Goal: Information Seeking & Learning: Learn about a topic

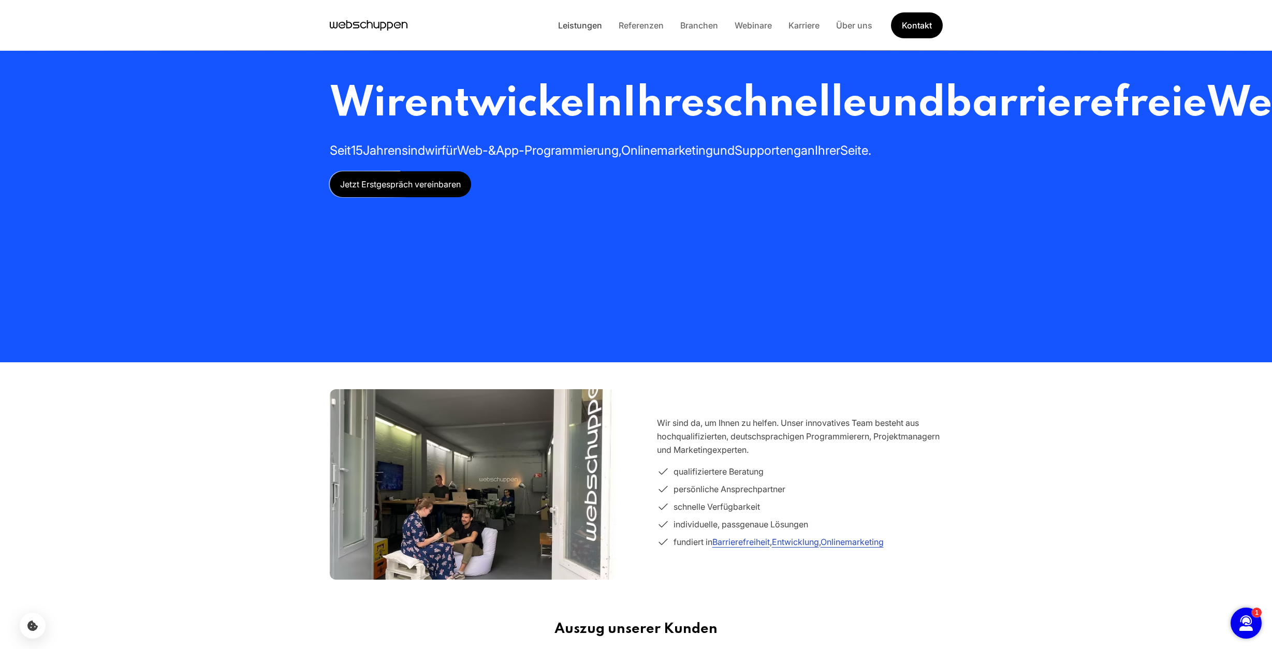
click at [598, 25] on link "Leistungen" at bounding box center [580, 25] width 61 height 10
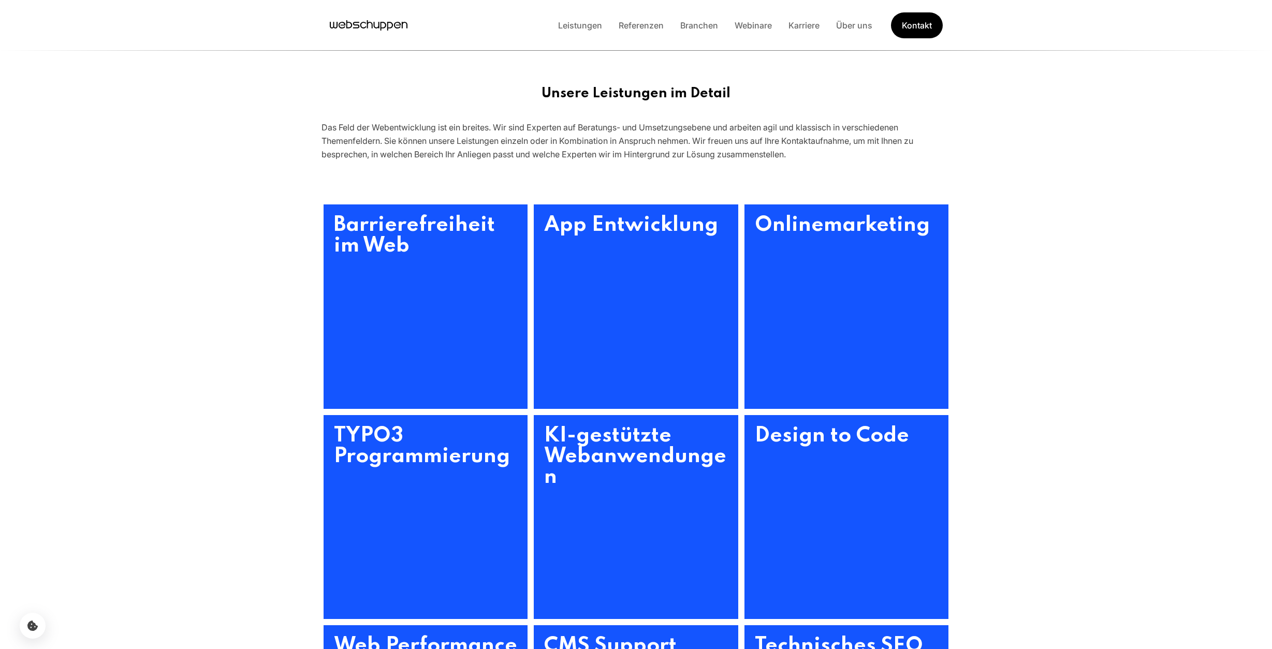
scroll to position [317, 0]
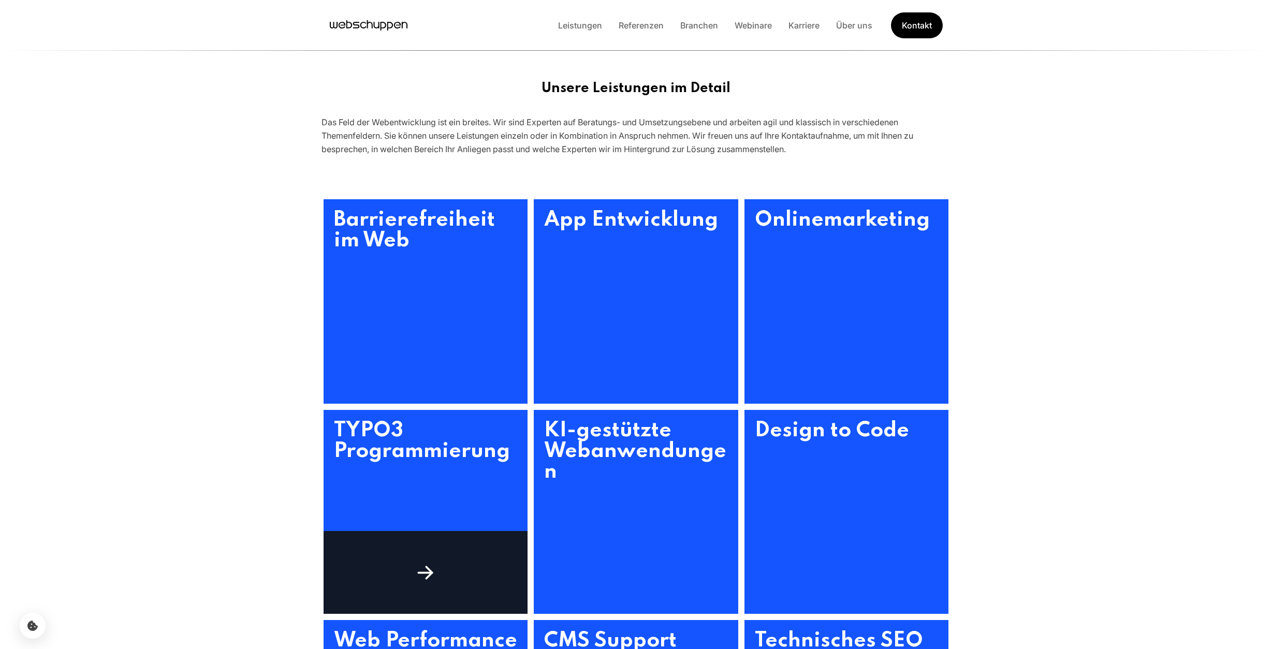
click at [436, 434] on h3 "TYPO3 Programmierung" at bounding box center [425, 512] width 204 height 204
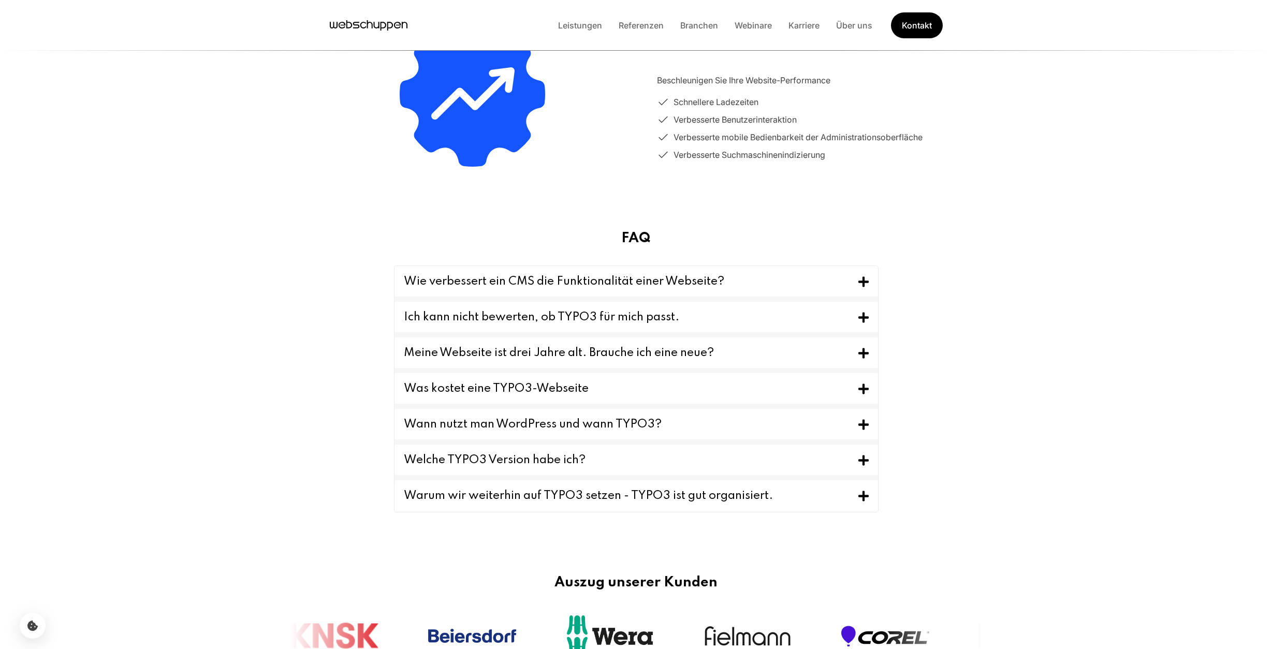
scroll to position [848, 0]
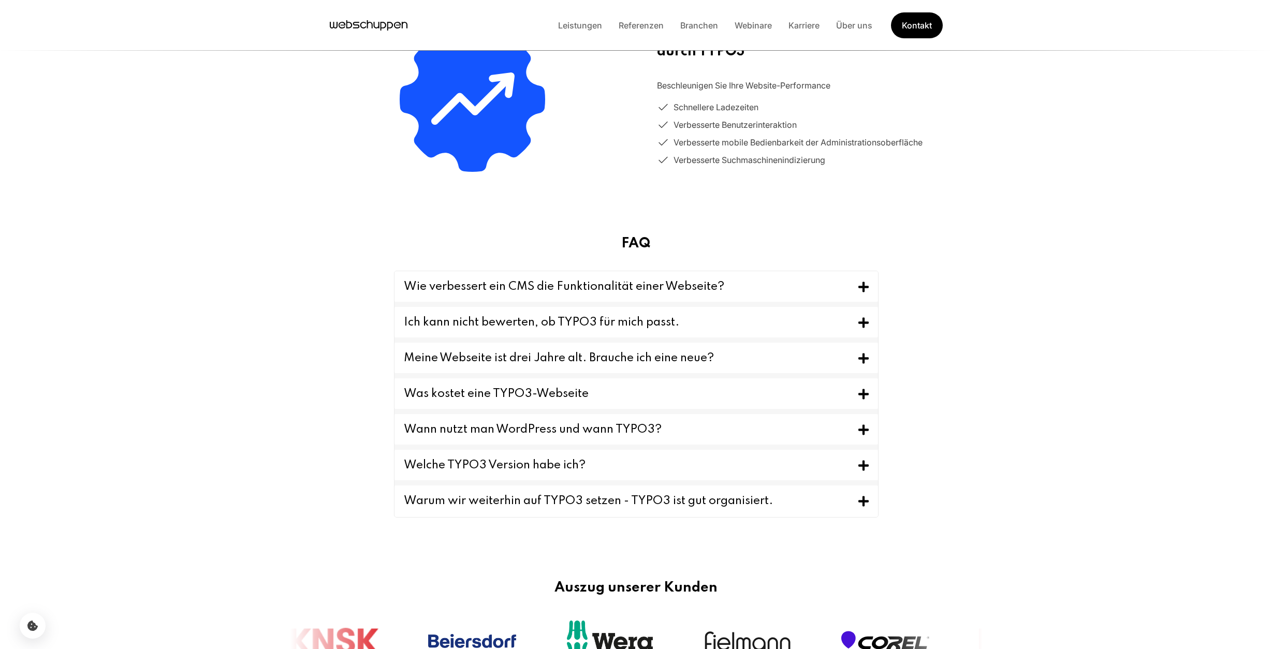
click at [852, 499] on button "Warum wir weiterhin auf TYPO3 setzen - TYPO3 ist gut organisiert." at bounding box center [635, 502] width 483 height 32
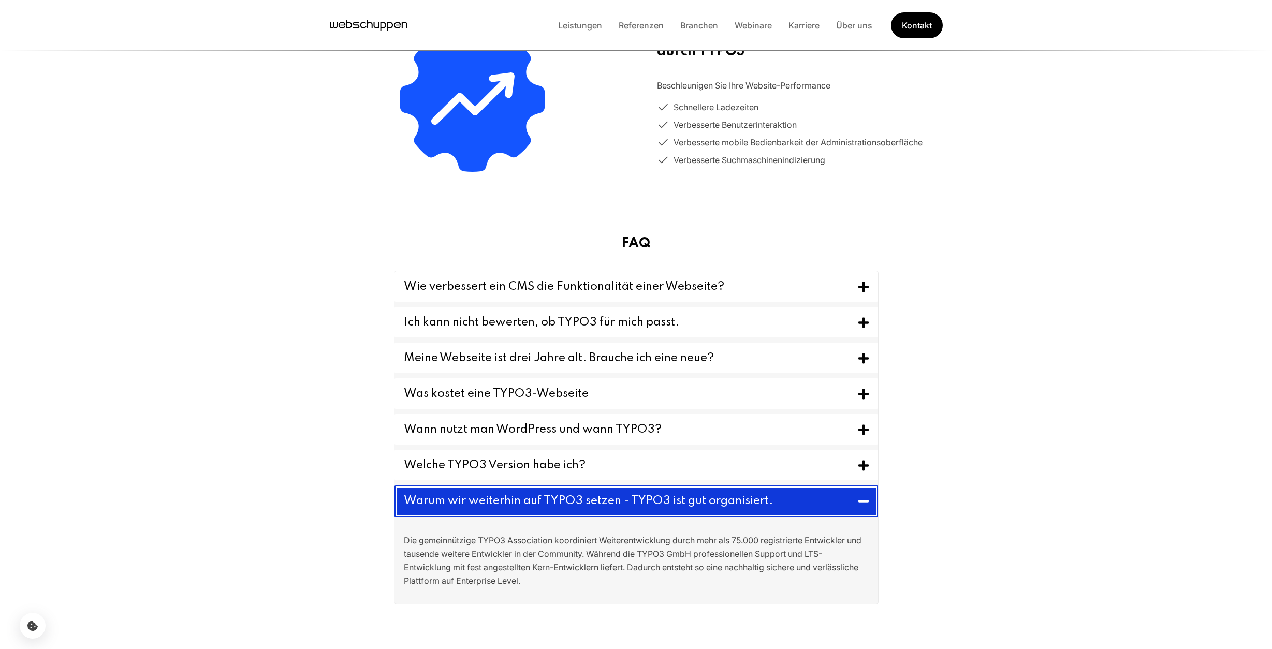
click at [852, 499] on button "Warum wir weiterhin auf TYPO3 setzen - TYPO3 ist gut organisiert." at bounding box center [635, 502] width 483 height 32
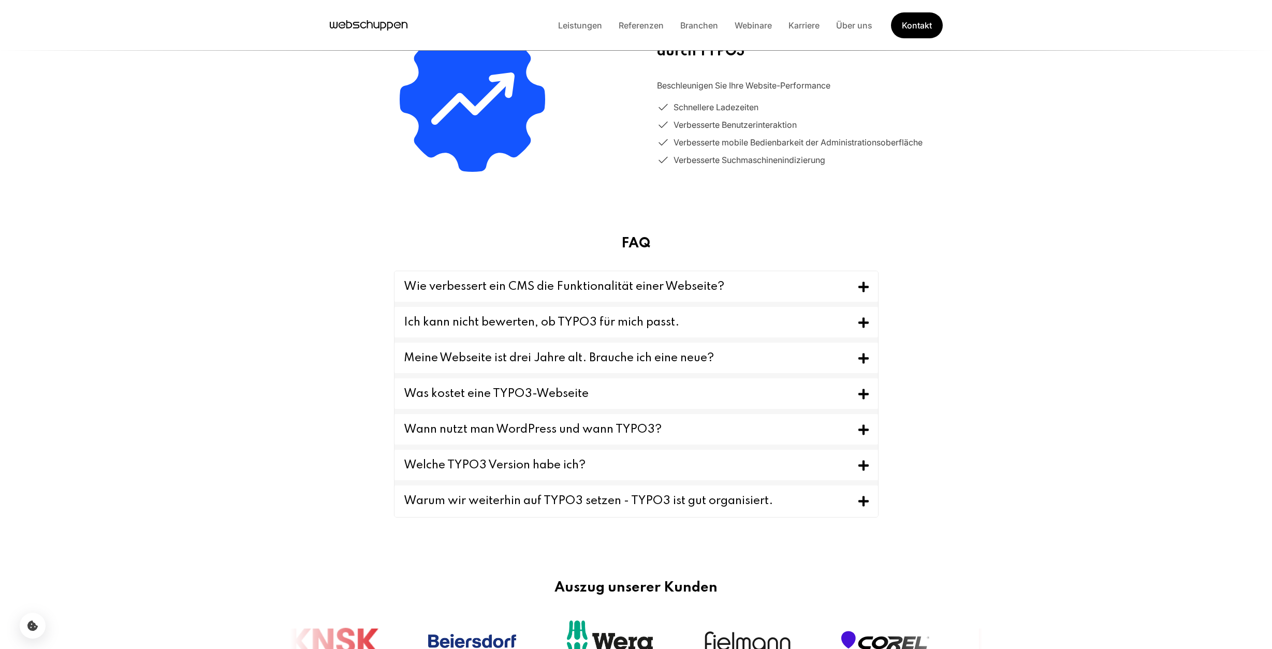
click at [860, 470] on icon "Toggle FAQ" at bounding box center [863, 465] width 10 height 13
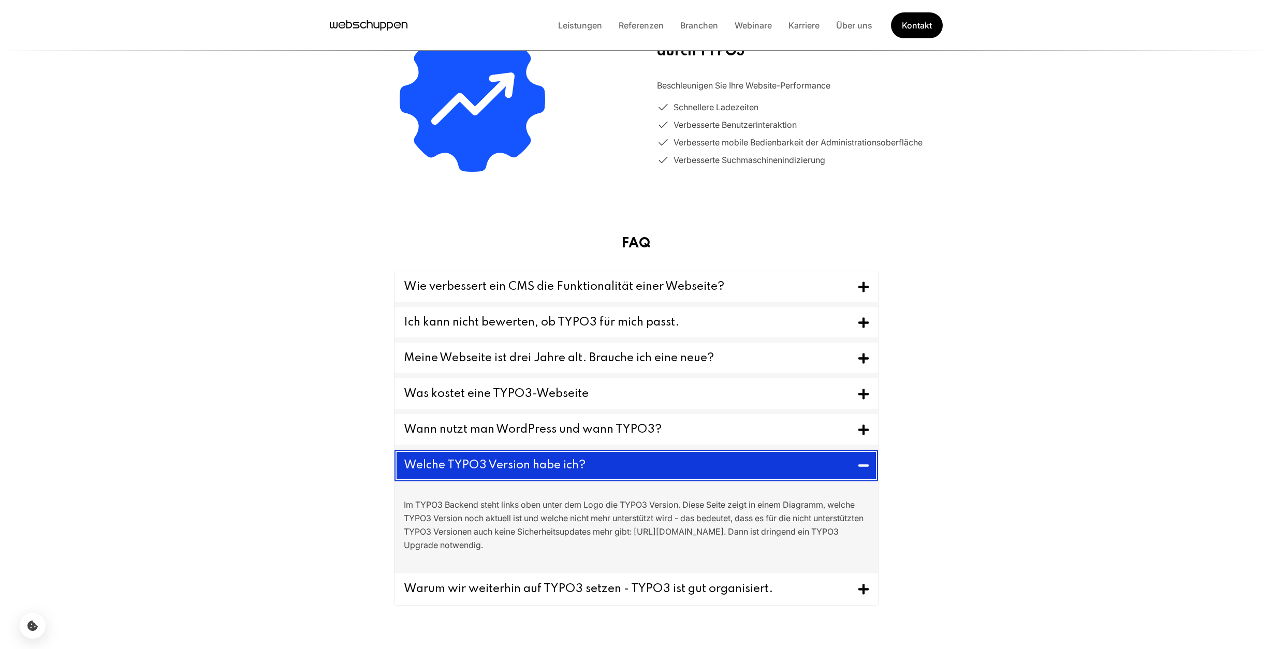
click at [863, 465] on icon "Toggle FAQ" at bounding box center [863, 465] width 10 height 2
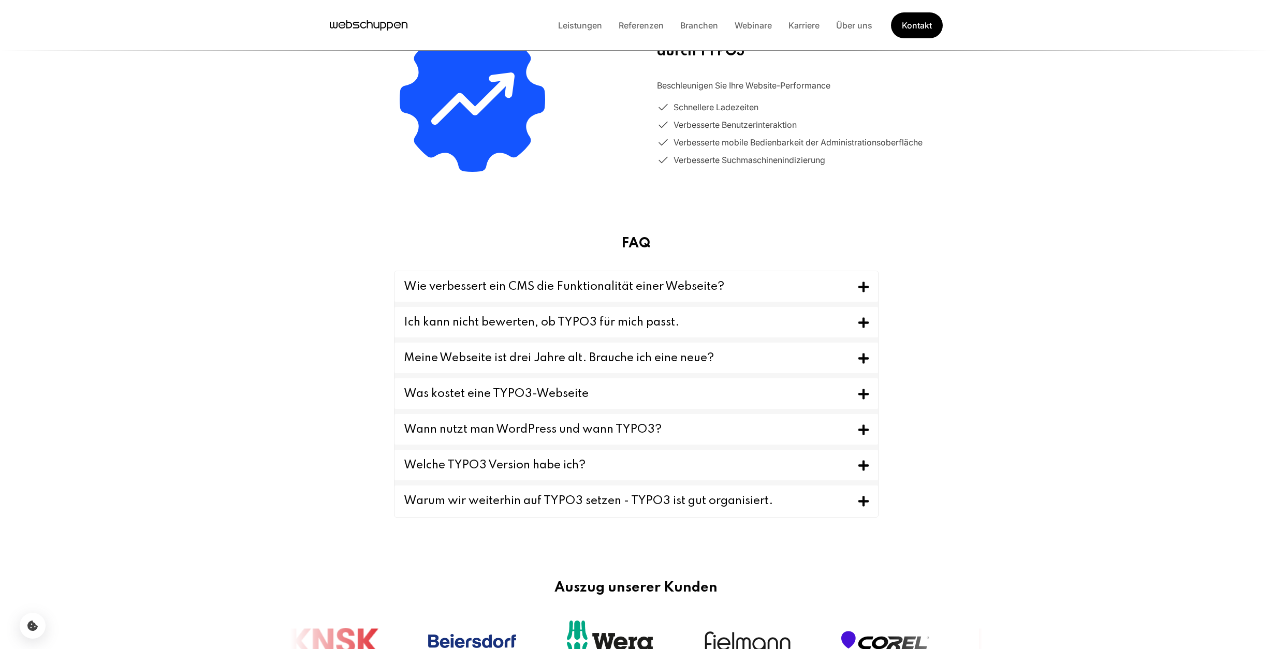
click at [863, 465] on icon "Toggle FAQ" at bounding box center [863, 466] width 10 height 10
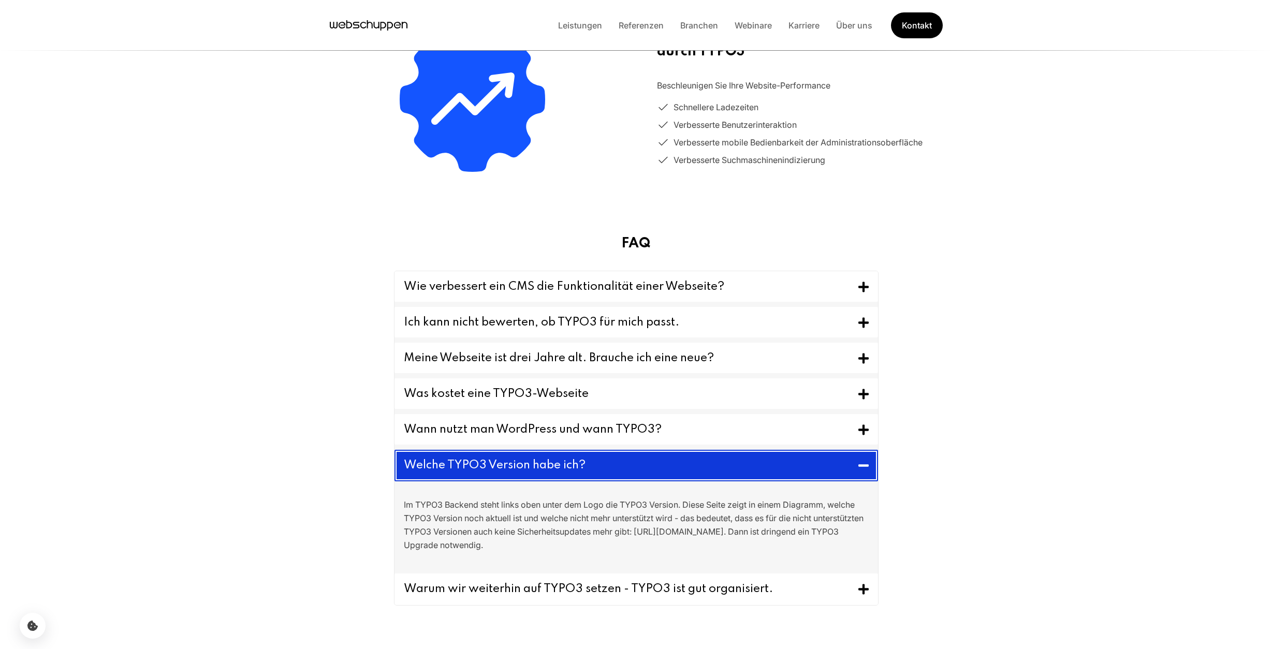
click at [863, 465] on icon "Toggle FAQ" at bounding box center [863, 465] width 10 height 2
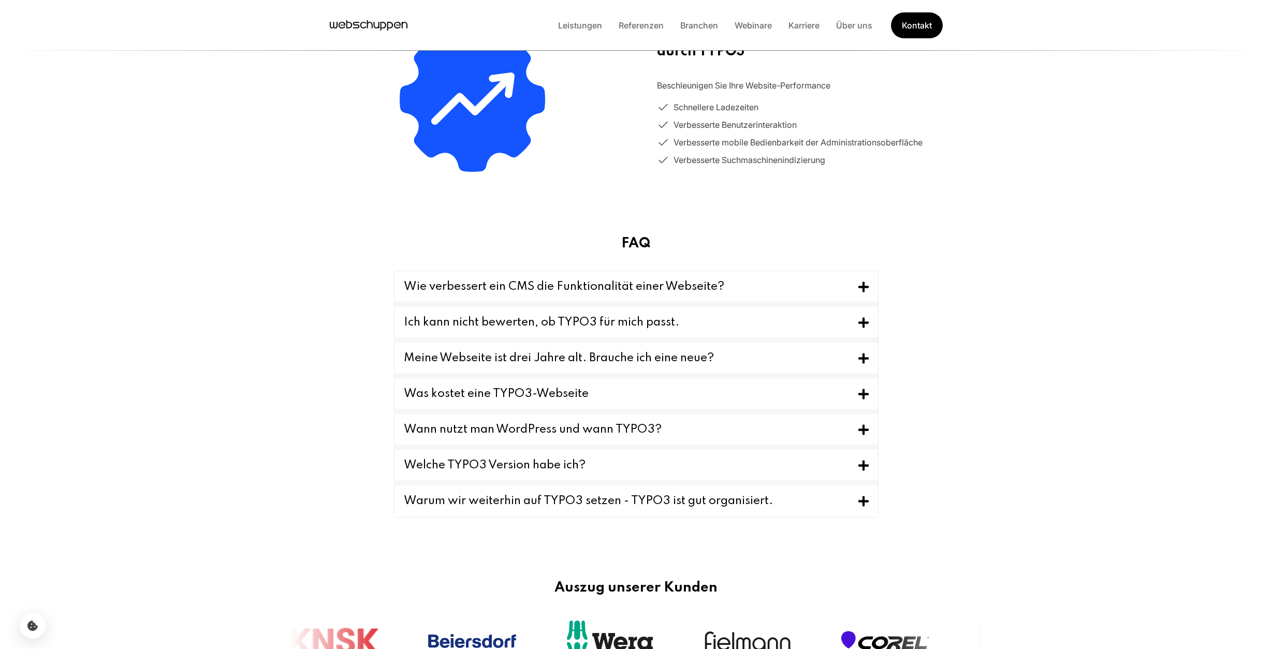
click at [861, 428] on icon "Toggle FAQ" at bounding box center [863, 429] width 10 height 13
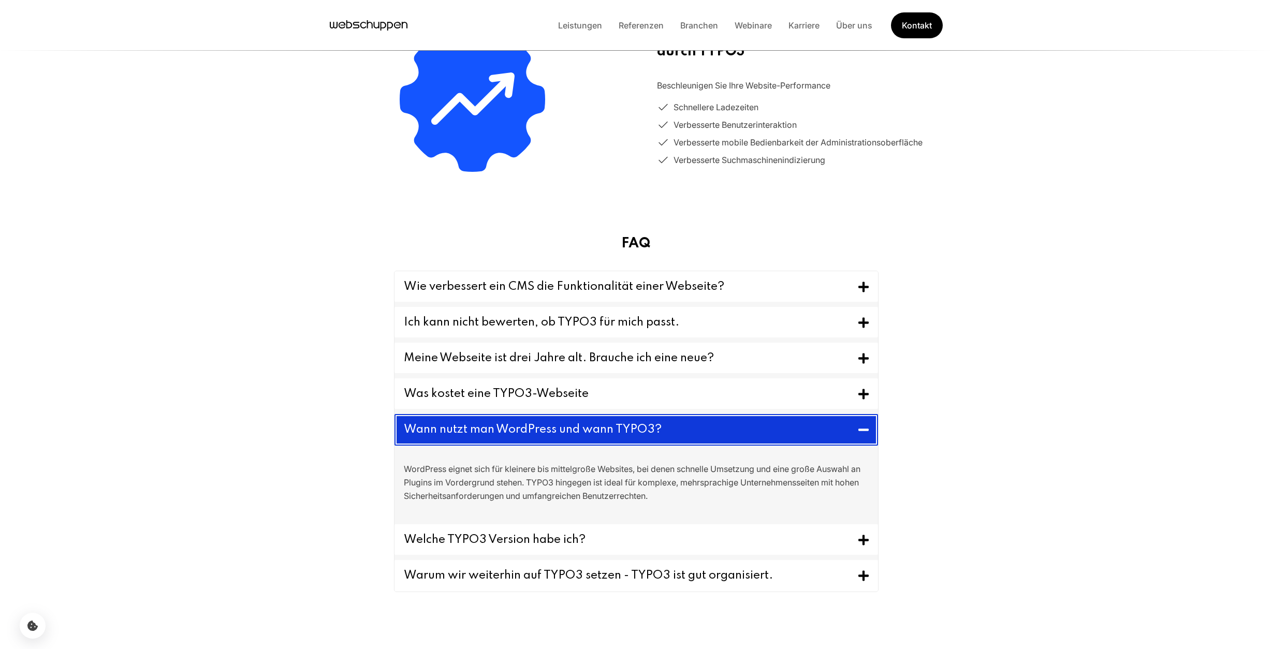
click at [860, 428] on icon "Toggle FAQ" at bounding box center [863, 429] width 10 height 13
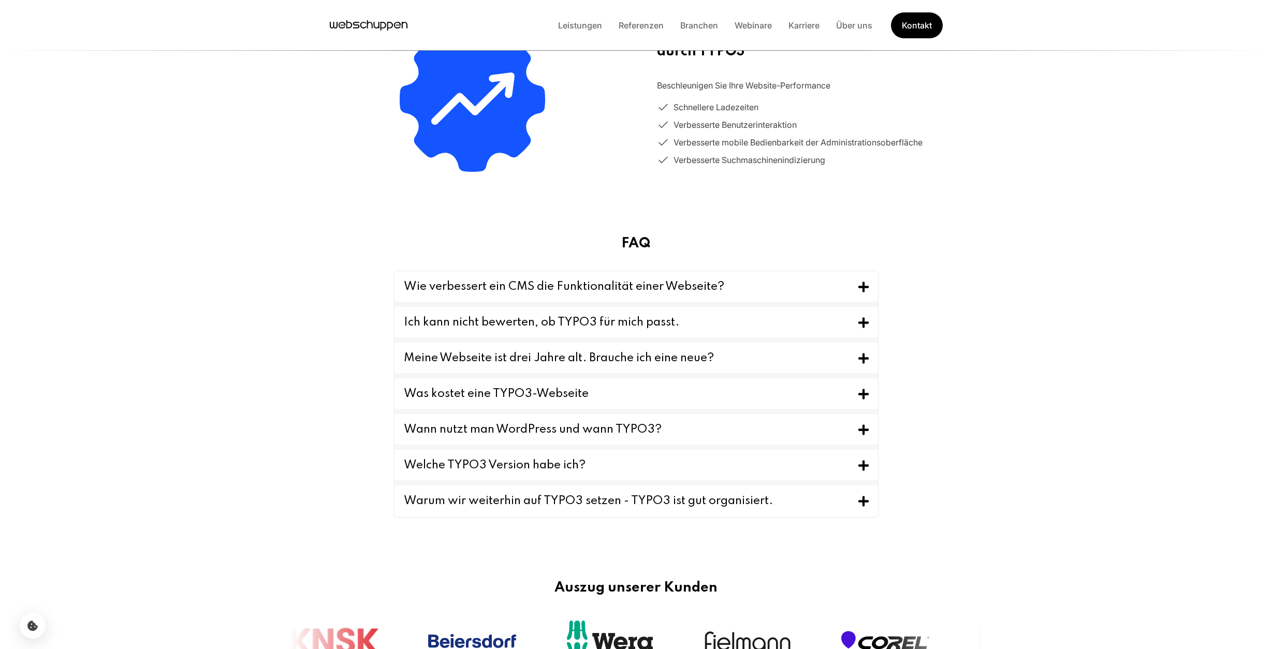
click at [864, 394] on icon "Toggle FAQ" at bounding box center [863, 394] width 10 height 10
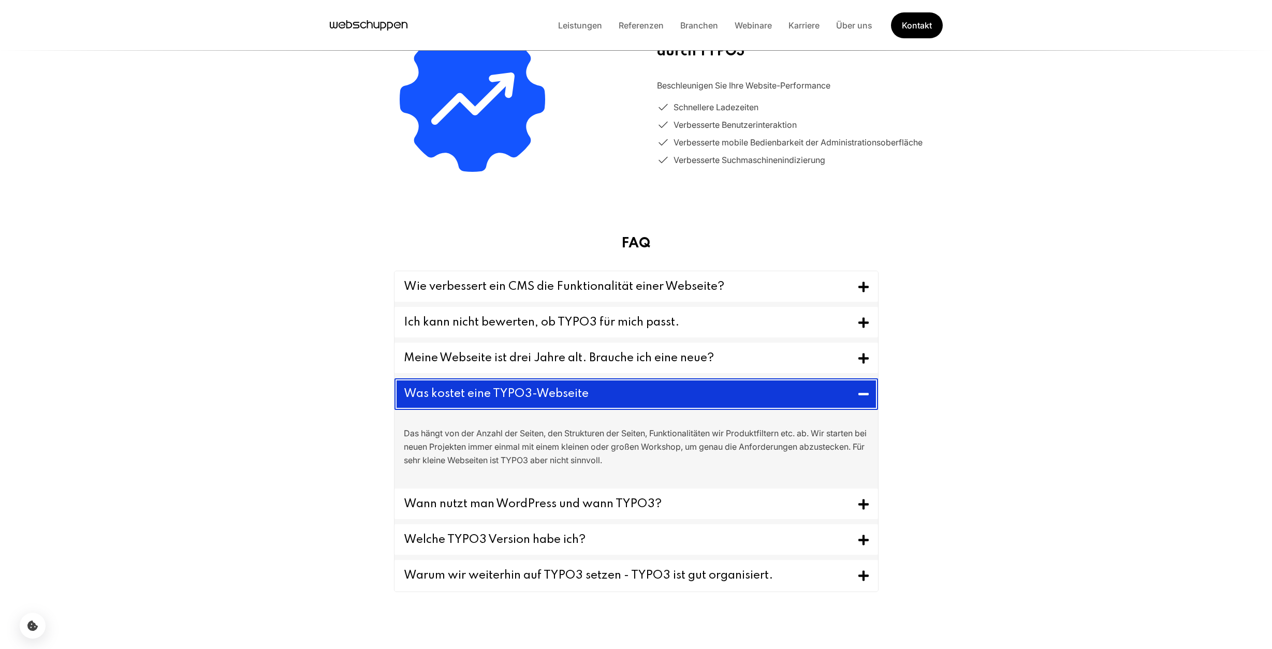
click at [865, 394] on icon "Toggle FAQ" at bounding box center [863, 394] width 10 height 2
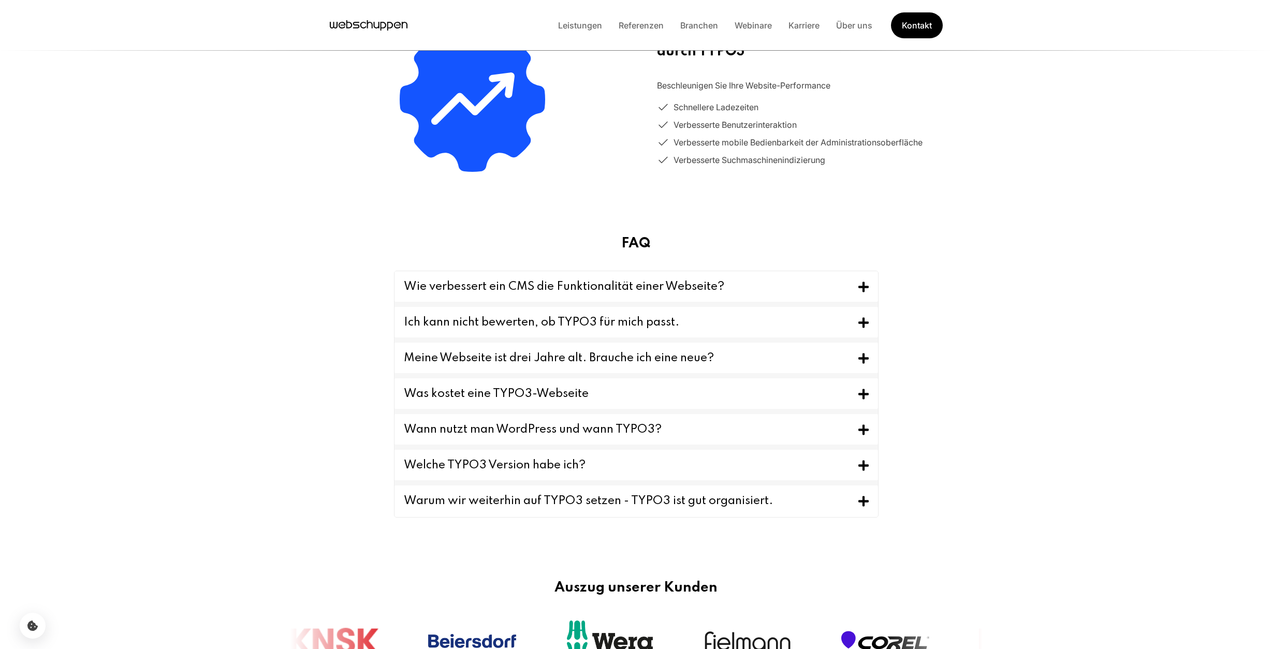
click at [865, 356] on icon "Toggle FAQ" at bounding box center [863, 358] width 10 height 13
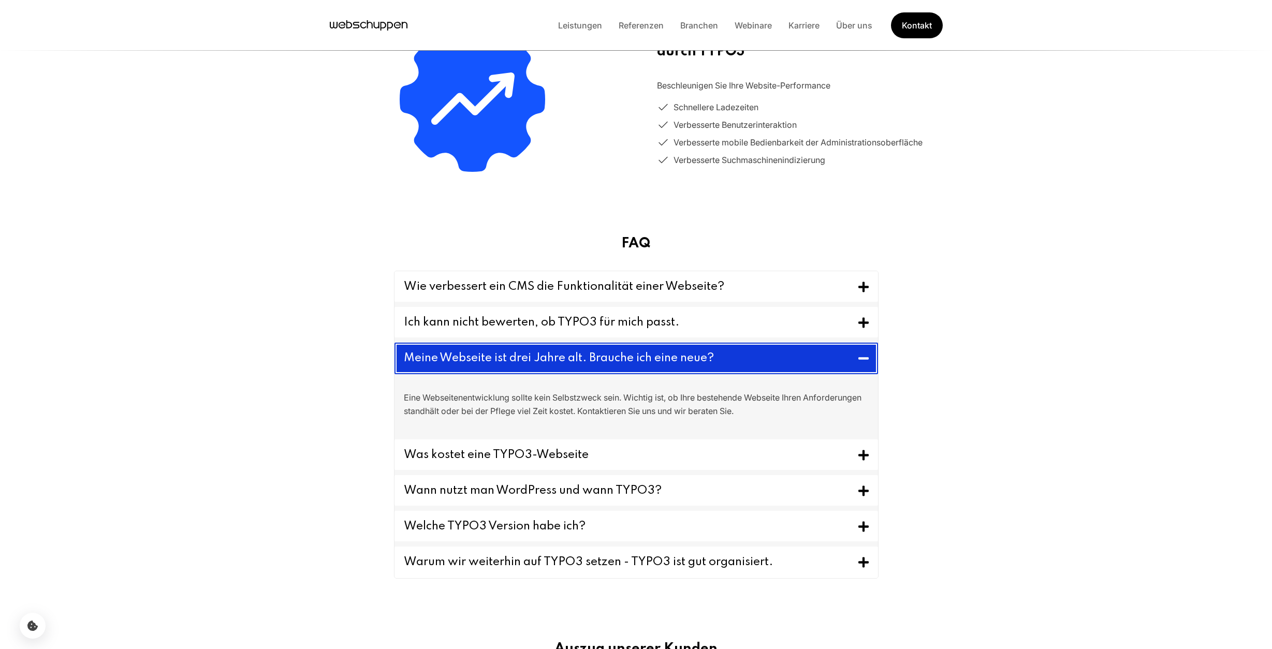
click at [864, 356] on icon "Toggle FAQ" at bounding box center [863, 358] width 10 height 13
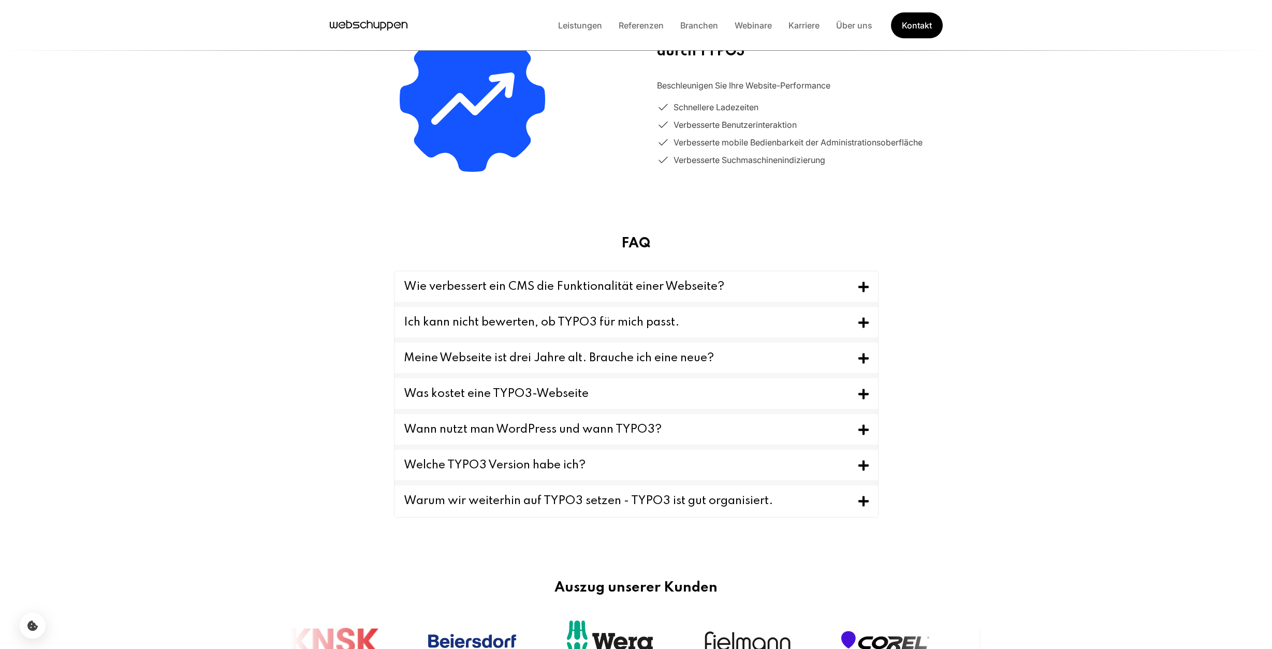
click at [864, 320] on icon "Toggle FAQ" at bounding box center [863, 322] width 10 height 13
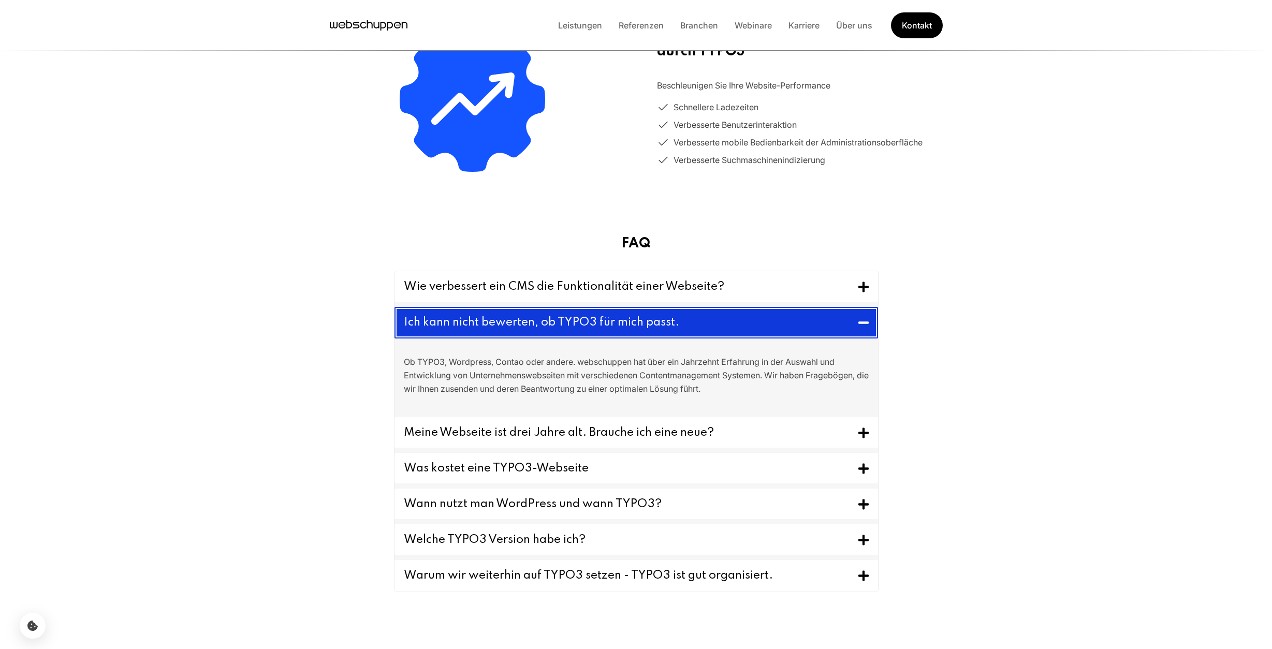
click at [864, 320] on icon "Toggle FAQ" at bounding box center [863, 322] width 10 height 13
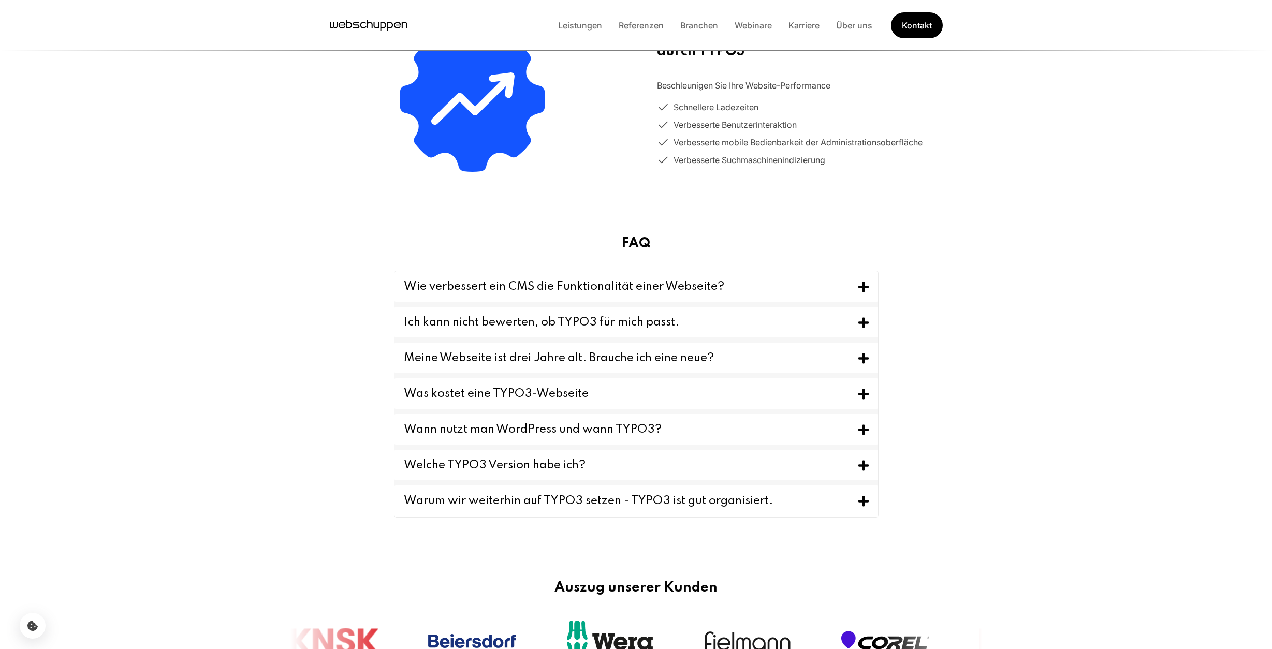
click at [862, 288] on icon "Toggle FAQ" at bounding box center [863, 287] width 10 height 10
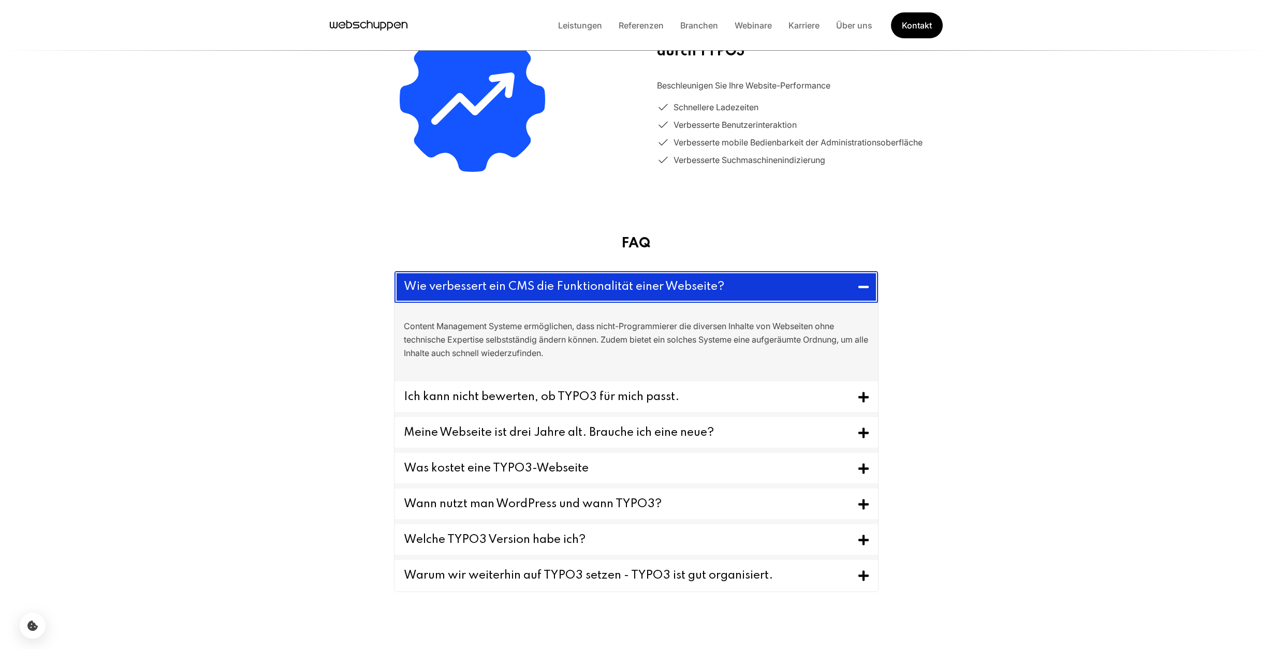
click at [861, 288] on icon "Toggle FAQ" at bounding box center [863, 287] width 10 height 2
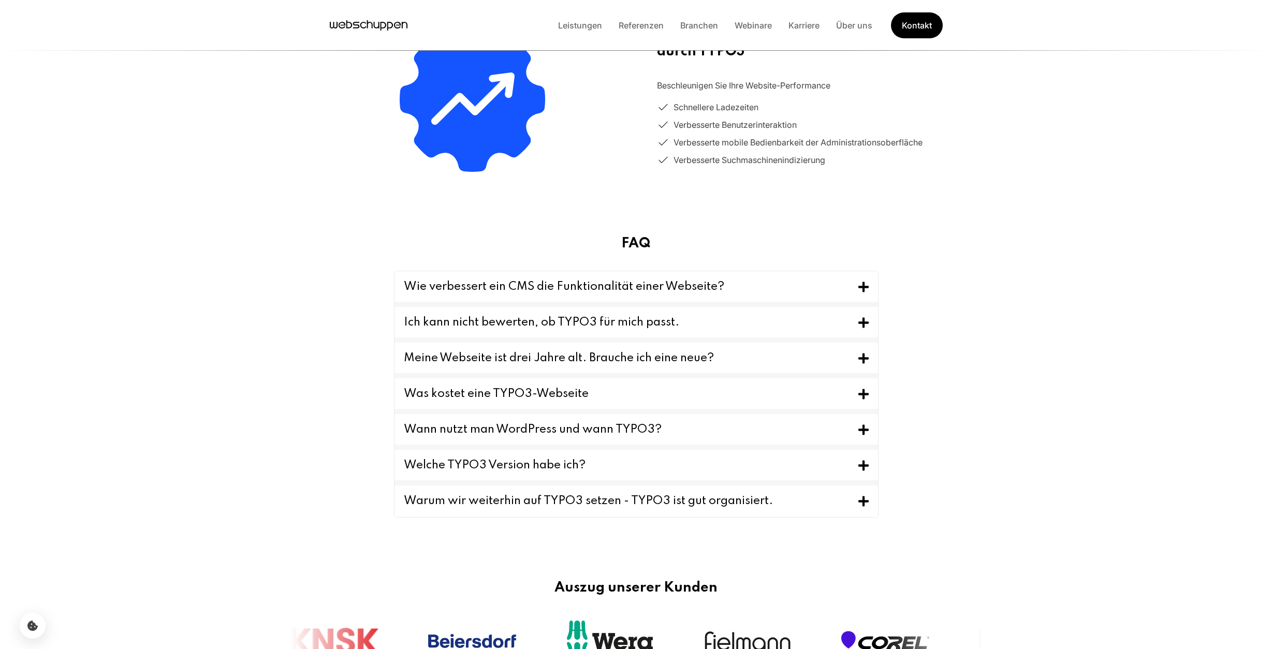
click at [866, 399] on icon "Toggle FAQ" at bounding box center [863, 394] width 10 height 13
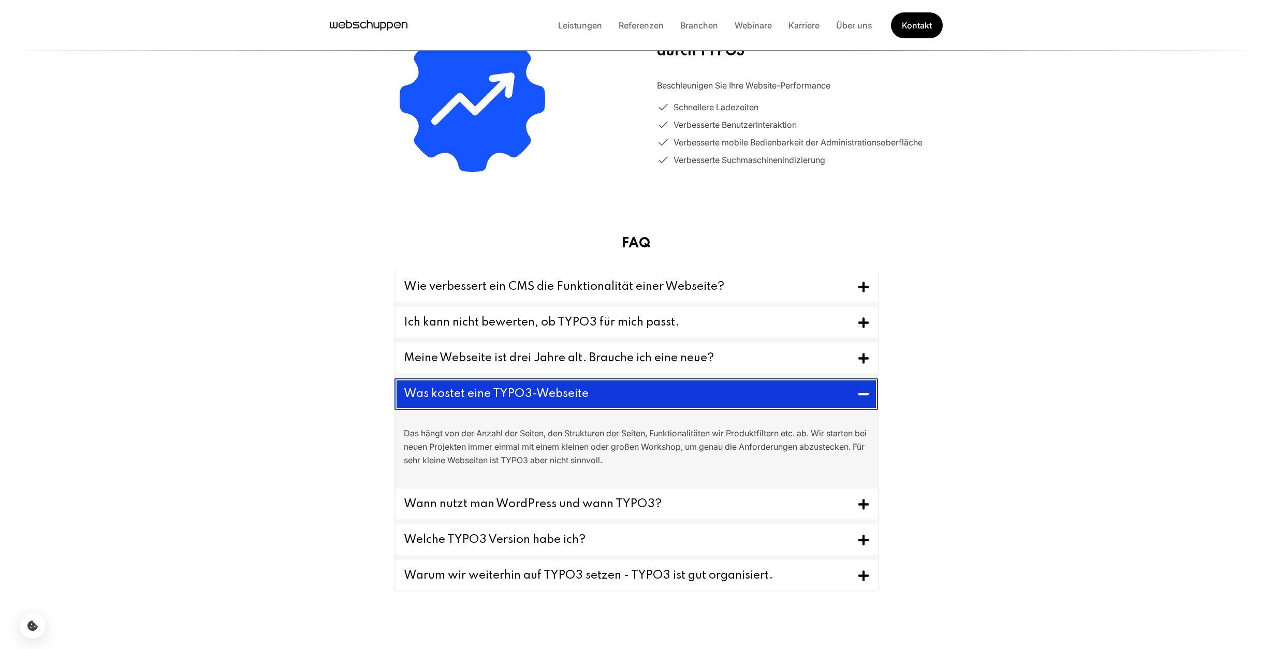
click at [866, 399] on icon "Toggle FAQ" at bounding box center [863, 394] width 10 height 13
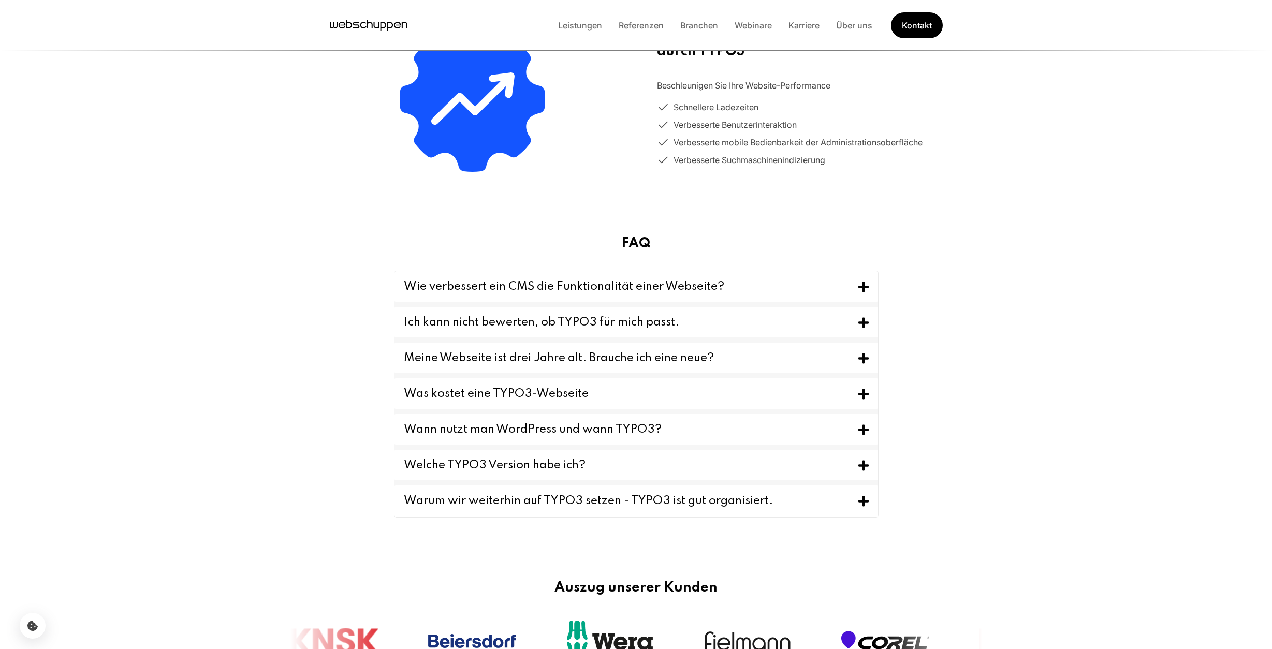
click at [865, 424] on icon "Toggle FAQ" at bounding box center [863, 429] width 10 height 13
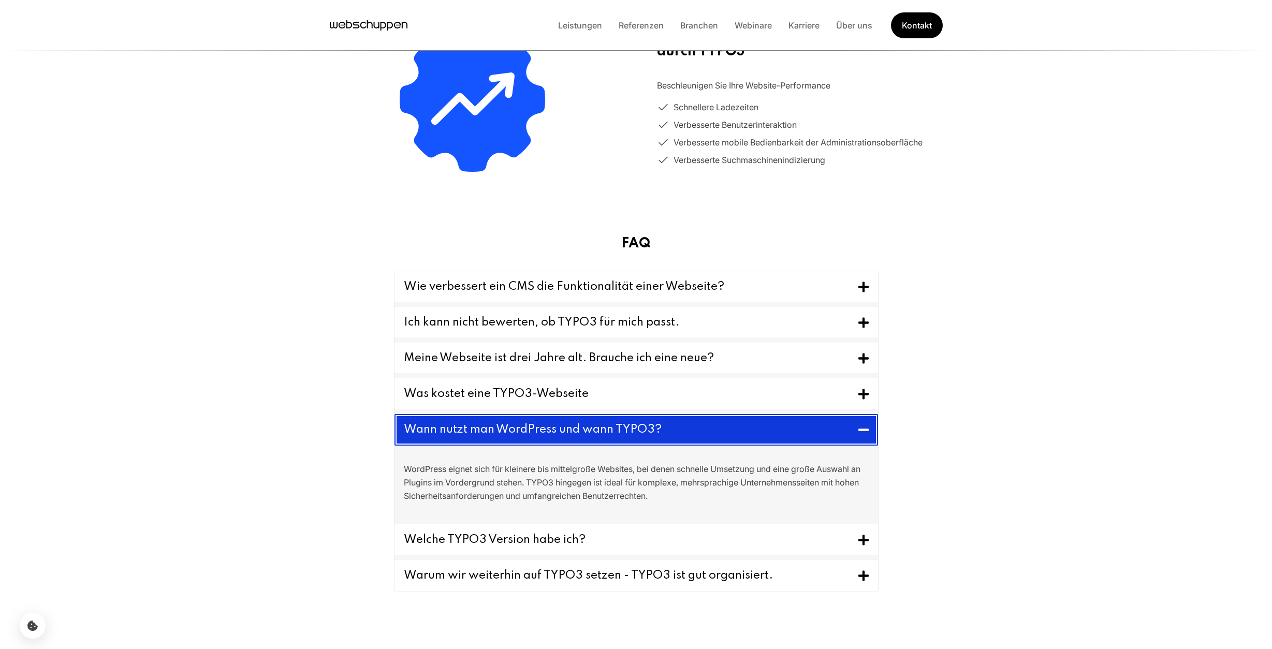
click at [869, 429] on button "Wann nutzt man WordPress und wann TYPO3?" at bounding box center [635, 430] width 483 height 32
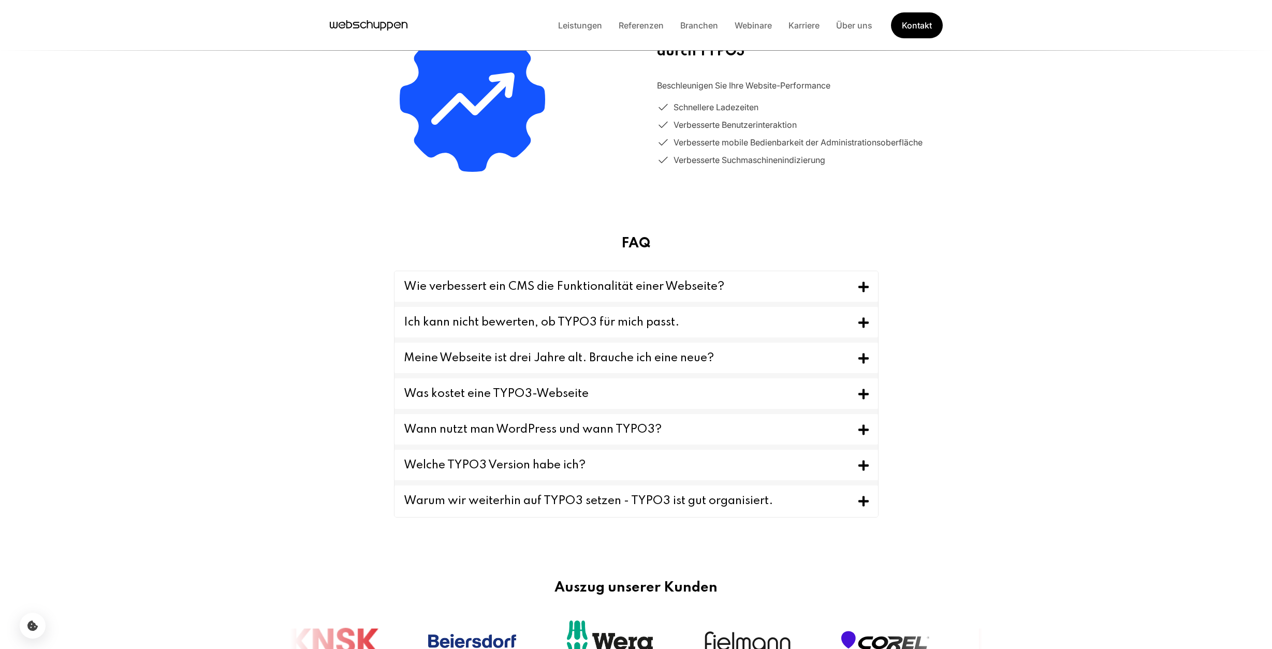
click at [860, 469] on icon "Toggle FAQ" at bounding box center [863, 465] width 10 height 13
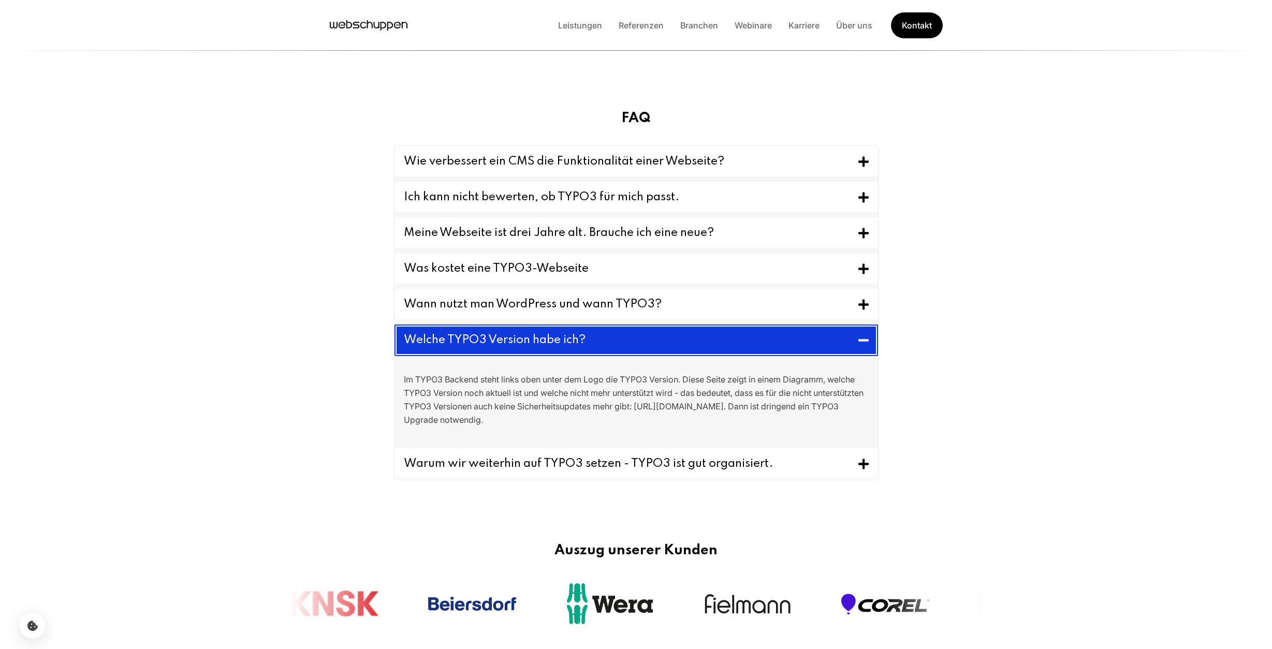
scroll to position [975, 0]
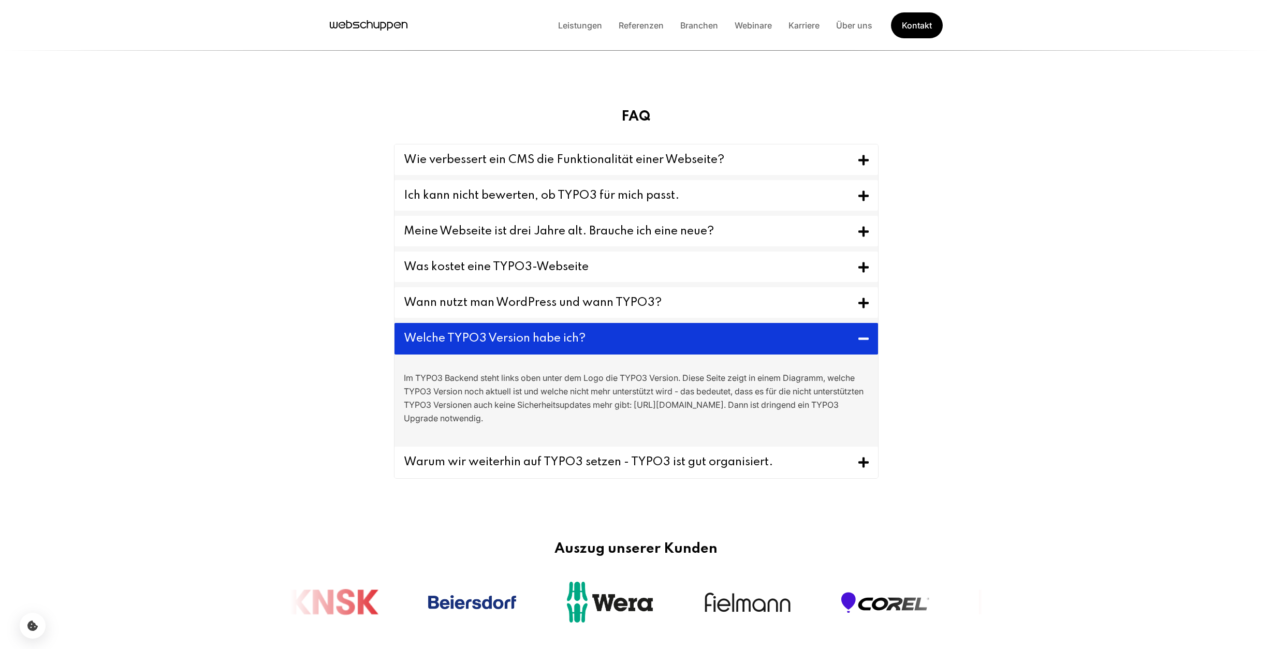
click at [792, 400] on p "Im TYPO3 Backend steht links oben unter dem Logo die TYPO3 Version. Diese Seite…" at bounding box center [636, 398] width 465 height 54
click at [882, 405] on section "FAQ Wie verbessert ein CMS die Funktionalität einer Webseite? Content Managemen…" at bounding box center [636, 300] width 1272 height 432
click at [869, 158] on button "Wie verbessert ein CMS die Funktionalität einer Webseite?" at bounding box center [635, 159] width 483 height 31
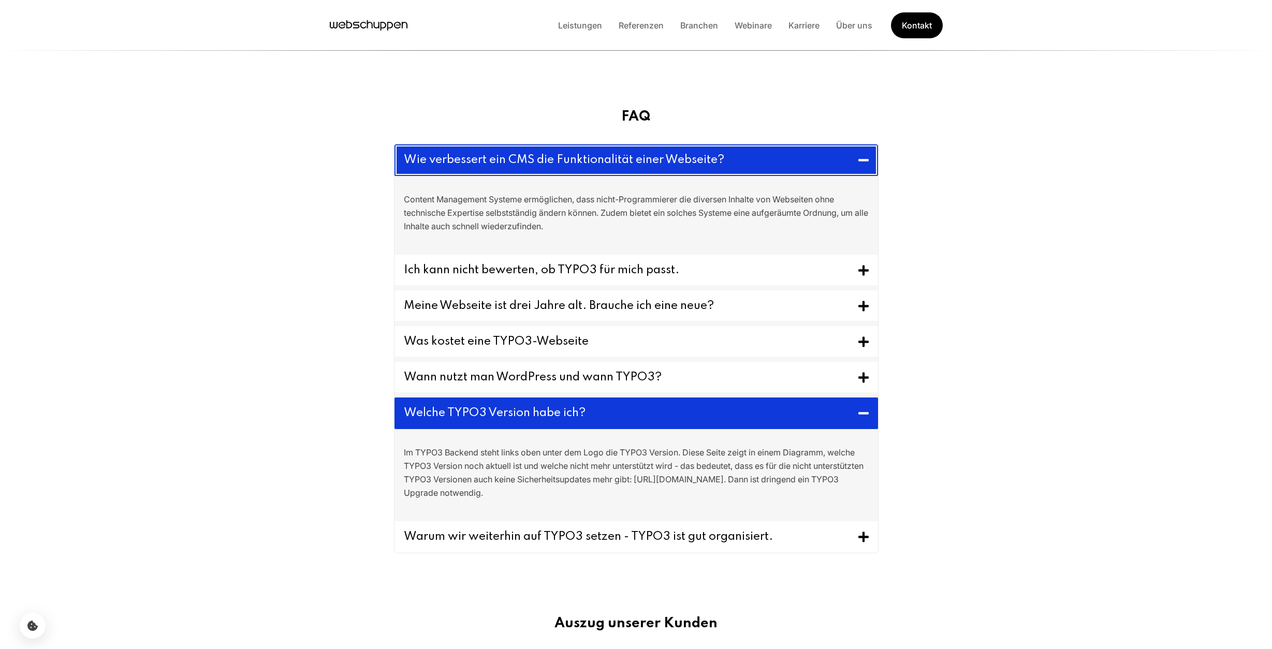
click at [862, 164] on icon "Toggle FAQ" at bounding box center [863, 160] width 10 height 13
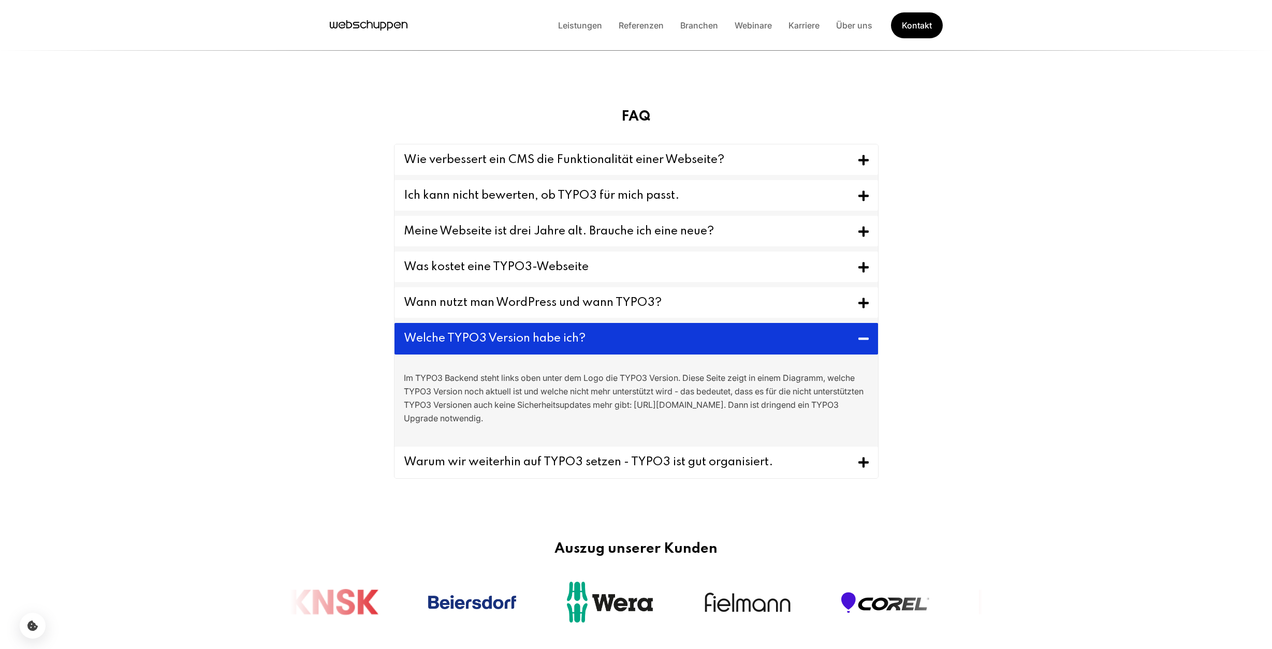
click at [860, 188] on button "Ich kann nicht bewerten, ob TYPO3 für mich passt." at bounding box center [635, 195] width 483 height 31
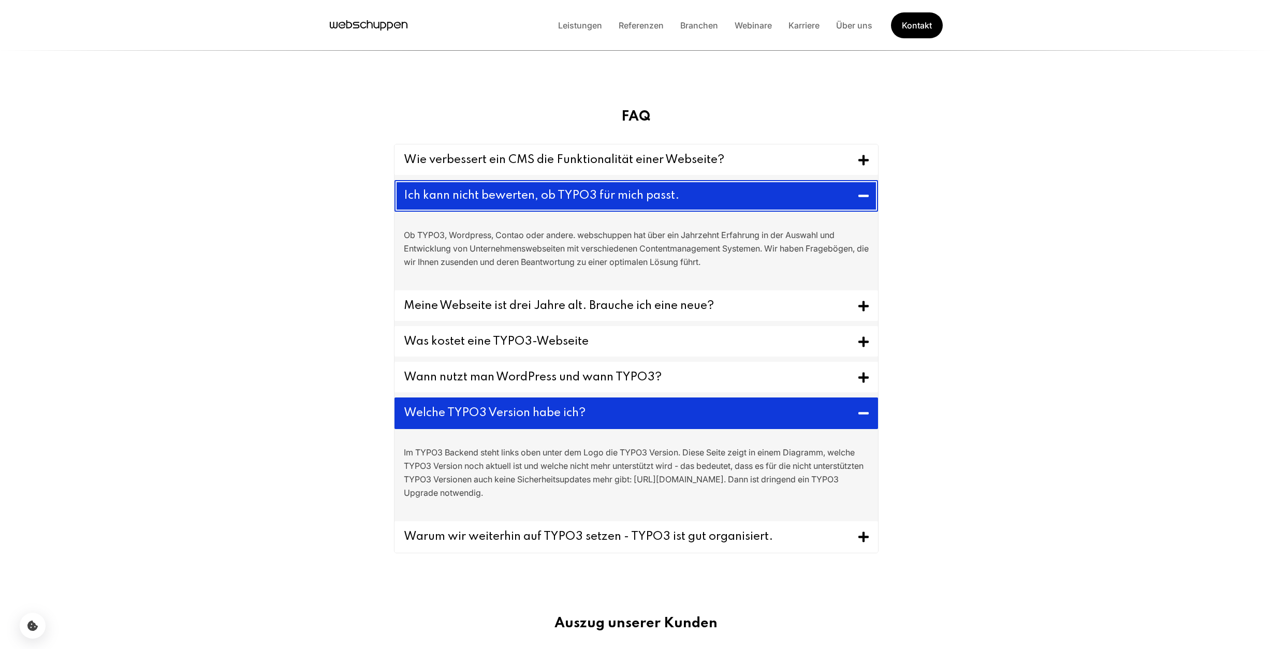
click at [860, 188] on button "Ich kann nicht bewerten, ob TYPO3 für mich passt." at bounding box center [635, 196] width 483 height 32
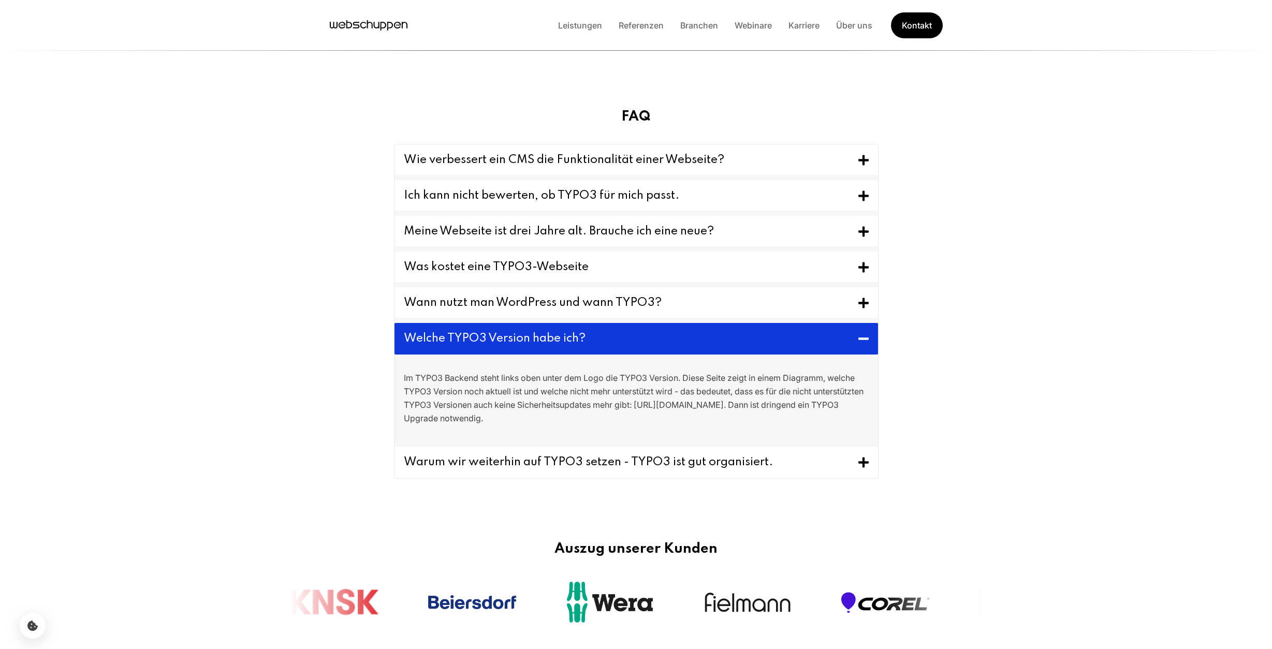
click at [861, 230] on icon "Toggle FAQ" at bounding box center [863, 231] width 10 height 13
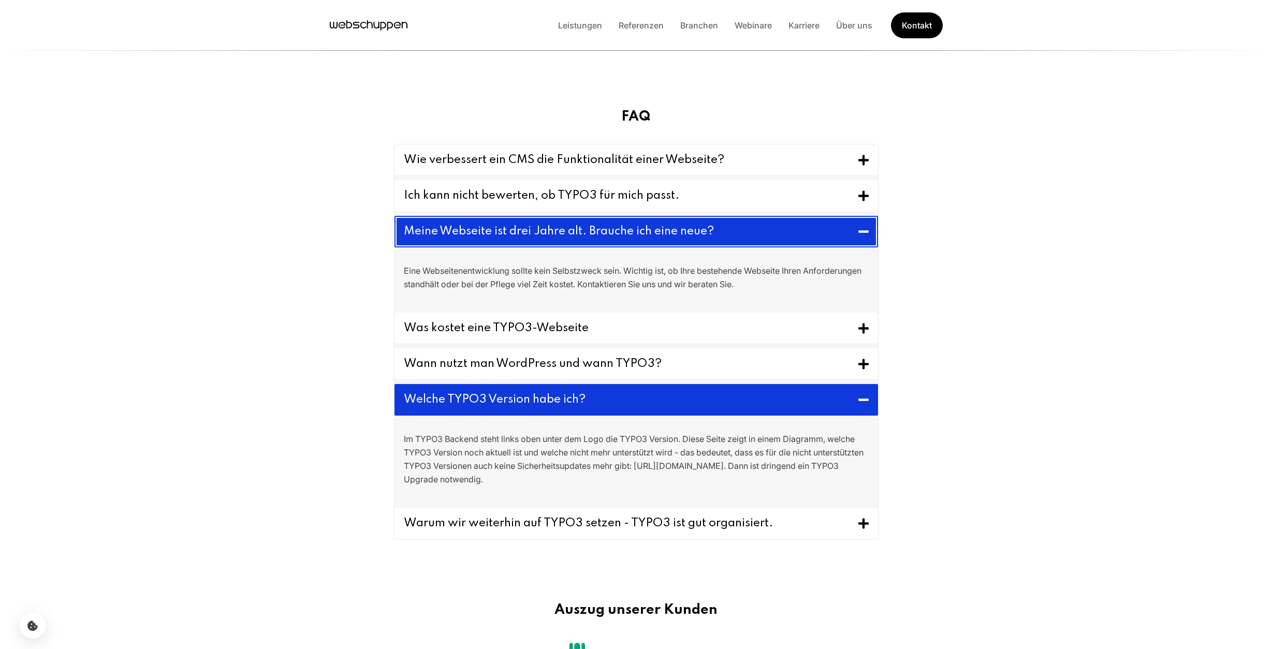
click at [862, 230] on icon "Toggle FAQ" at bounding box center [863, 231] width 10 height 13
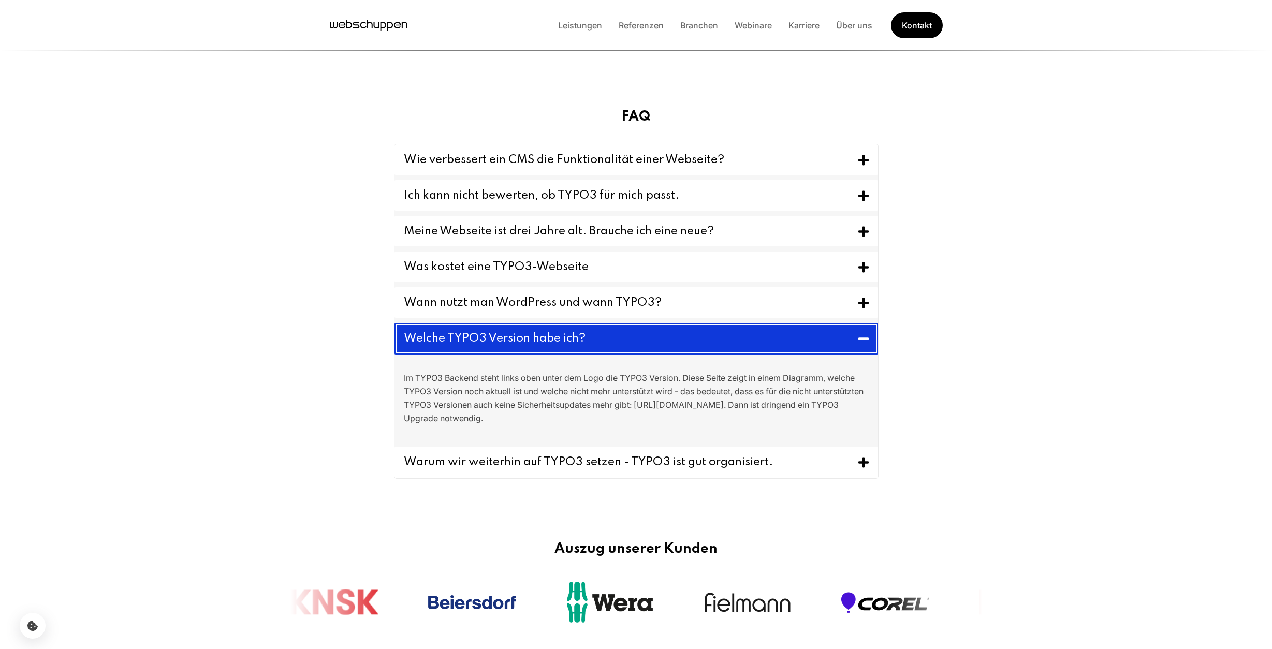
click at [869, 336] on button "Welche TYPO3 Version habe ich?" at bounding box center [635, 339] width 483 height 32
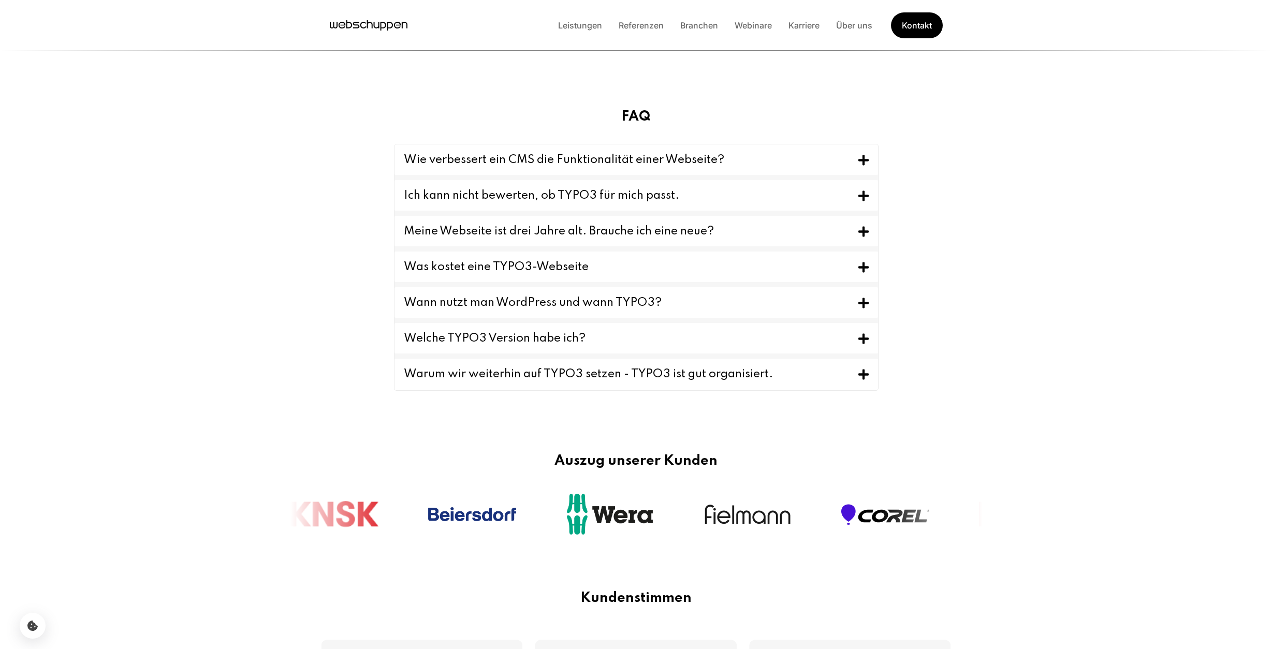
click at [863, 375] on icon "Toggle FAQ" at bounding box center [863, 375] width 10 height 10
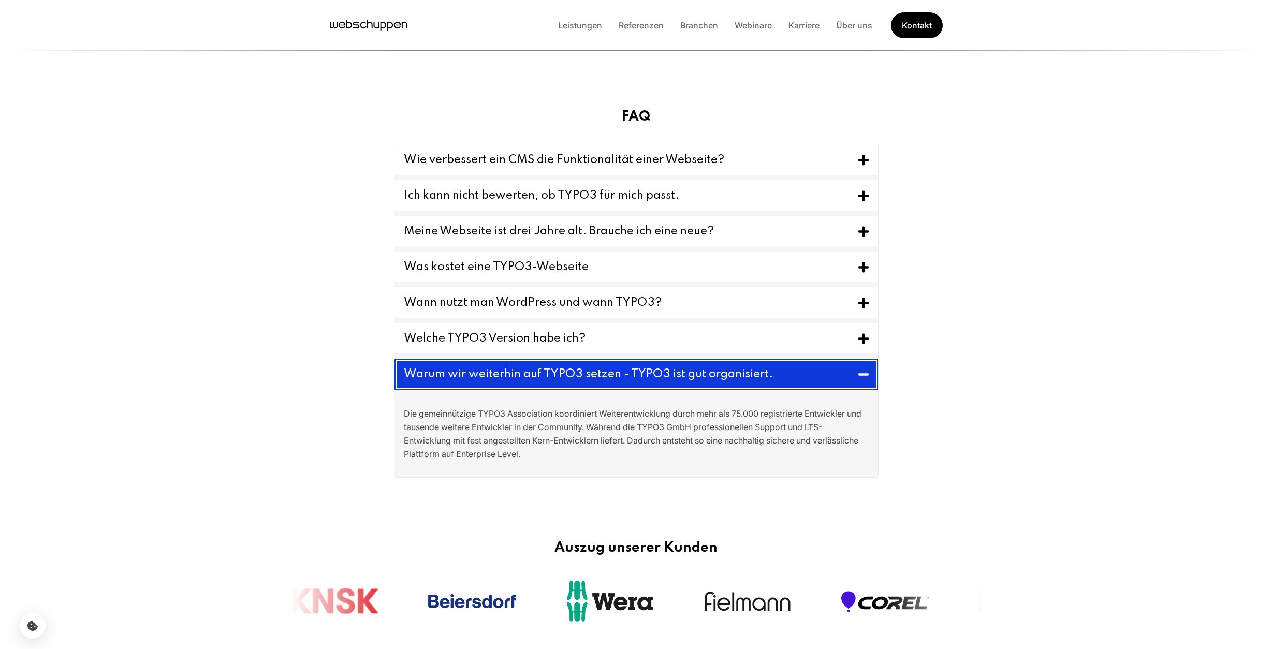
click at [863, 375] on icon "Toggle FAQ" at bounding box center [863, 374] width 10 height 2
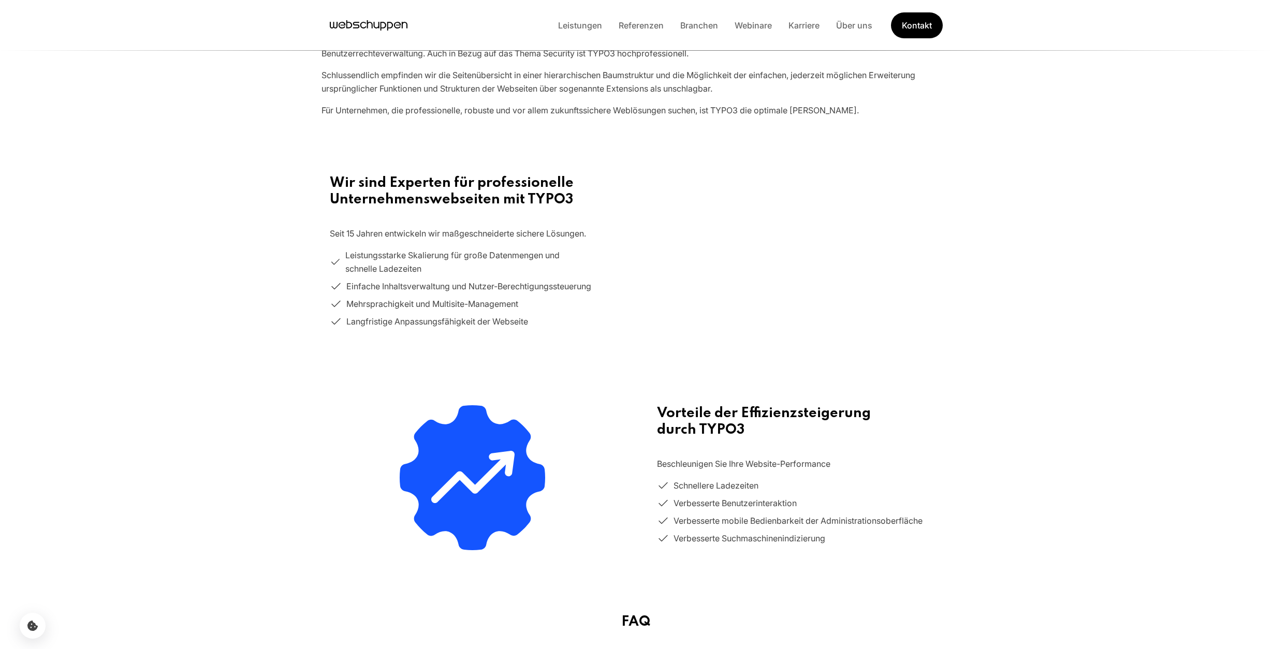
scroll to position [0, 0]
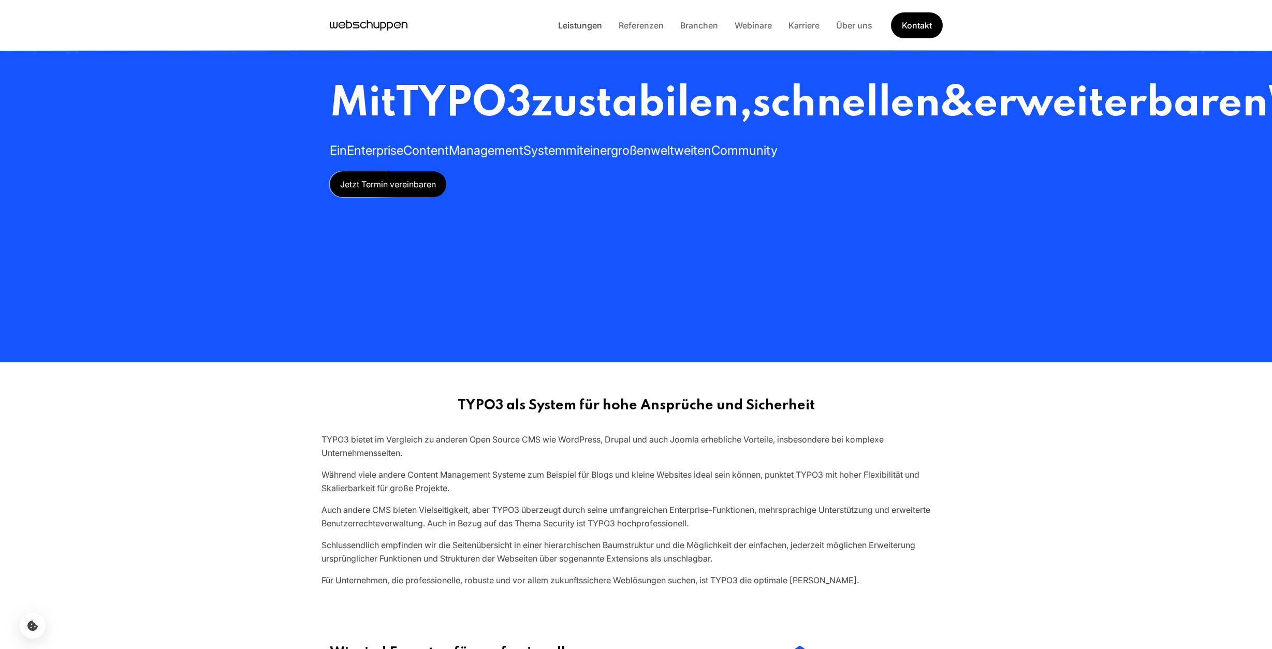
click at [592, 23] on link "Leistungen" at bounding box center [580, 25] width 61 height 10
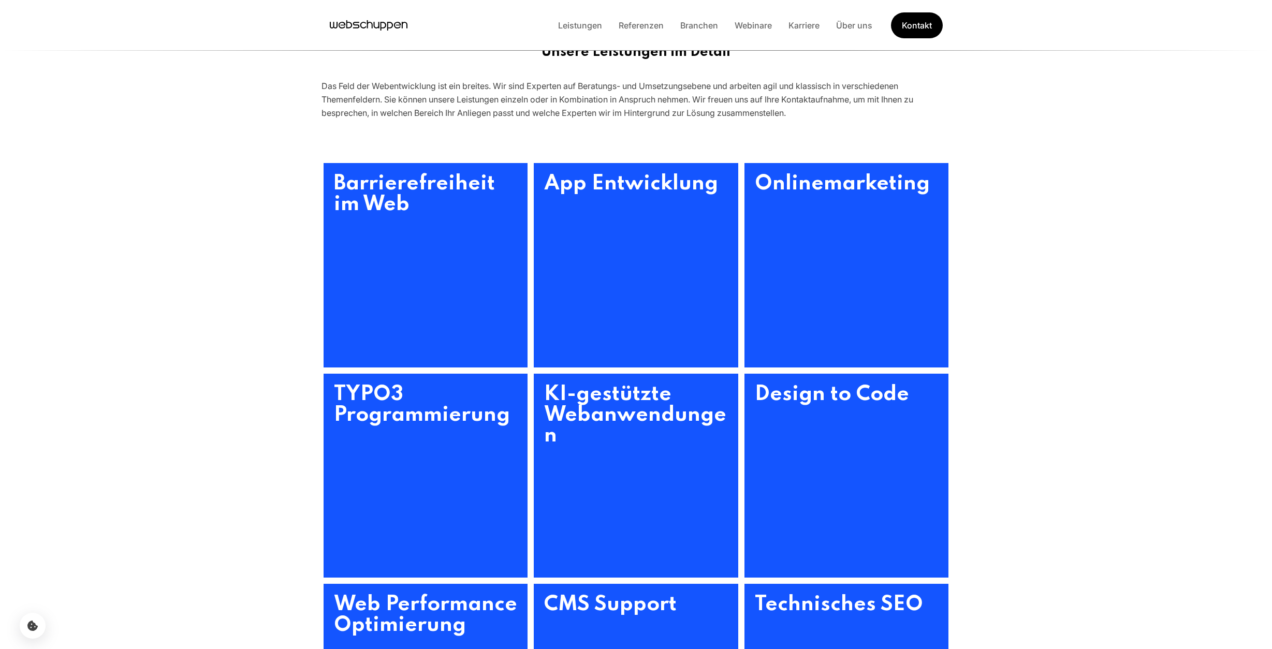
scroll to position [369, 0]
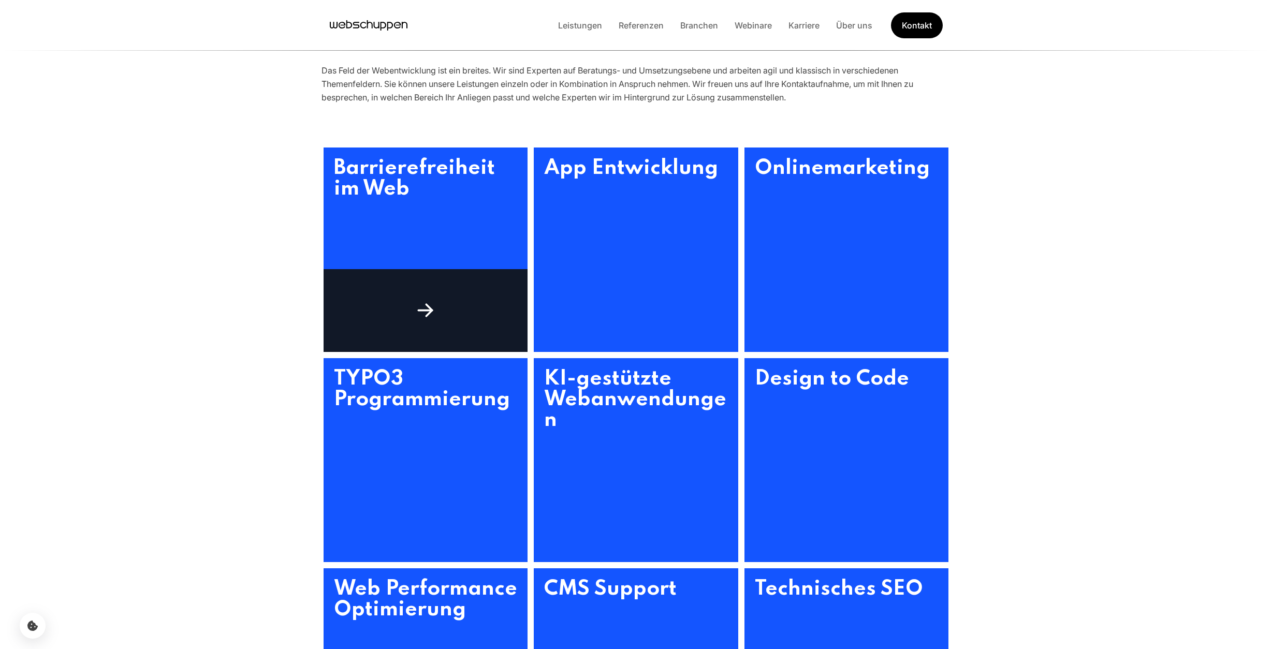
click at [431, 276] on div at bounding box center [425, 310] width 204 height 83
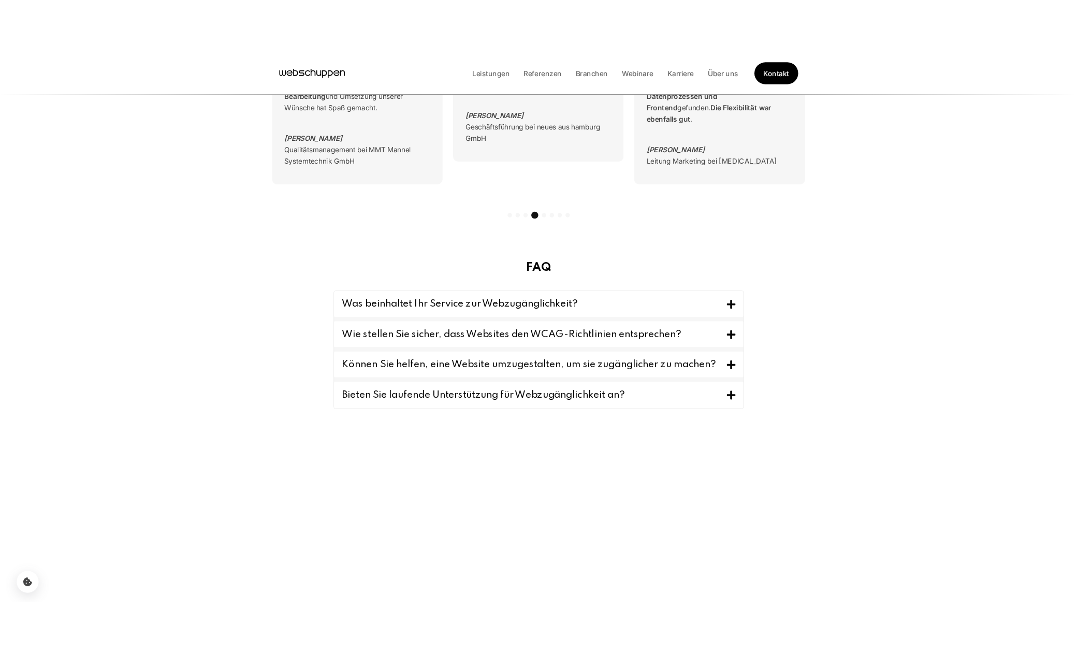
scroll to position [164, 0]
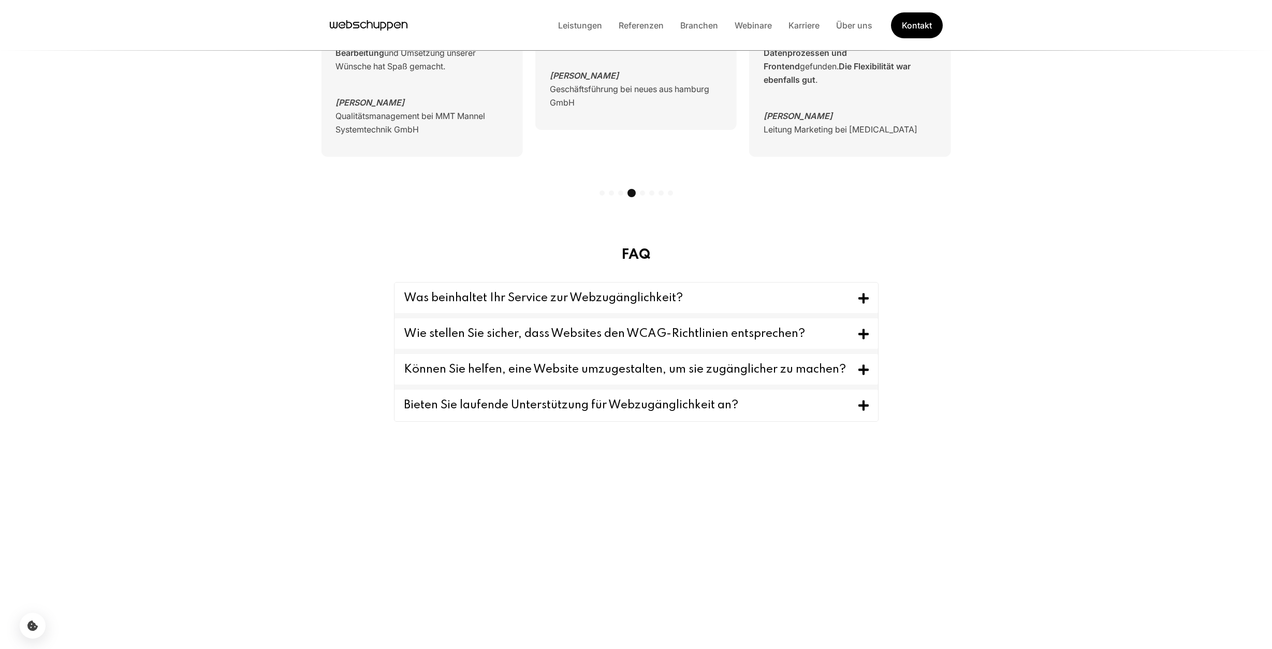
click at [607, 304] on button "Was beinhaltet Ihr Service zur Webzugänglichkeit?" at bounding box center [635, 298] width 483 height 31
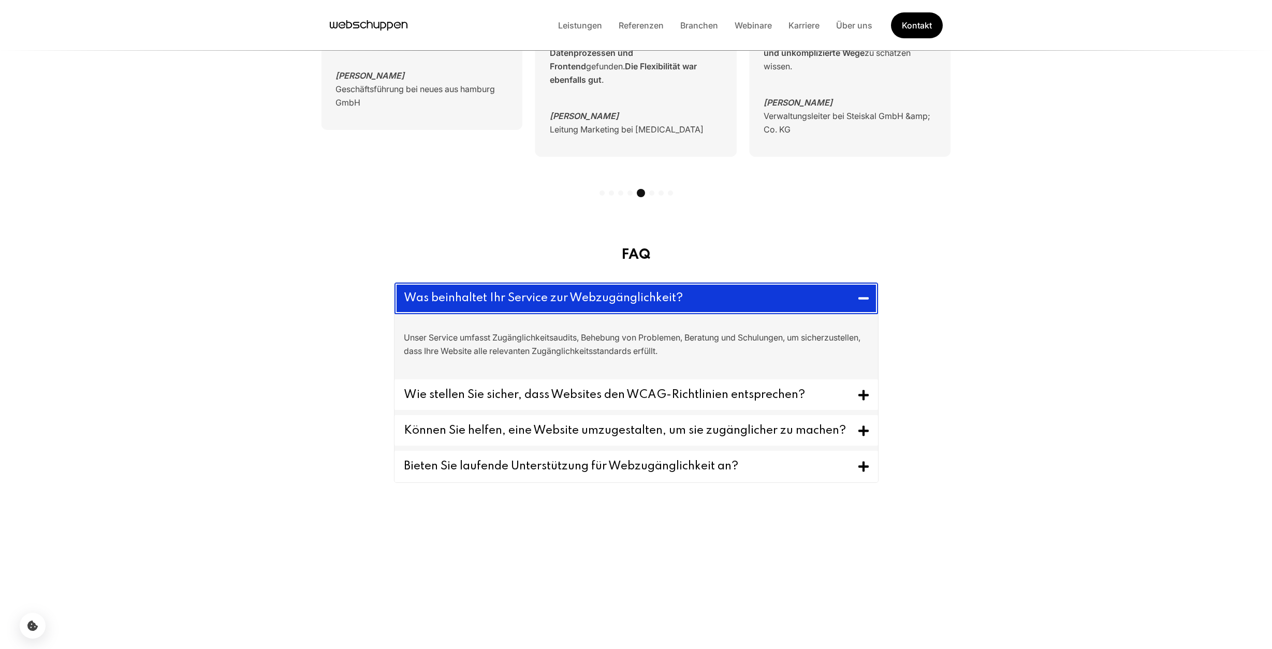
click at [607, 304] on button "Was beinhaltet Ihr Service zur Webzugänglichkeit?" at bounding box center [635, 299] width 483 height 32
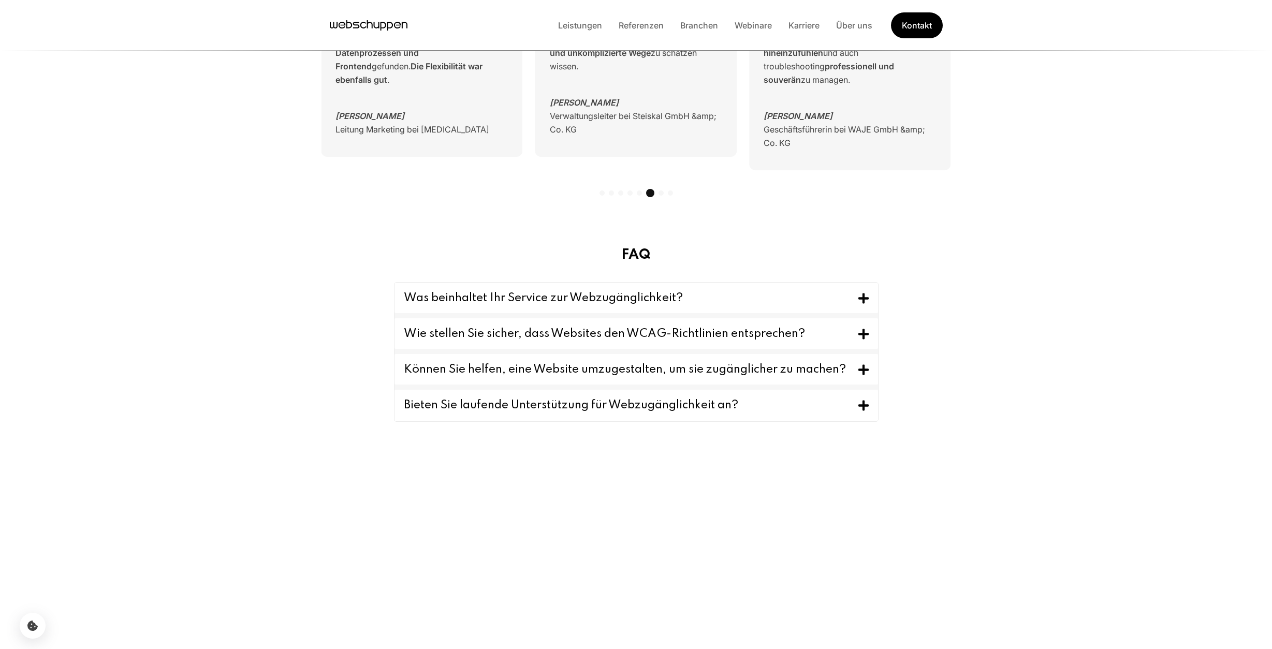
click at [608, 327] on button "Wie stellen Sie sicher, dass Websites den WCAG-Richtlinien entsprechen?" at bounding box center [635, 333] width 483 height 31
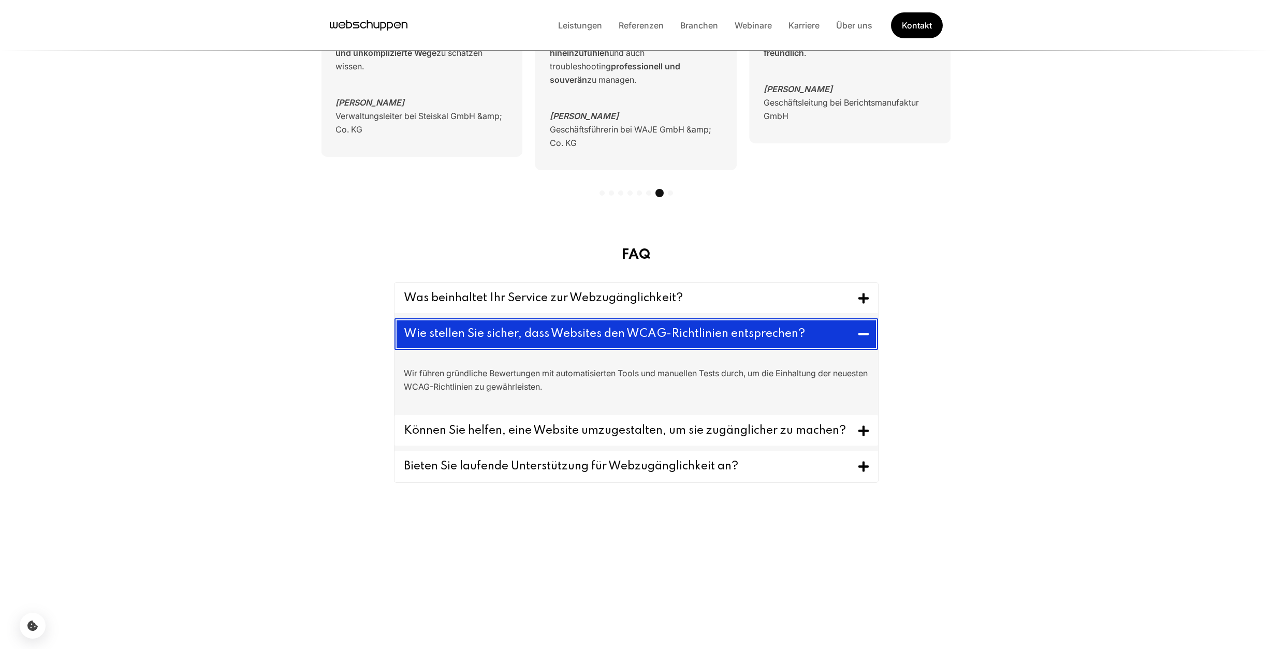
click at [608, 327] on button "Wie stellen Sie sicher, dass Websites den WCAG-Richtlinien entsprechen?" at bounding box center [635, 334] width 483 height 32
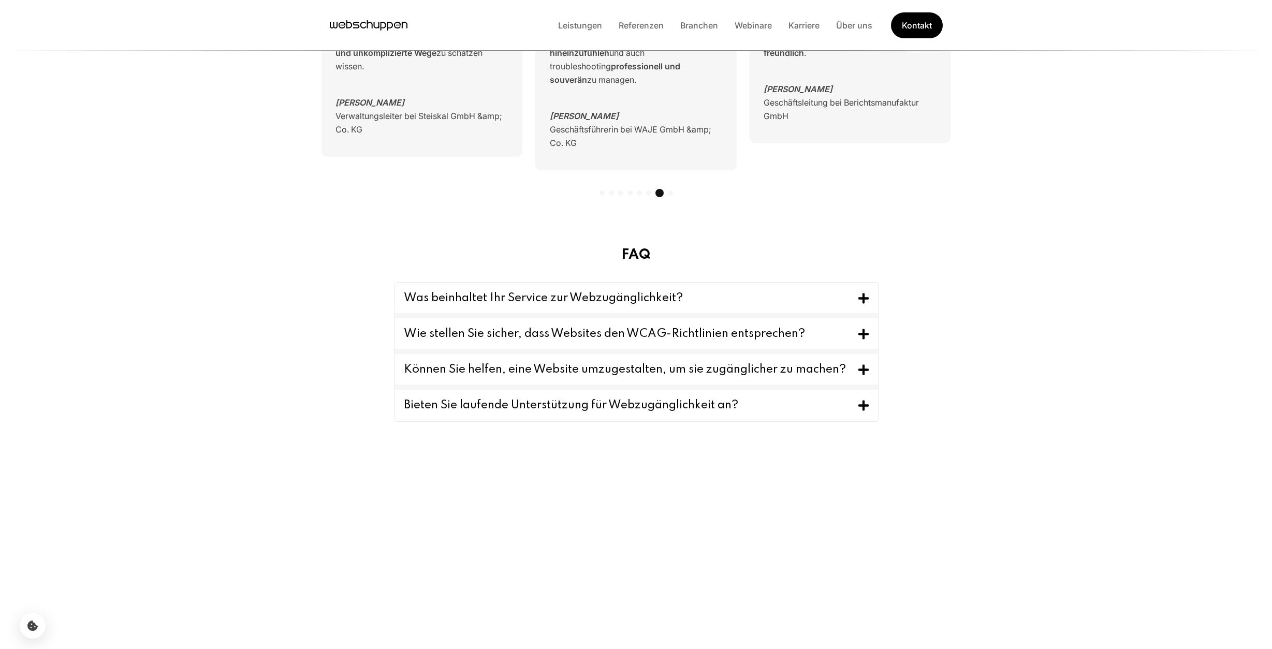
click at [606, 302] on button "Was beinhaltet Ihr Service zur Webzugänglichkeit?" at bounding box center [635, 298] width 483 height 31
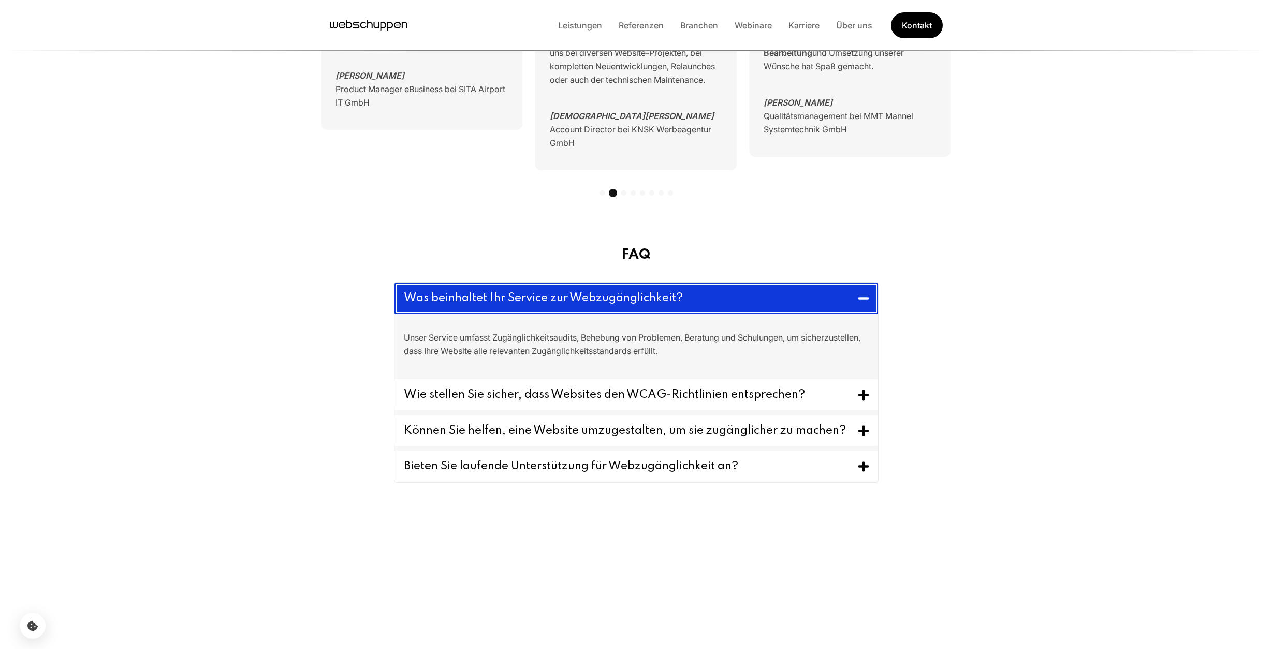
click at [786, 298] on button "Was beinhaltet Ihr Service zur Webzugänglichkeit?" at bounding box center [635, 299] width 483 height 32
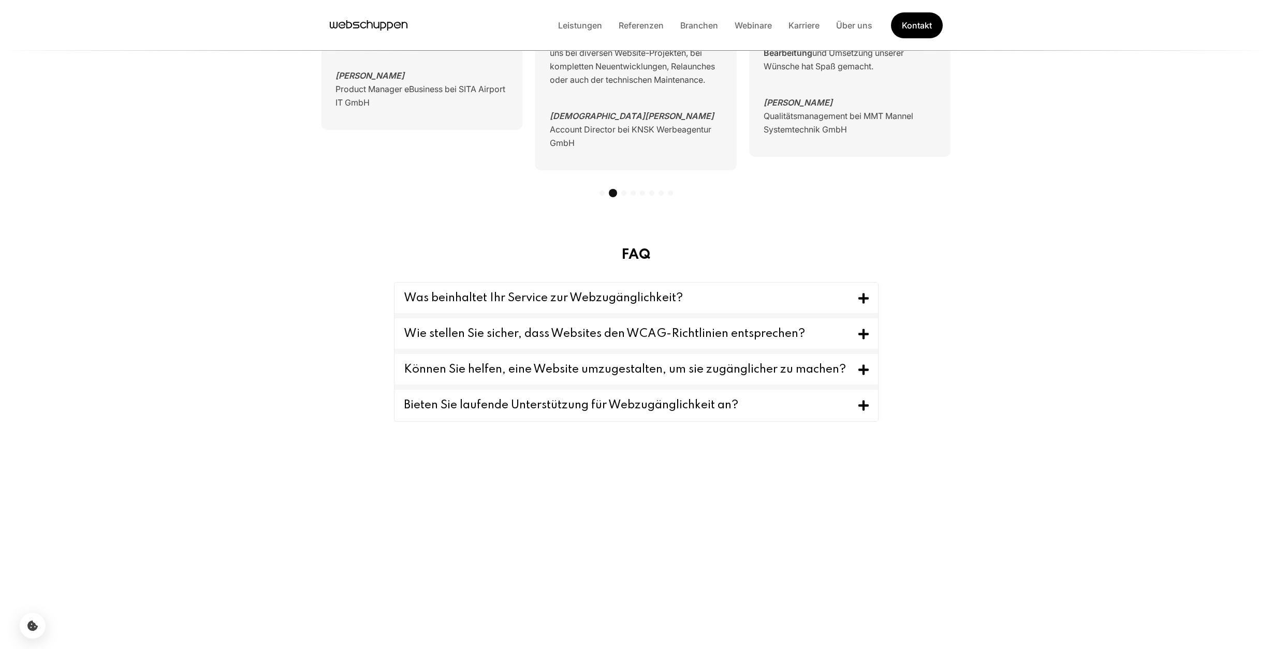
click at [777, 326] on button "Wie stellen Sie sicher, dass Websites den WCAG-Richtlinien entsprechen?" at bounding box center [635, 333] width 483 height 31
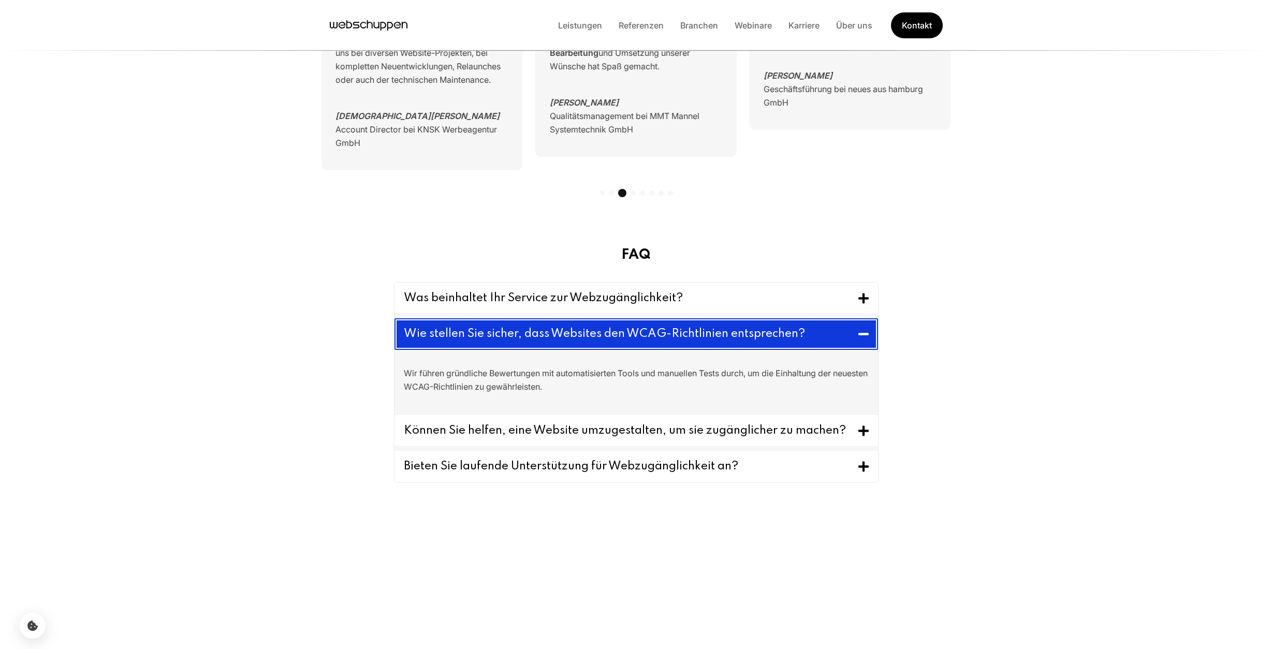
click at [777, 326] on button "Wie stellen Sie sicher, dass Websites den WCAG-Richtlinien entsprechen?" at bounding box center [635, 334] width 483 height 32
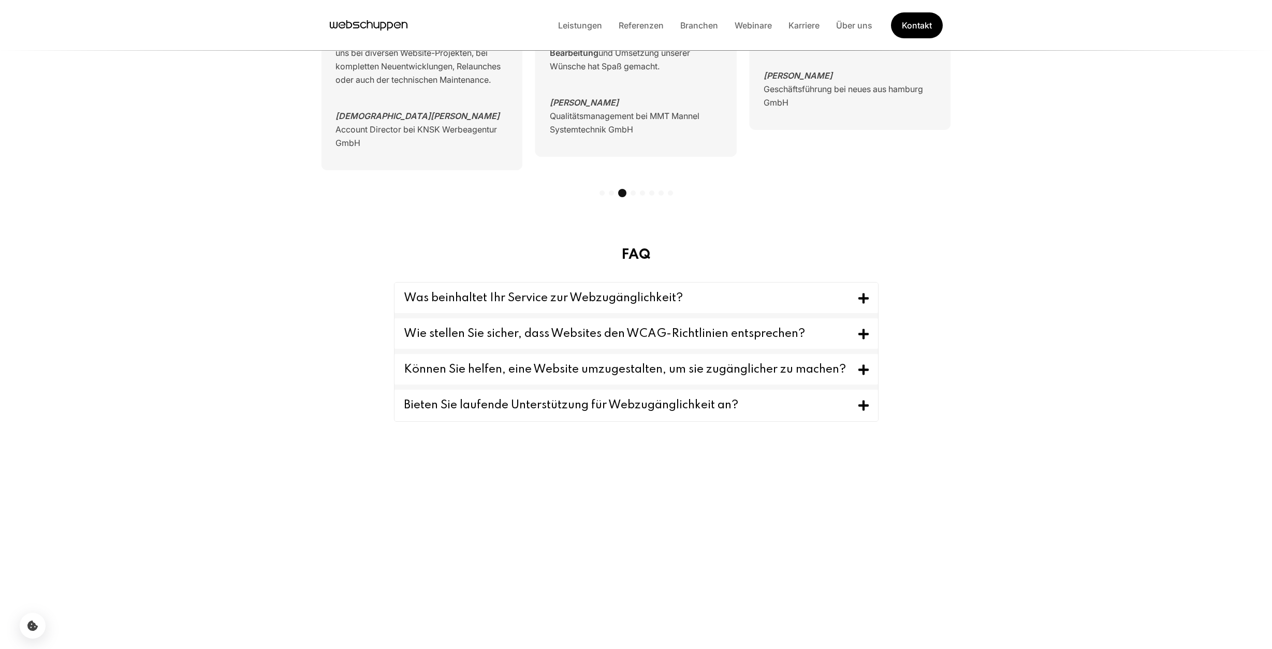
click at [754, 377] on button "Können Sie helfen, eine Website umzugestalten, um sie zugänglicher zu machen?" at bounding box center [635, 369] width 483 height 31
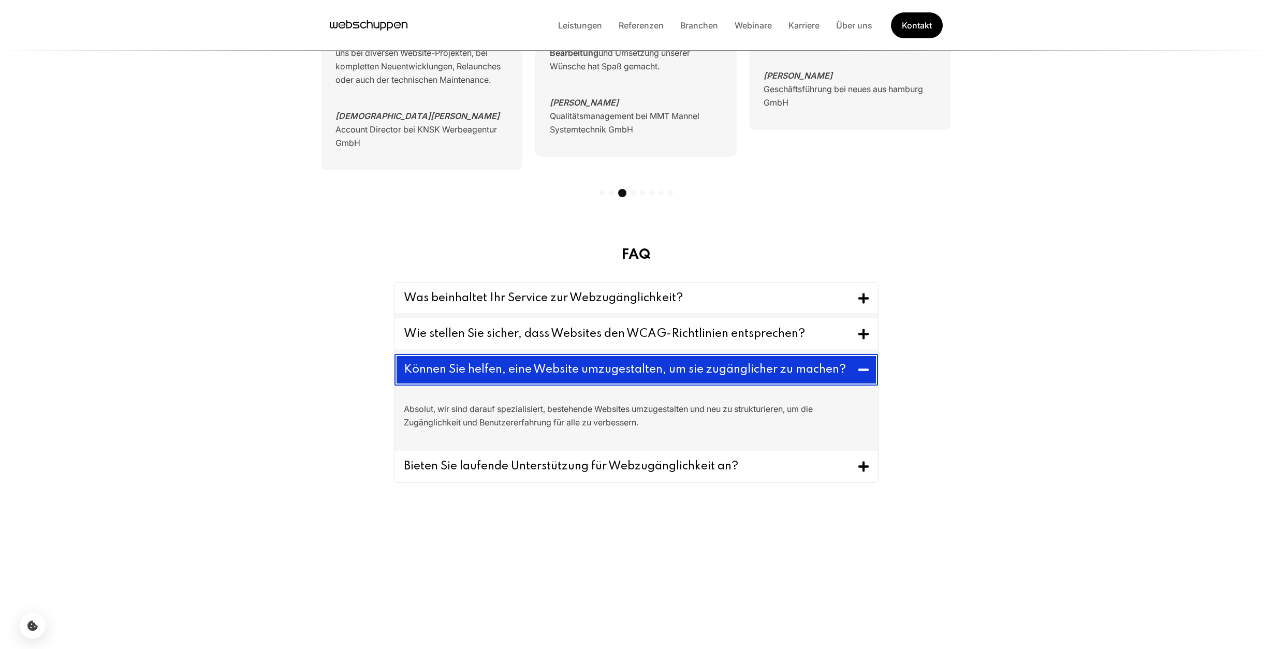
click at [754, 377] on button "Können Sie helfen, eine Website umzugestalten, um sie zugänglicher zu machen?" at bounding box center [635, 370] width 483 height 32
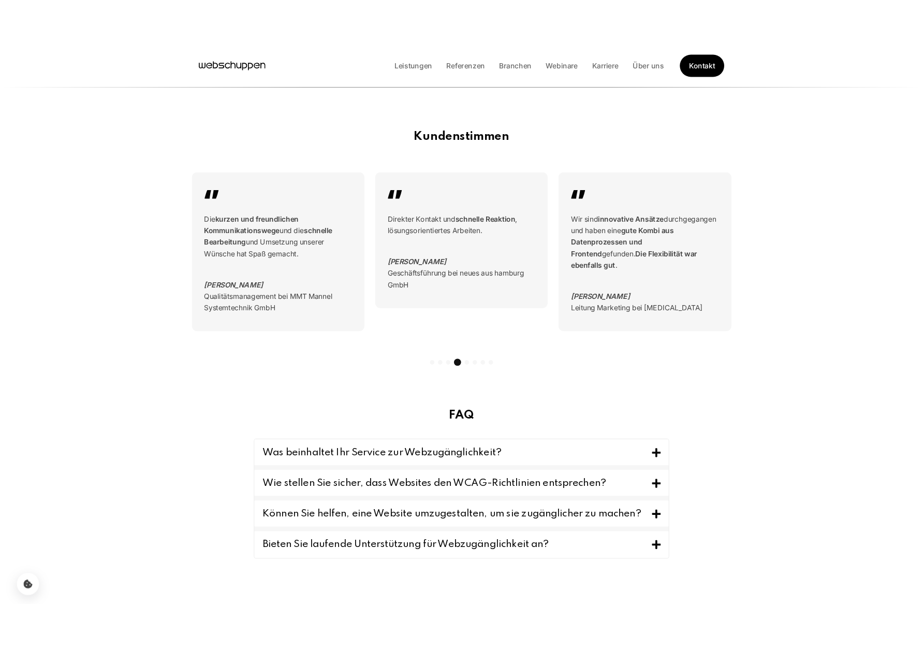
scroll to position [2103, 0]
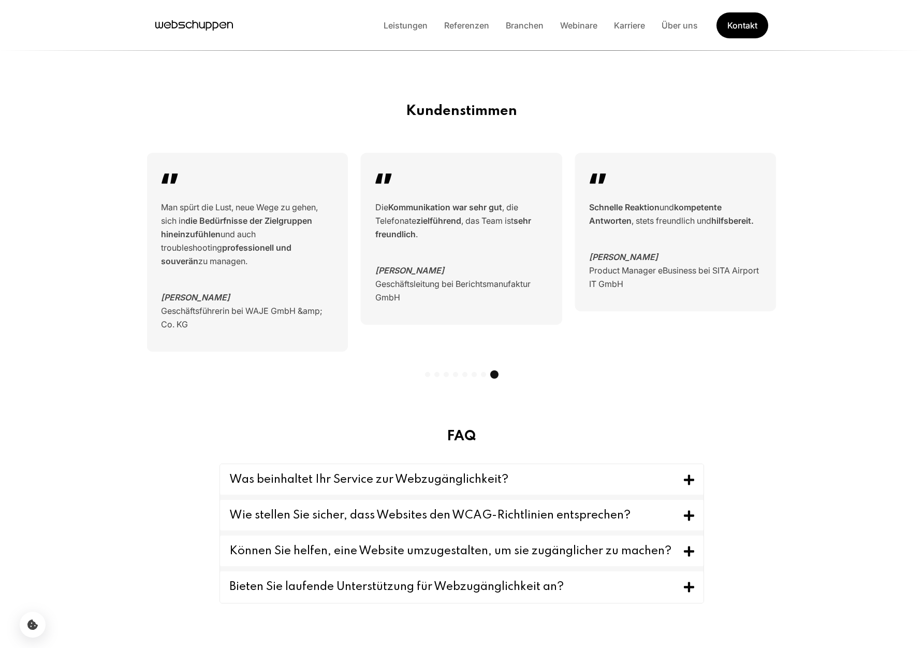
click at [847, 570] on section "FAQ Was beinhaltet Ihr Service zur Webzugänglichkeit? Unser Service umfasst Zug…" at bounding box center [461, 521] width 923 height 237
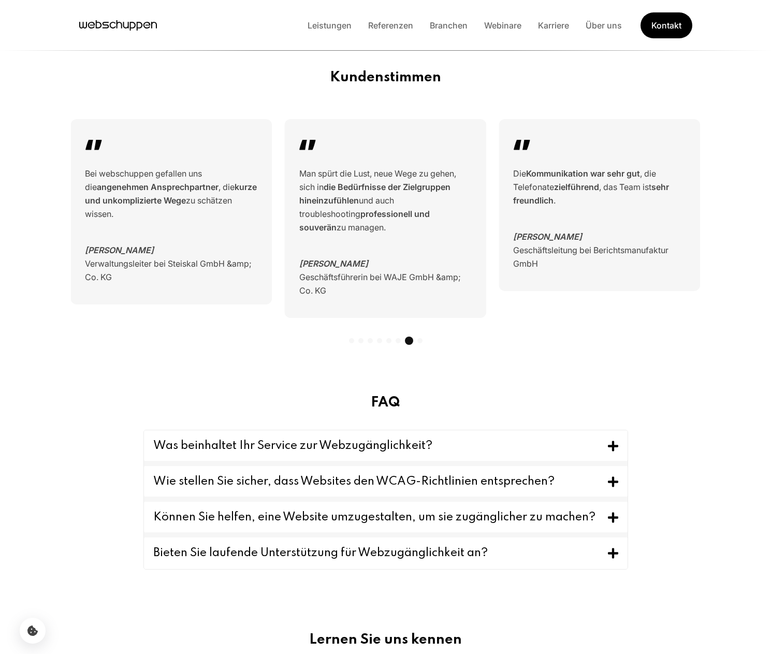
scroll to position [2137, 0]
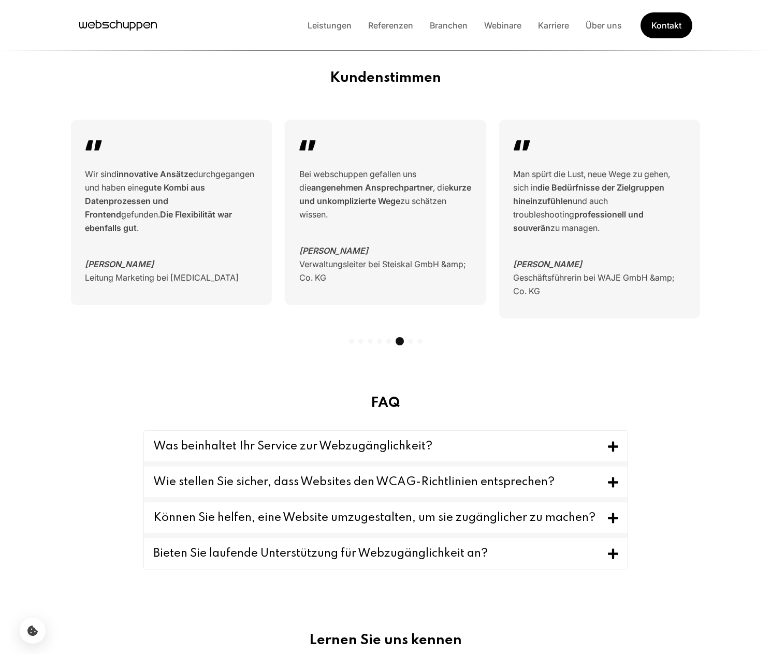
click at [459, 448] on button "Was beinhaltet Ihr Service zur Webzugänglichkeit?" at bounding box center [385, 446] width 483 height 31
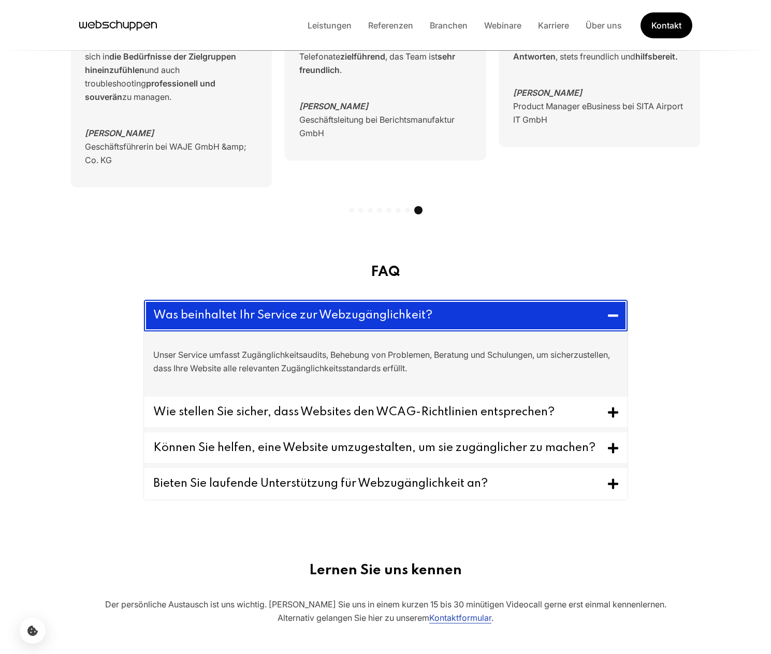
scroll to position [2279, 0]
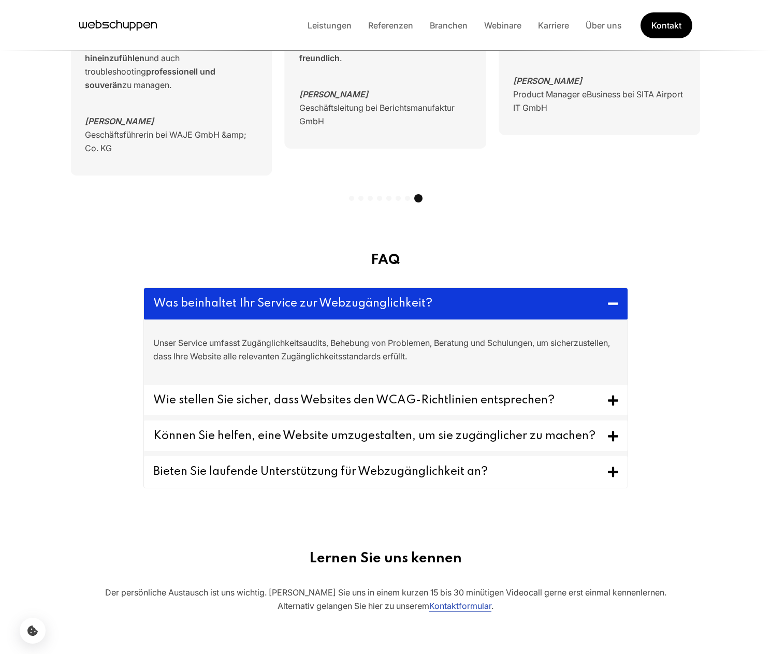
click at [460, 404] on button "Wie stellen Sie sicher, dass Websites den WCAG-Richtlinien entsprechen?" at bounding box center [385, 400] width 483 height 31
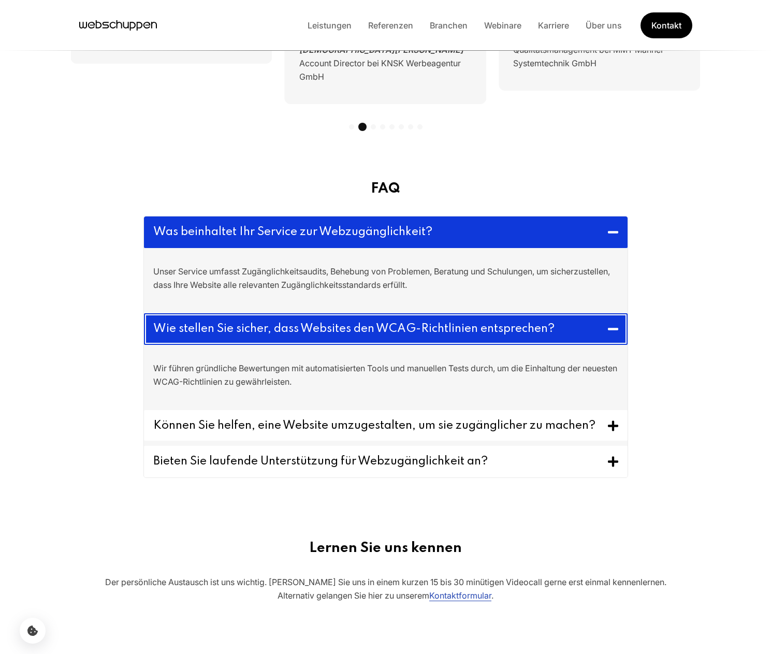
scroll to position [2376, 0]
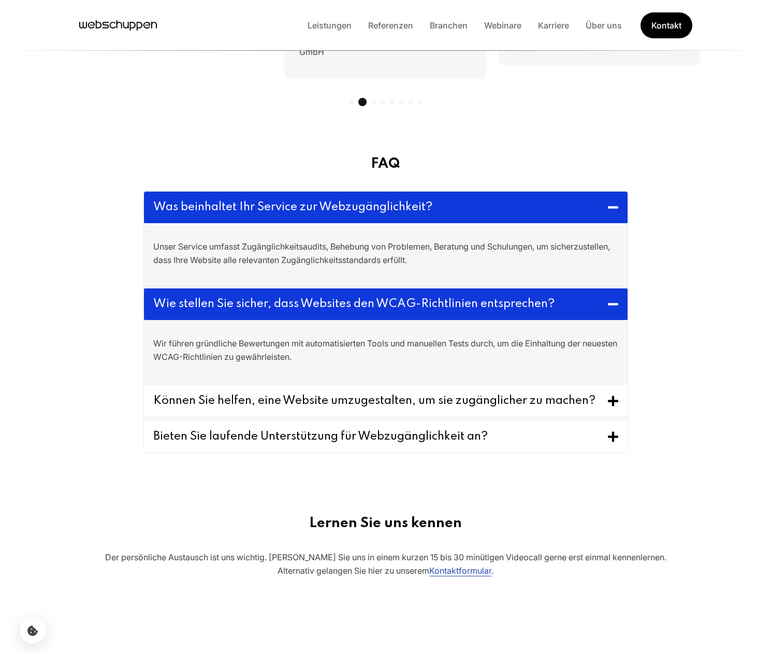
click at [449, 434] on button "Bieten Sie laufende Unterstützung für Webzugänglichkeit an?" at bounding box center [385, 437] width 483 height 32
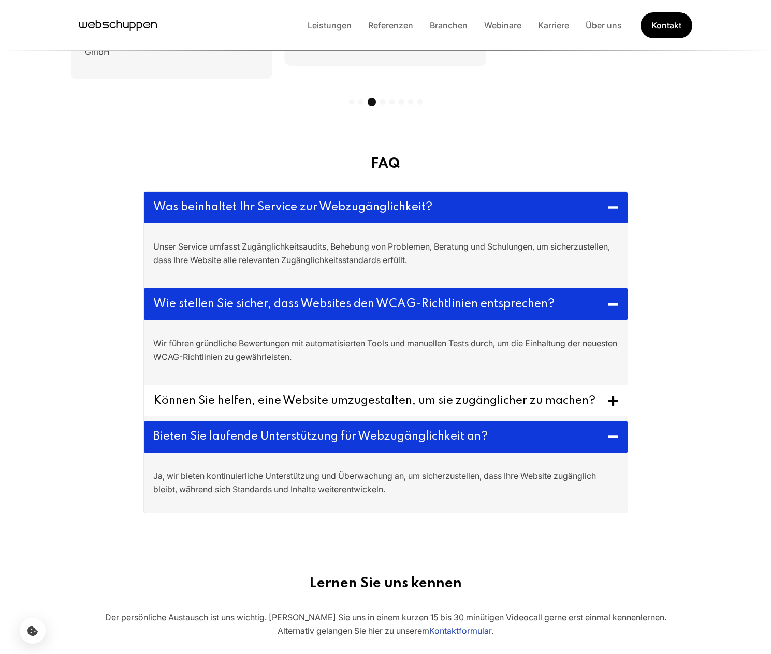
click at [448, 394] on button "Können Sie helfen, eine Website umzugestalten, um sie zugänglicher zu machen?" at bounding box center [385, 400] width 483 height 31
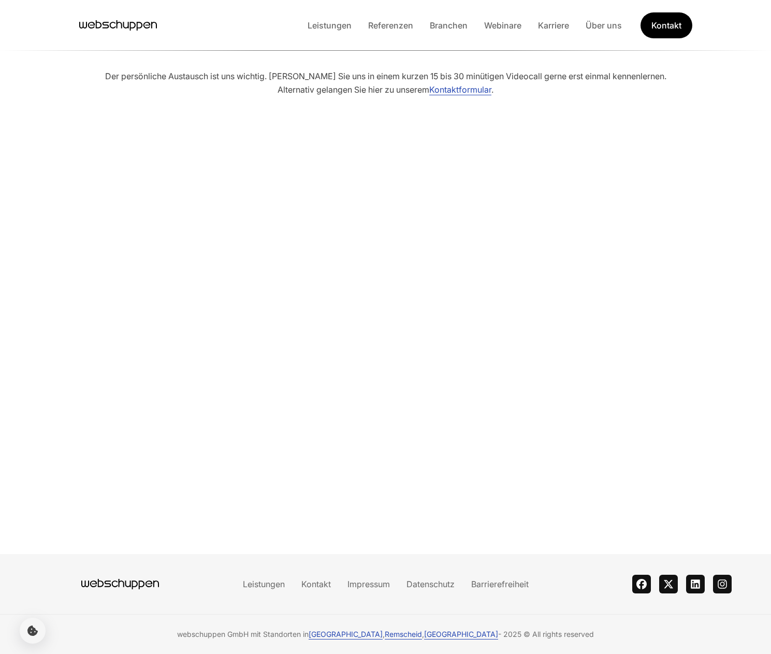
scroll to position [164, 0]
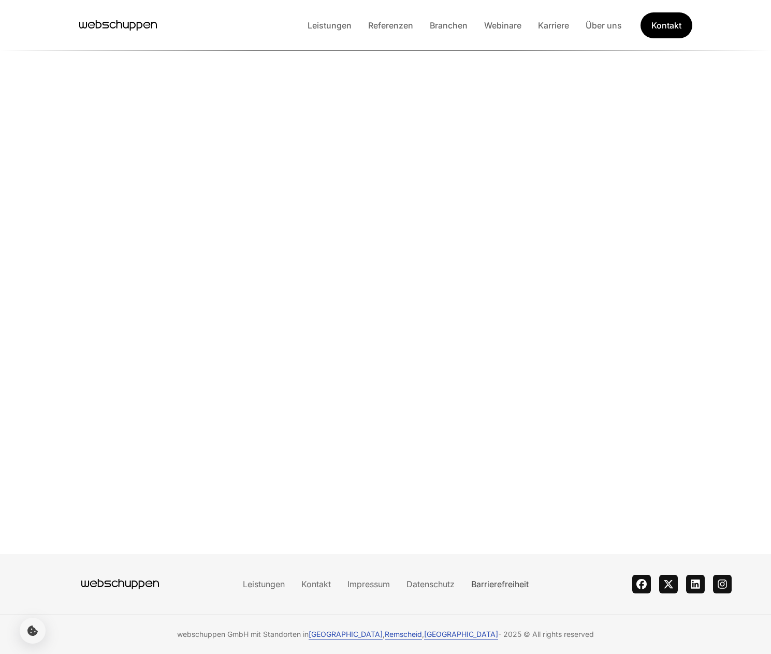
click at [511, 570] on link "Barrierefreiheit" at bounding box center [500, 584] width 74 height 10
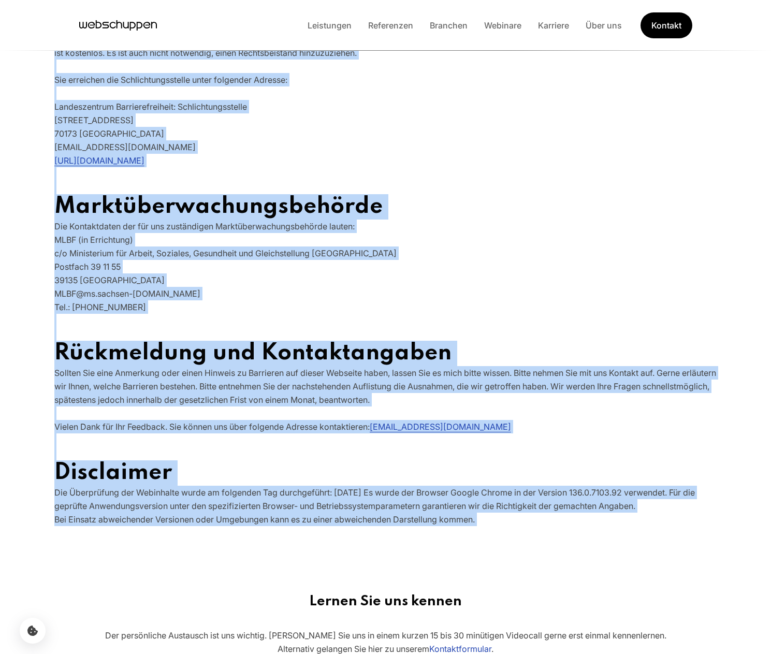
scroll to position [911, 0]
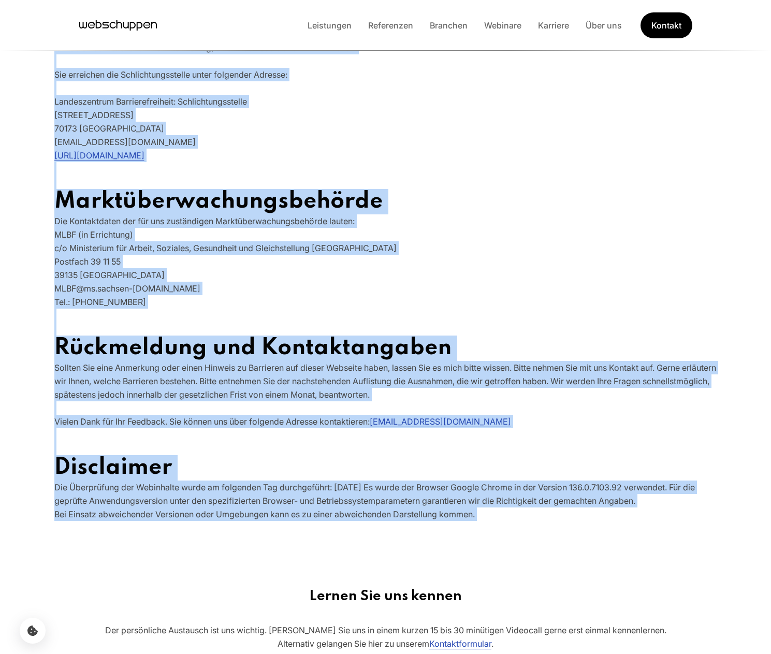
drag, startPoint x: 56, startPoint y: 346, endPoint x: 490, endPoint y: 512, distance: 464.7
copy div "Barrierefreiheitserklärung Die webschuppen GmbH ist bestrebt, ihre Webseite im …"
click at [341, 21] on link "Leistungen" at bounding box center [329, 25] width 61 height 10
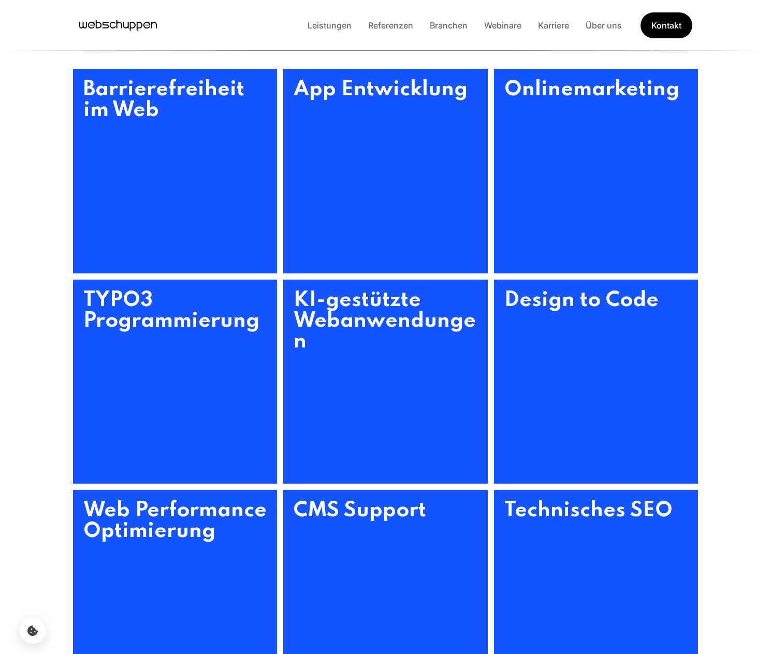
scroll to position [446, 0]
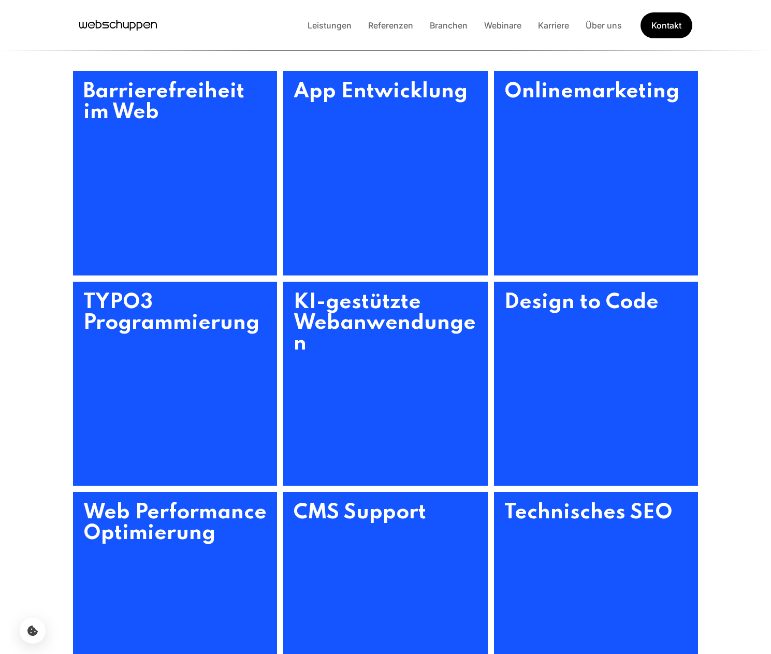
click at [127, 65] on section "Barrierefreiheit im Web App Entwicklung Onlinemarketing TYPO3 Programmierung KI…" at bounding box center [385, 383] width 771 height 675
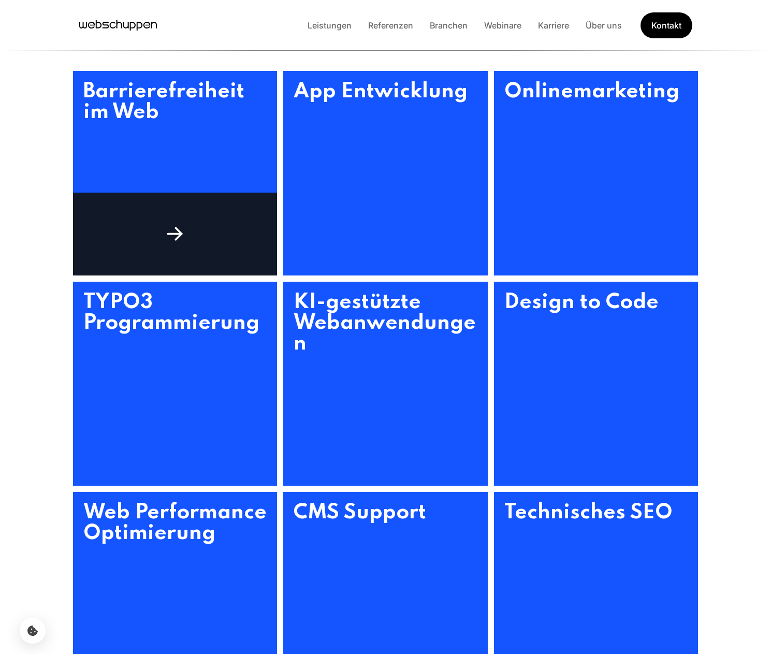
click at [124, 78] on h3 "Barrierefreiheit im Web" at bounding box center [175, 173] width 204 height 204
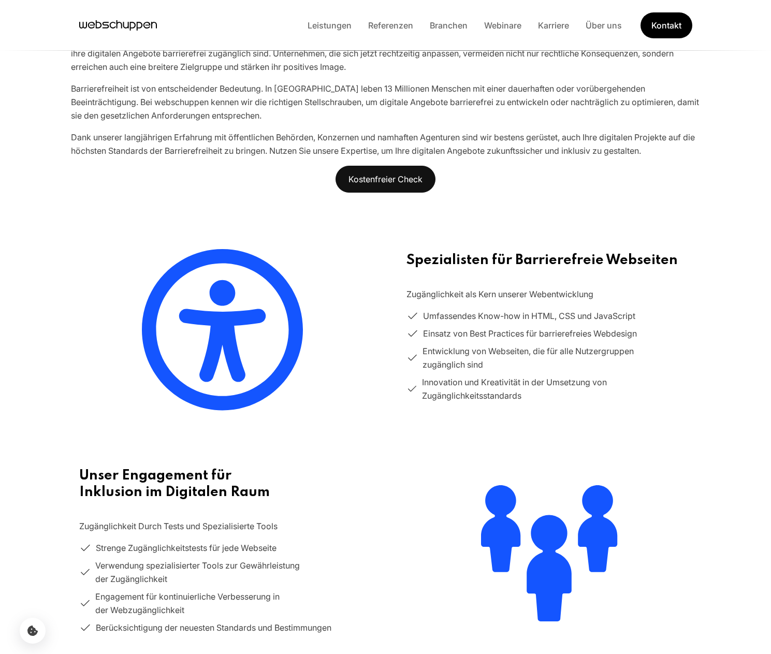
scroll to position [351, 0]
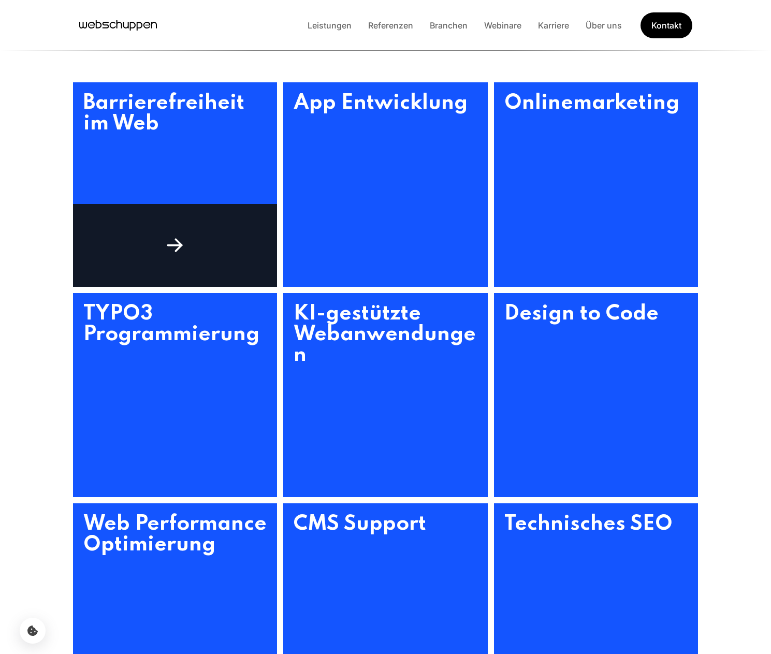
scroll to position [446, 0]
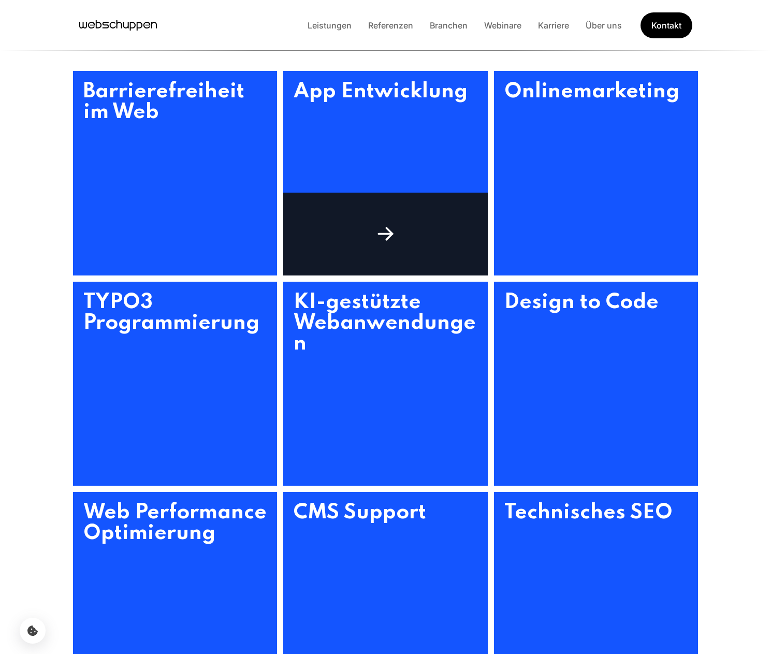
click at [369, 189] on h3 "App Entwicklung" at bounding box center [385, 173] width 204 height 204
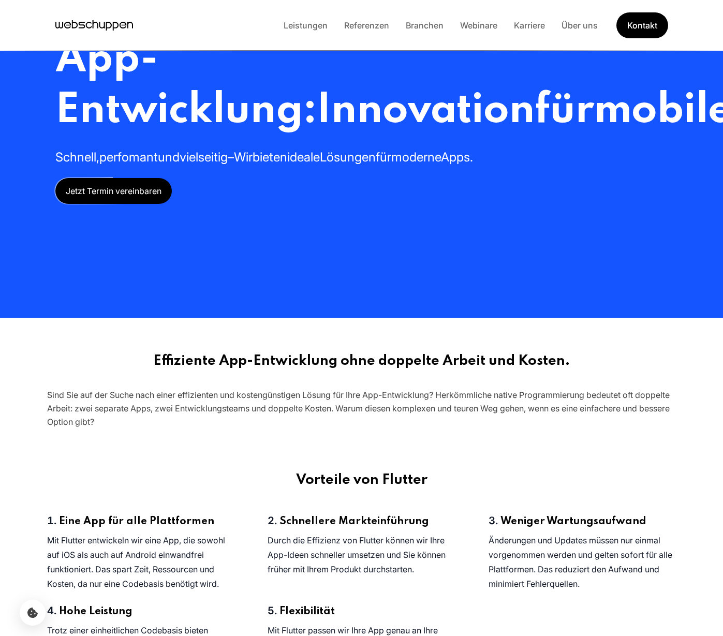
scroll to position [0, 0]
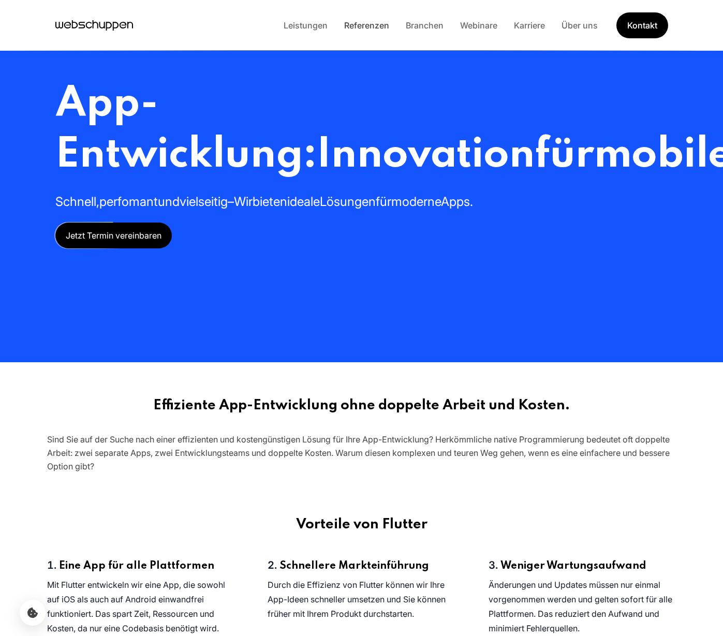
click at [373, 25] on link "Referenzen" at bounding box center [367, 25] width 62 height 10
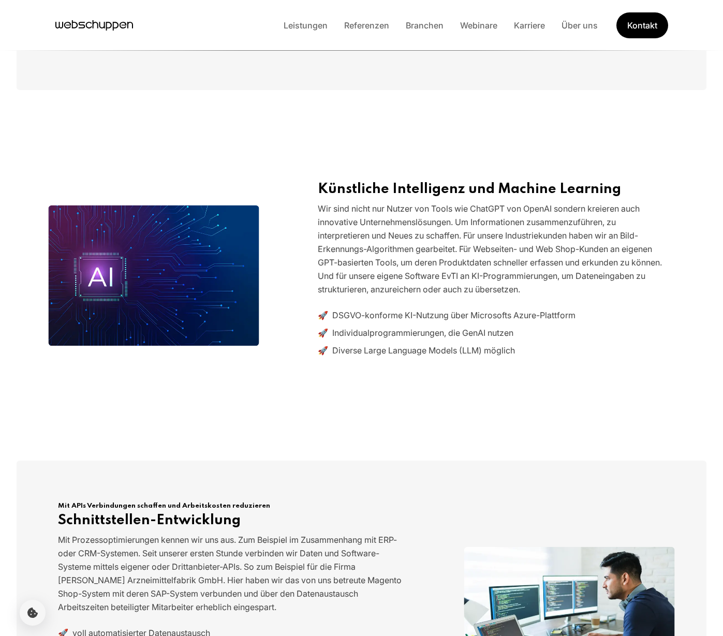
scroll to position [1086, 0]
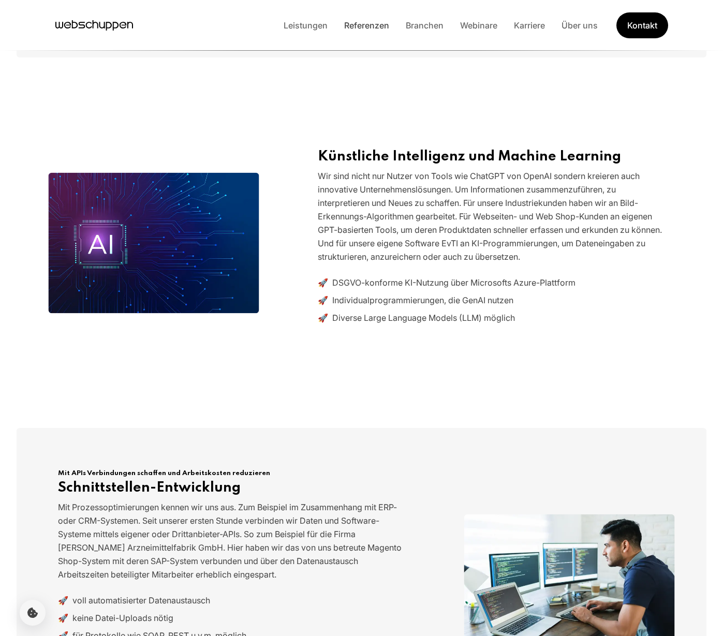
click at [358, 22] on link "Referenzen" at bounding box center [367, 25] width 62 height 10
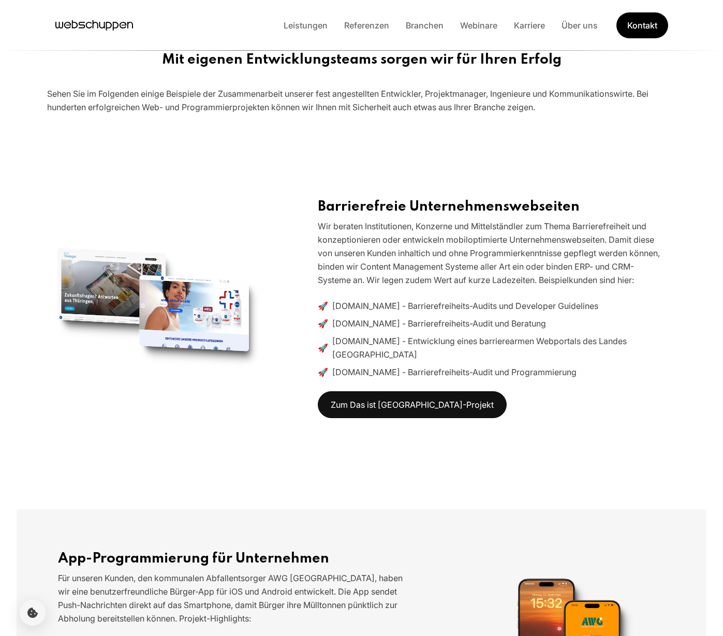
scroll to position [303, 0]
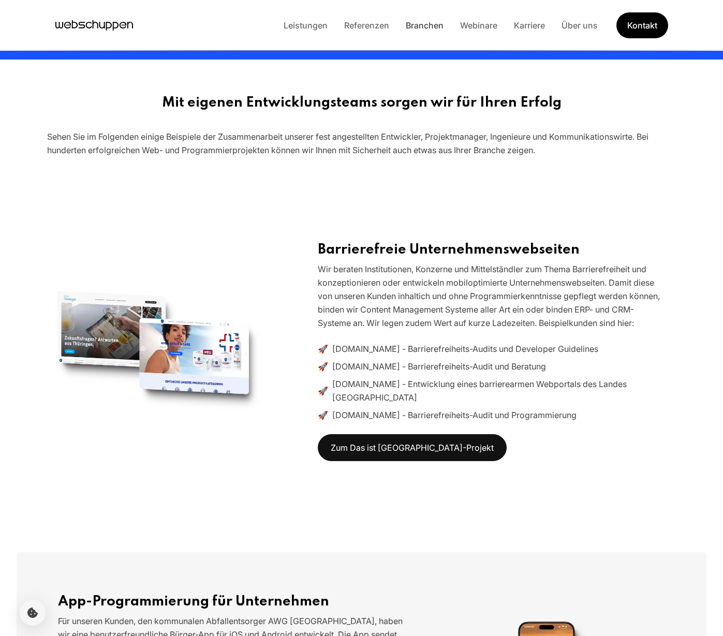
click at [423, 27] on link "Branchen" at bounding box center [425, 25] width 54 height 10
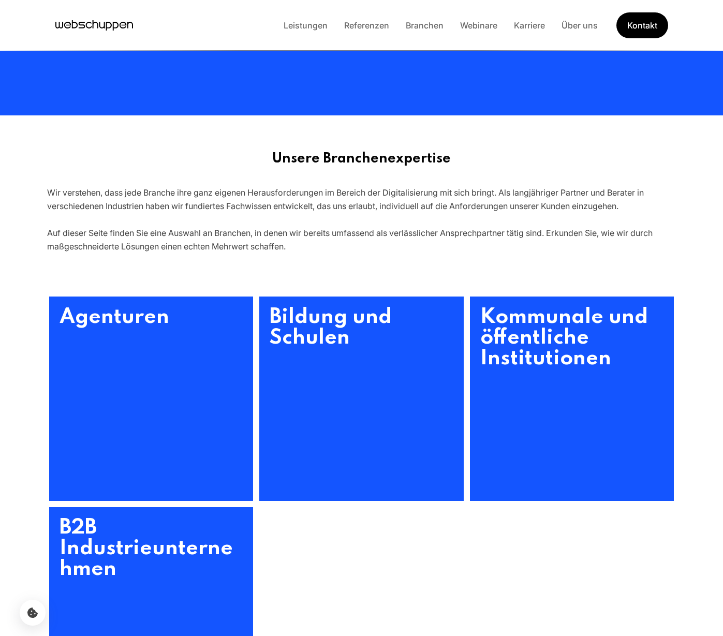
scroll to position [374, 0]
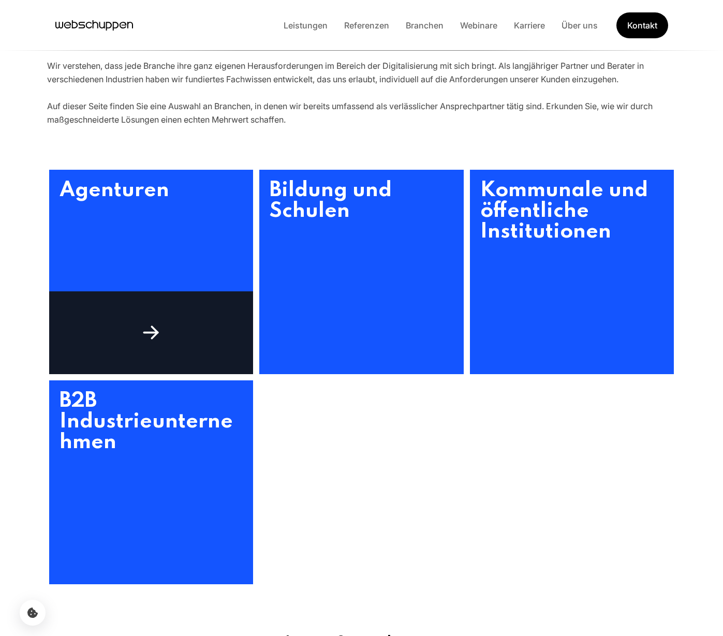
click at [192, 230] on h3 "Agenturen" at bounding box center [151, 272] width 204 height 204
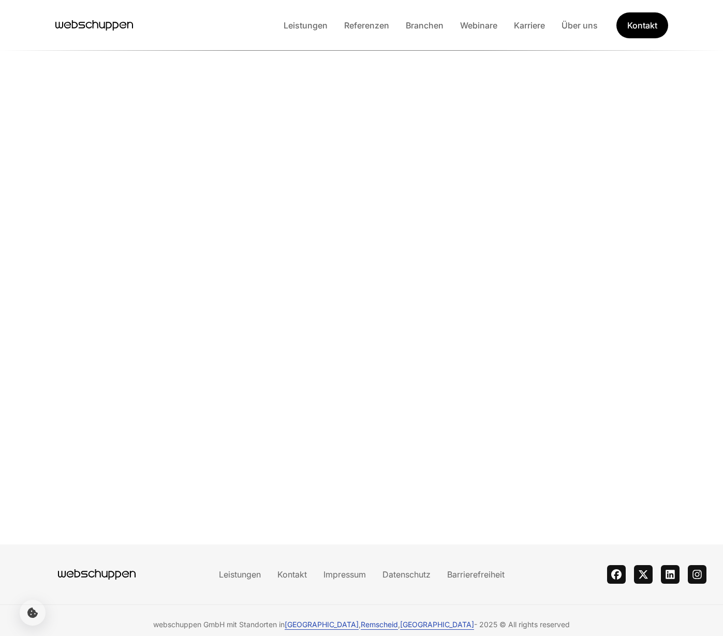
scroll to position [3355, 0]
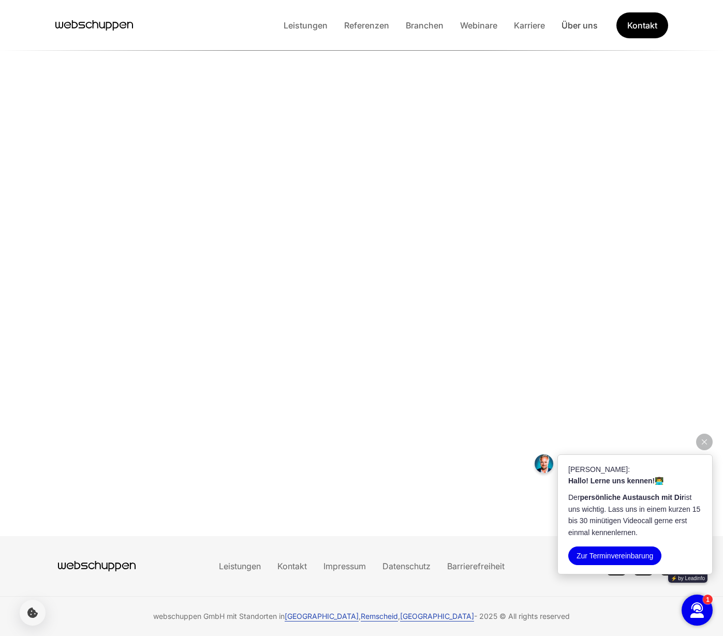
click at [573, 23] on link "Über uns" at bounding box center [579, 25] width 53 height 10
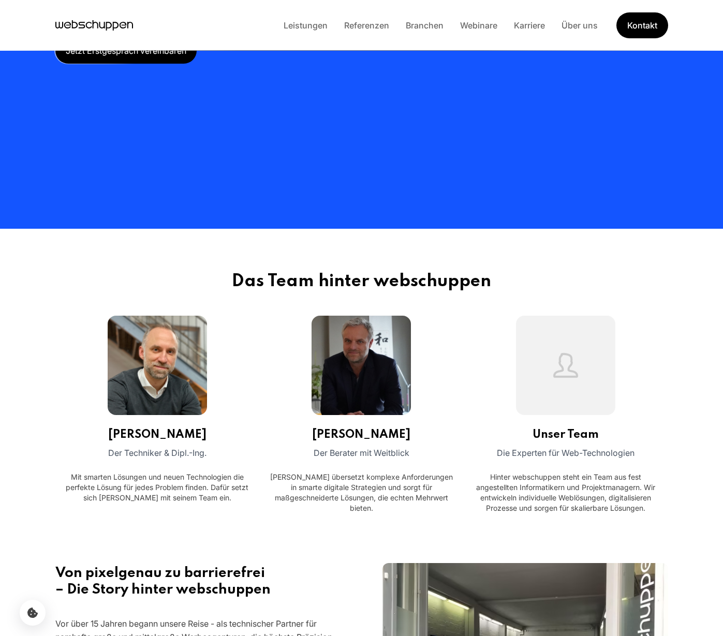
scroll to position [0, 0]
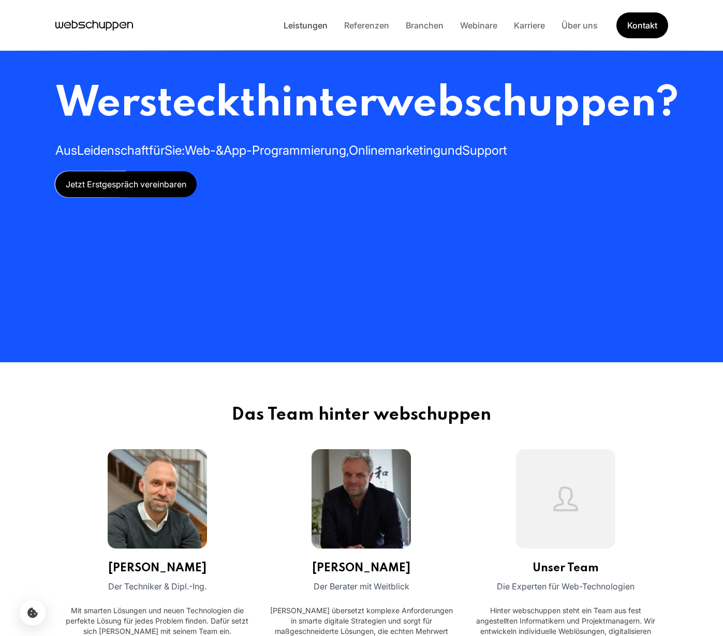
click at [298, 26] on link "Leistungen" at bounding box center [305, 25] width 61 height 10
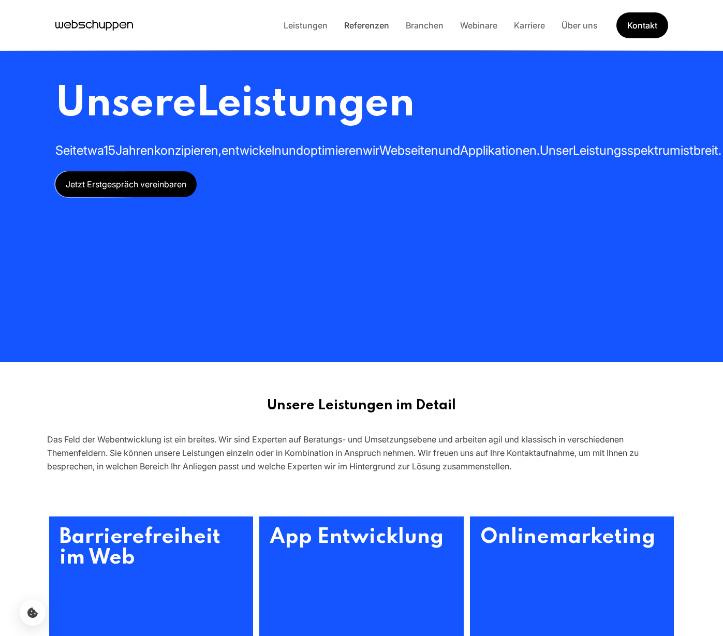
click at [370, 26] on link "Referenzen" at bounding box center [367, 25] width 62 height 10
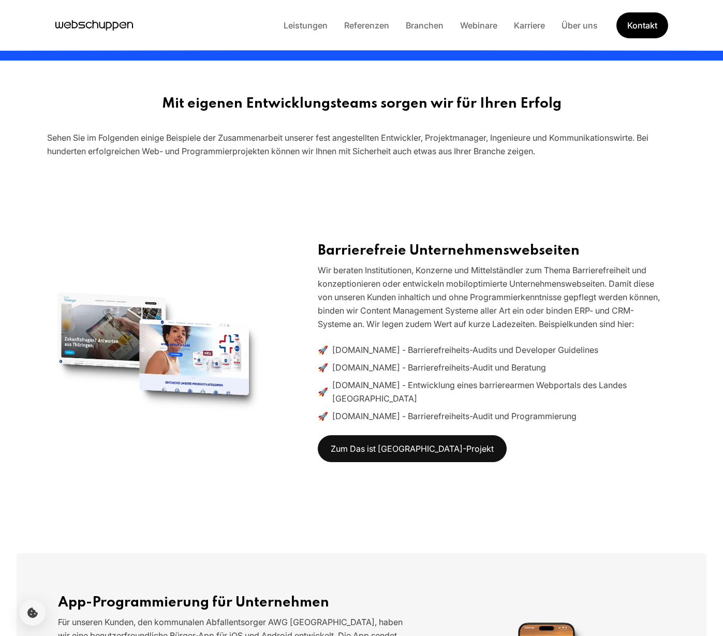
scroll to position [305, 0]
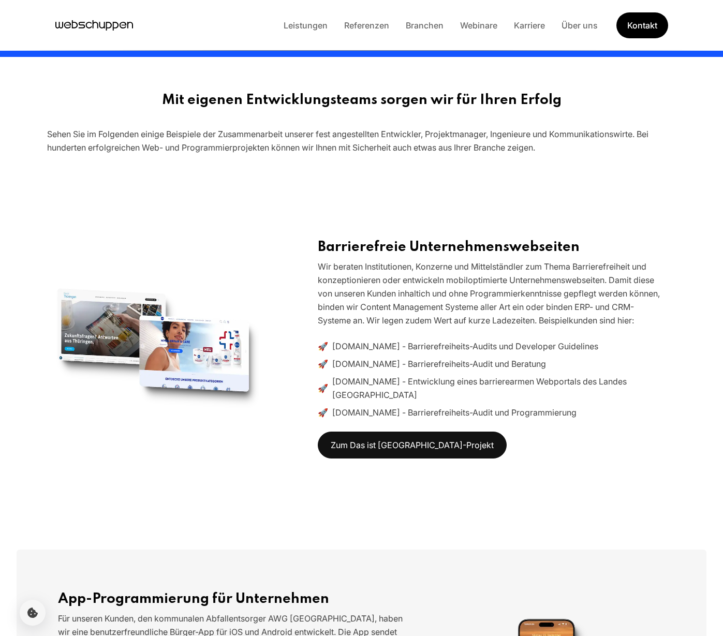
click at [301, 19] on li "Leistungen" at bounding box center [305, 25] width 61 height 13
click at [299, 32] on li "Leistungen" at bounding box center [305, 25] width 61 height 13
click at [298, 22] on link "Leistungen" at bounding box center [305, 25] width 61 height 10
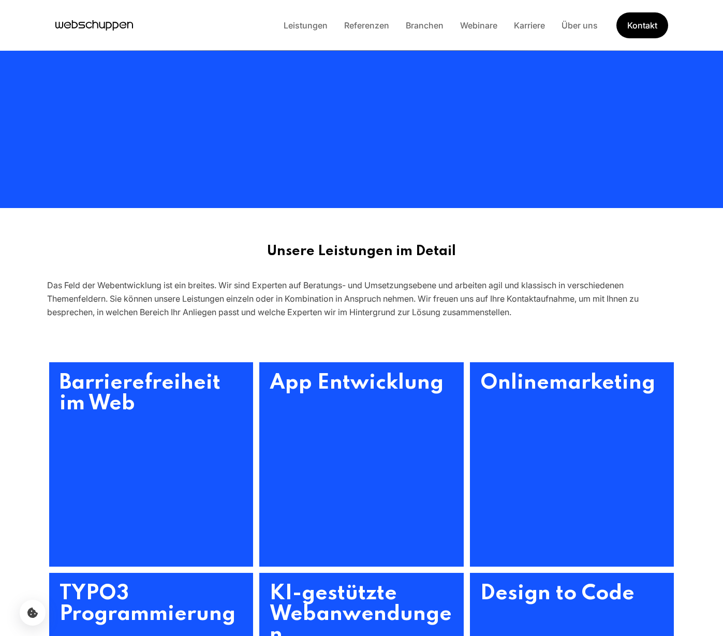
scroll to position [0, 0]
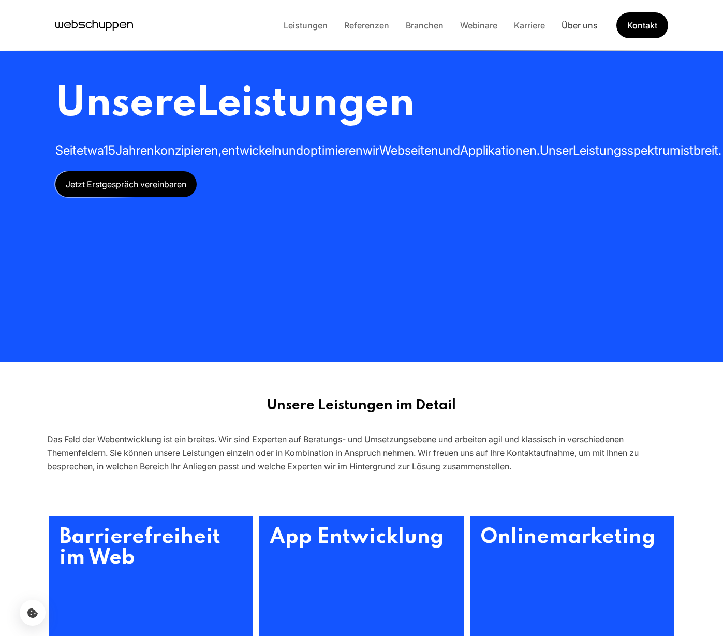
click at [579, 22] on link "Über uns" at bounding box center [579, 25] width 53 height 10
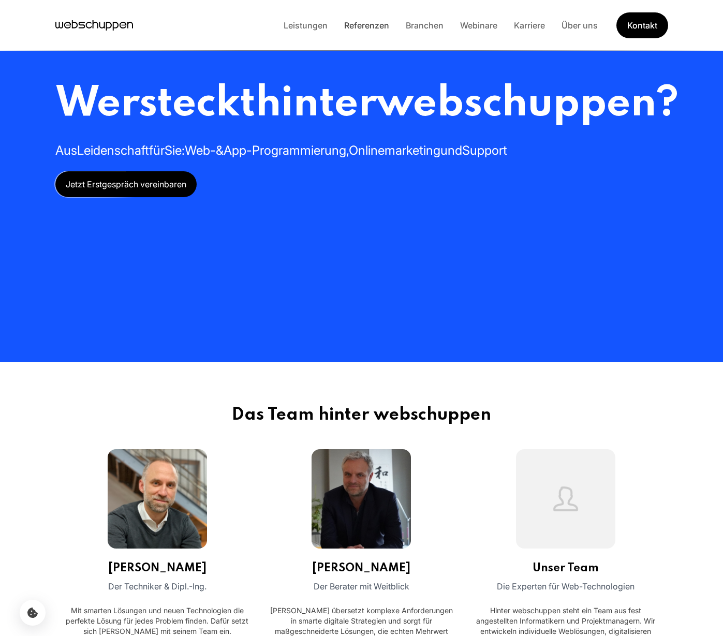
click at [356, 27] on link "Referenzen" at bounding box center [367, 25] width 62 height 10
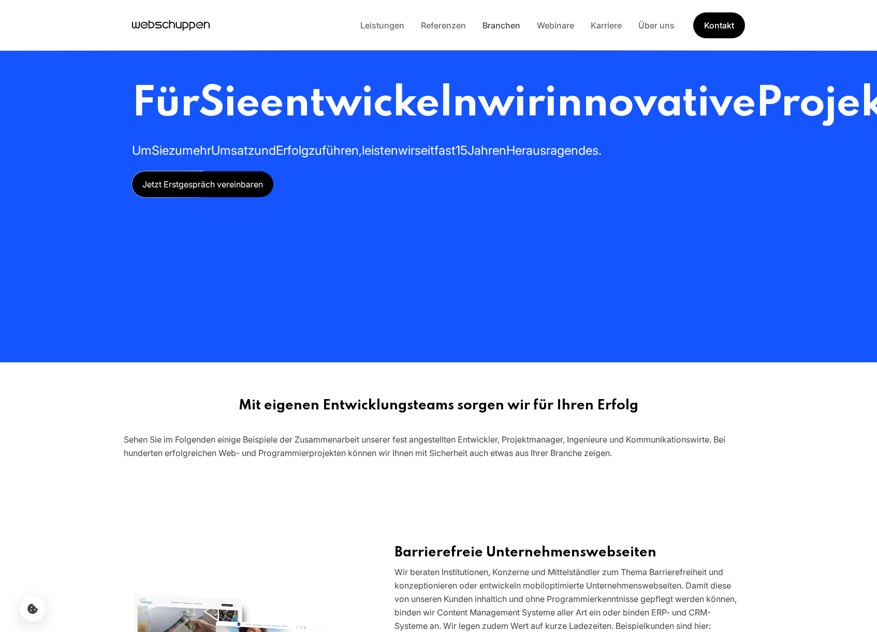
click at [507, 29] on link "Branchen" at bounding box center [501, 25] width 54 height 10
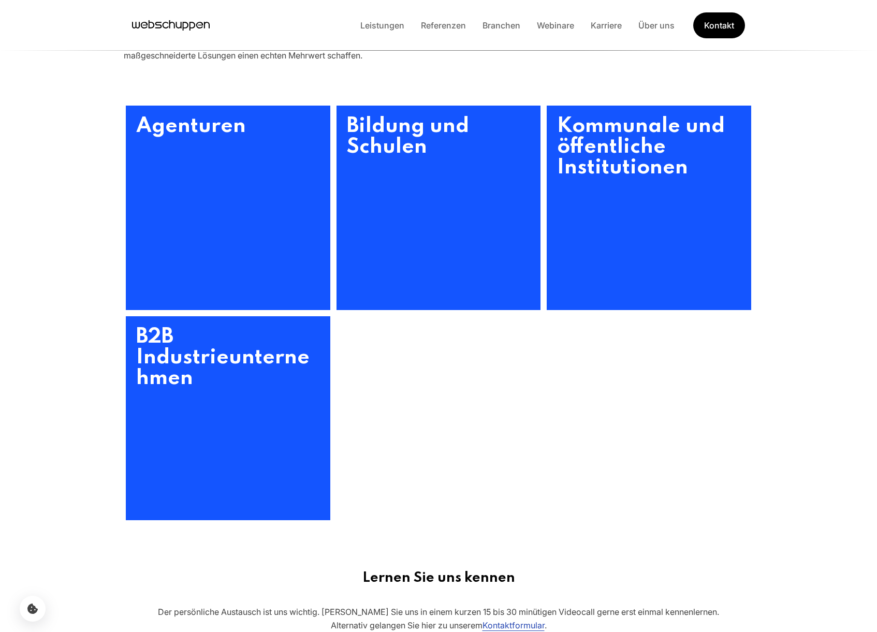
scroll to position [452, 0]
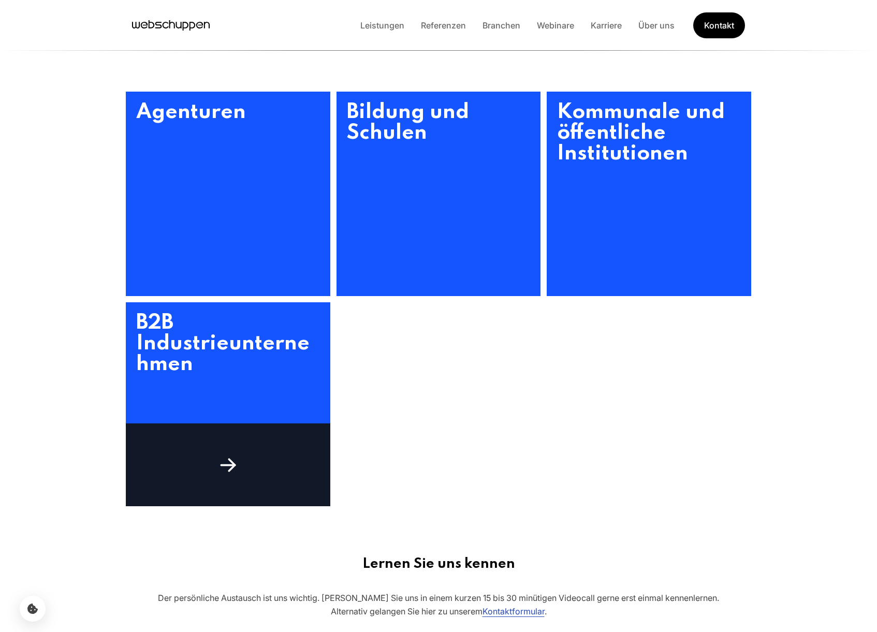
click at [222, 340] on h3 "B2B Industrieunternehmen" at bounding box center [228, 404] width 204 height 204
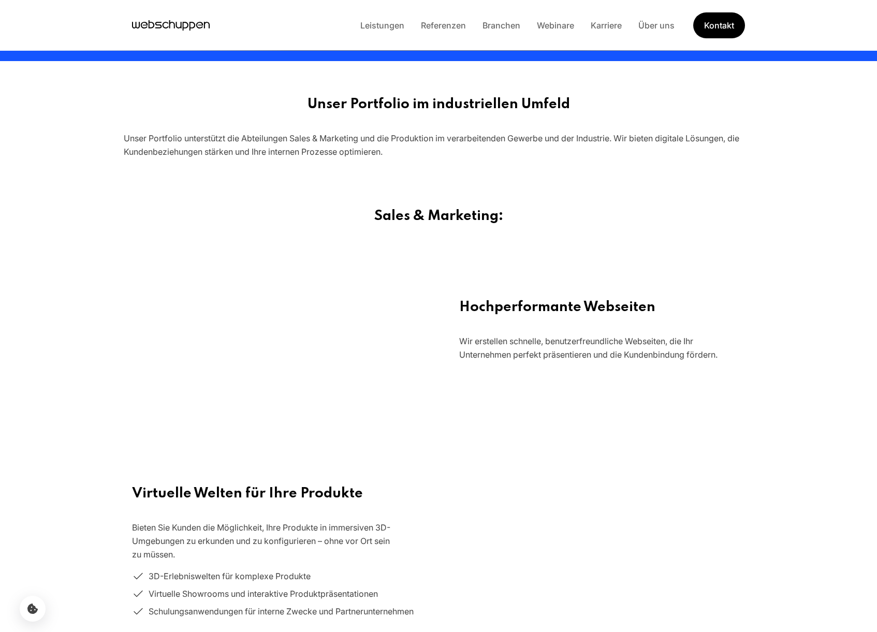
scroll to position [0, 0]
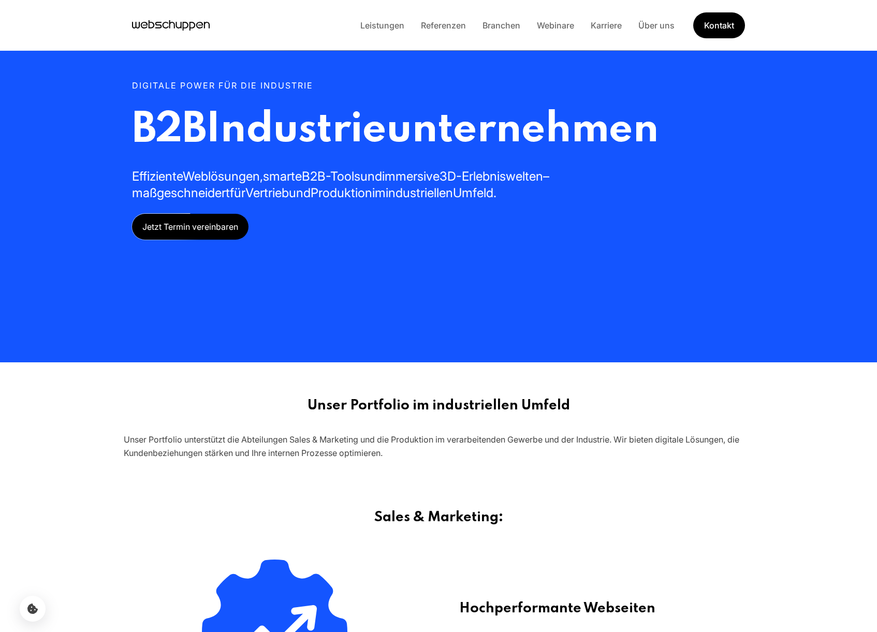
click at [501, 19] on li "Branchen" at bounding box center [501, 25] width 54 height 13
click at [499, 22] on link "Branchen" at bounding box center [501, 25] width 54 height 10
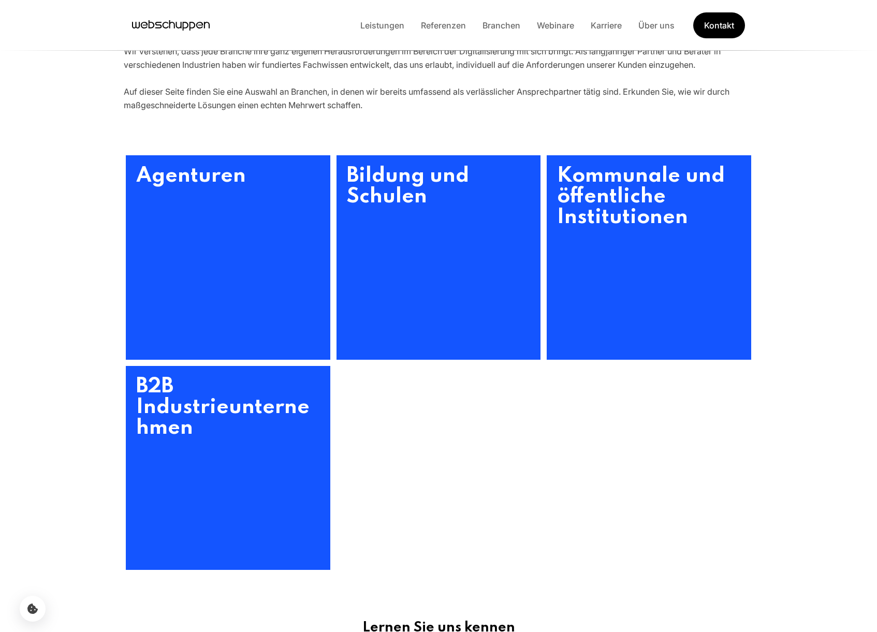
scroll to position [395, 0]
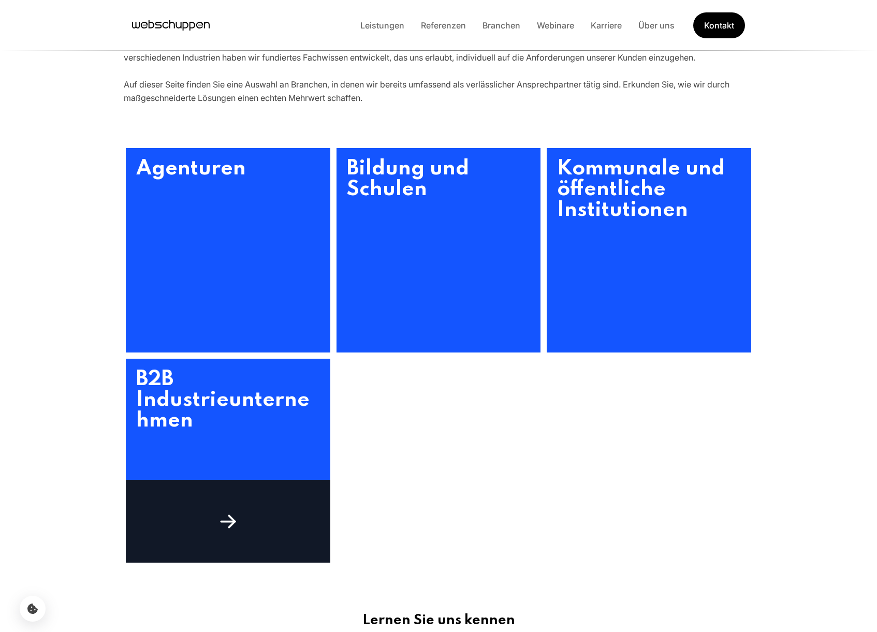
click at [167, 414] on h3 "B2B Industrieunternehmen" at bounding box center [228, 461] width 204 height 204
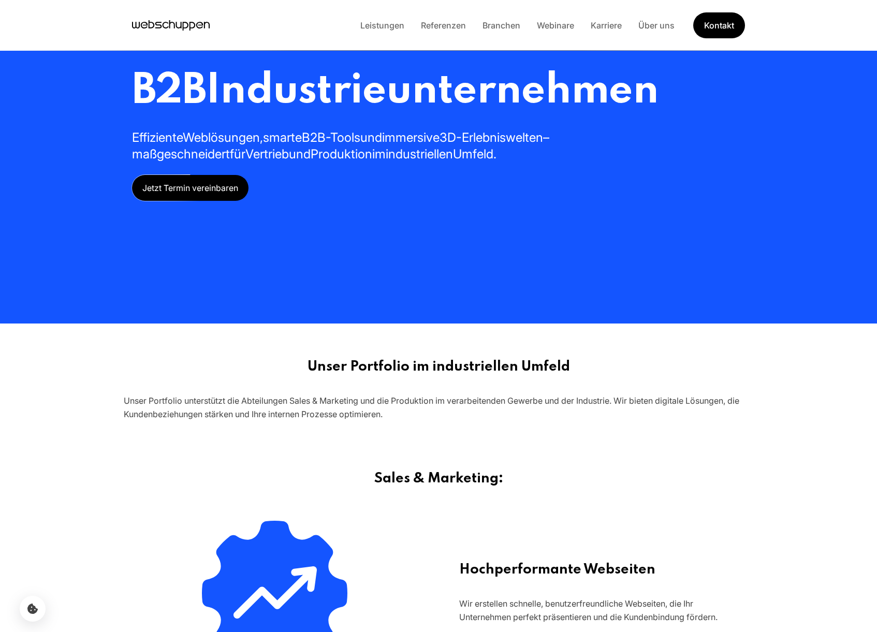
scroll to position [0, 0]
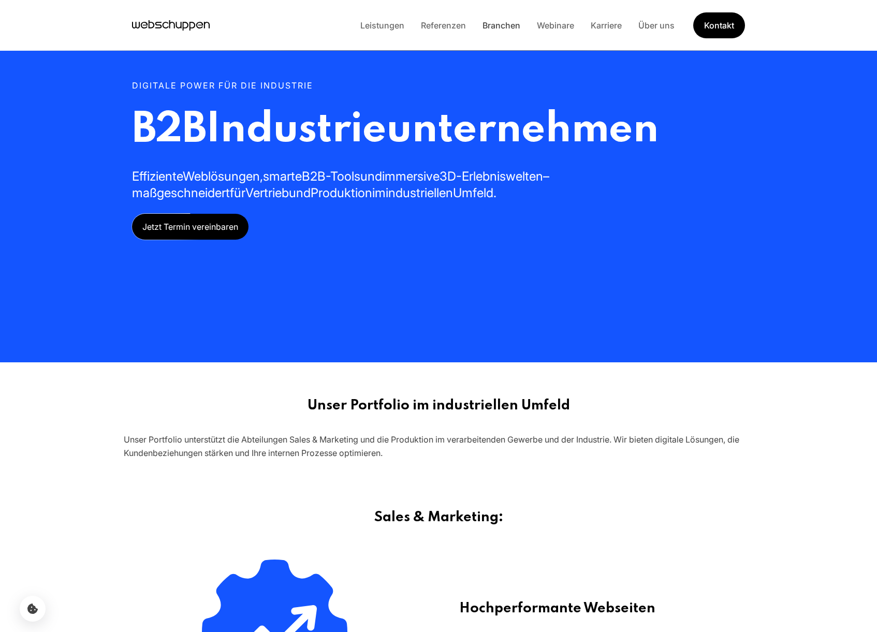
click at [514, 22] on link "Branchen" at bounding box center [501, 25] width 54 height 10
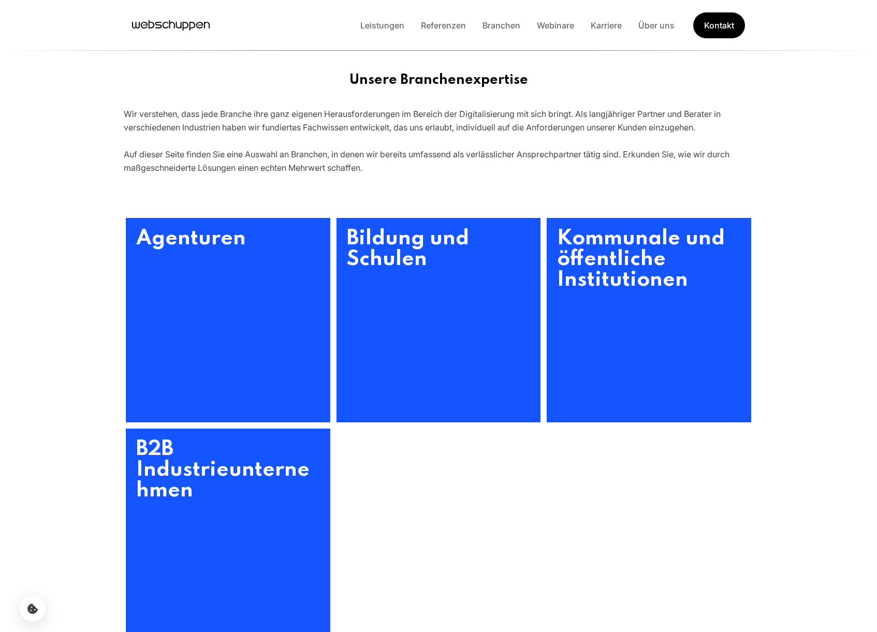
scroll to position [333, 0]
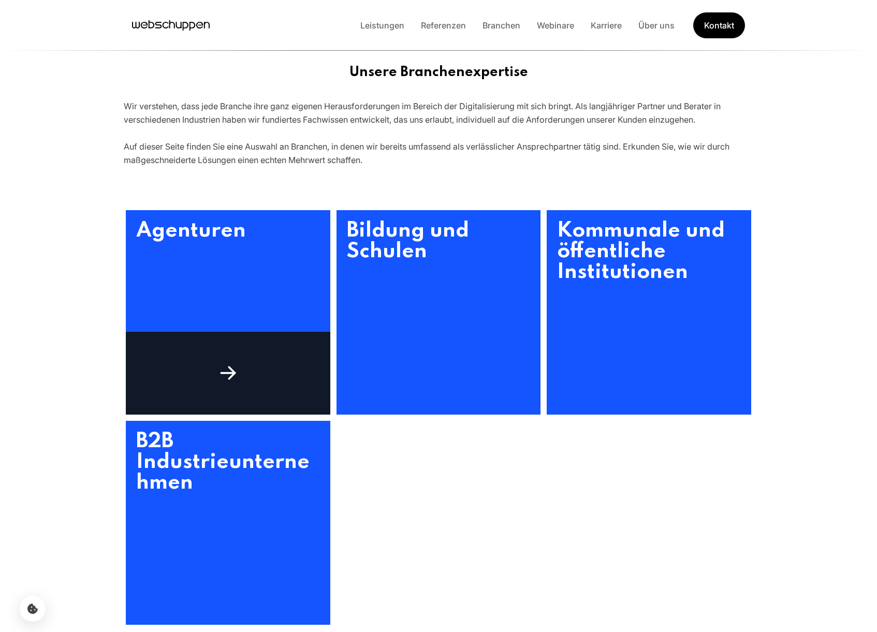
click at [242, 285] on h3 "Agenturen" at bounding box center [228, 312] width 204 height 204
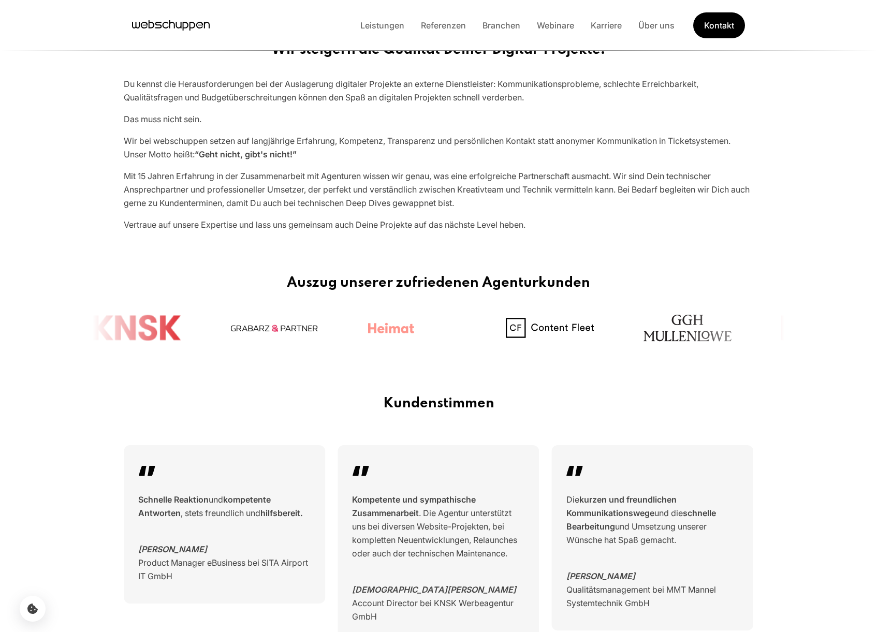
scroll to position [354, 0]
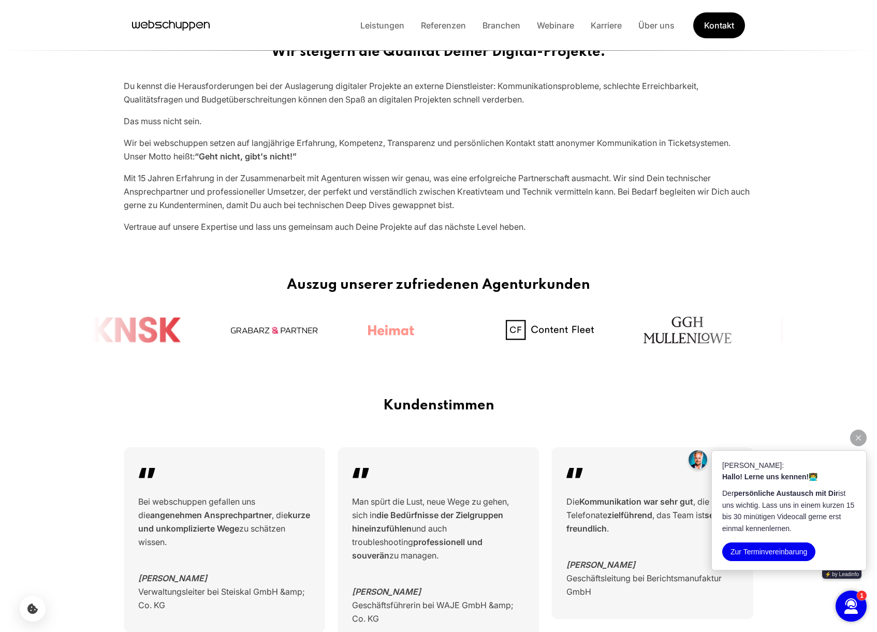
click at [860, 436] on icon "button" at bounding box center [858, 437] width 5 height 5
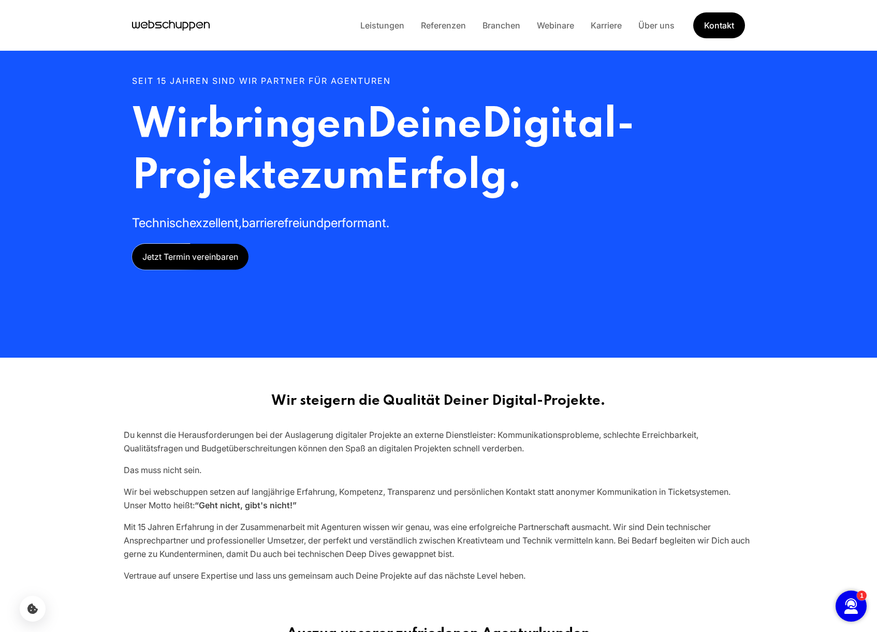
scroll to position [0, 0]
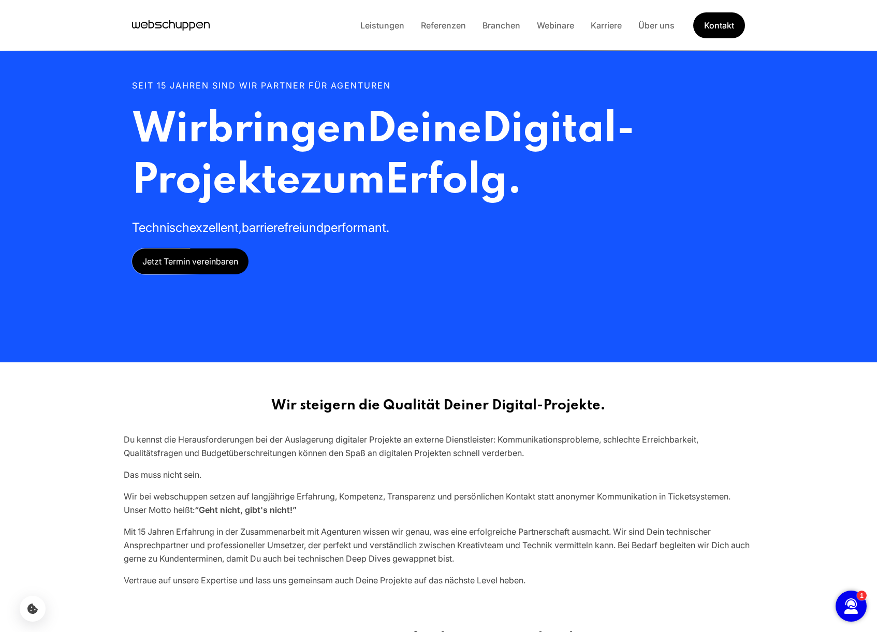
click at [199, 28] on icon "Hauptseite besuchen" at bounding box center [199, 25] width 7 height 7
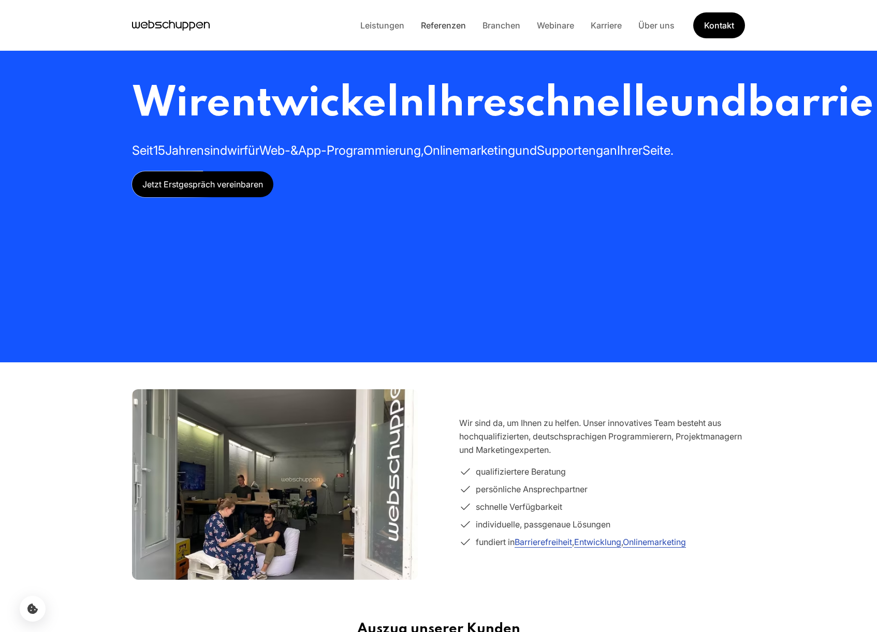
click at [431, 26] on link "Referenzen" at bounding box center [444, 25] width 62 height 10
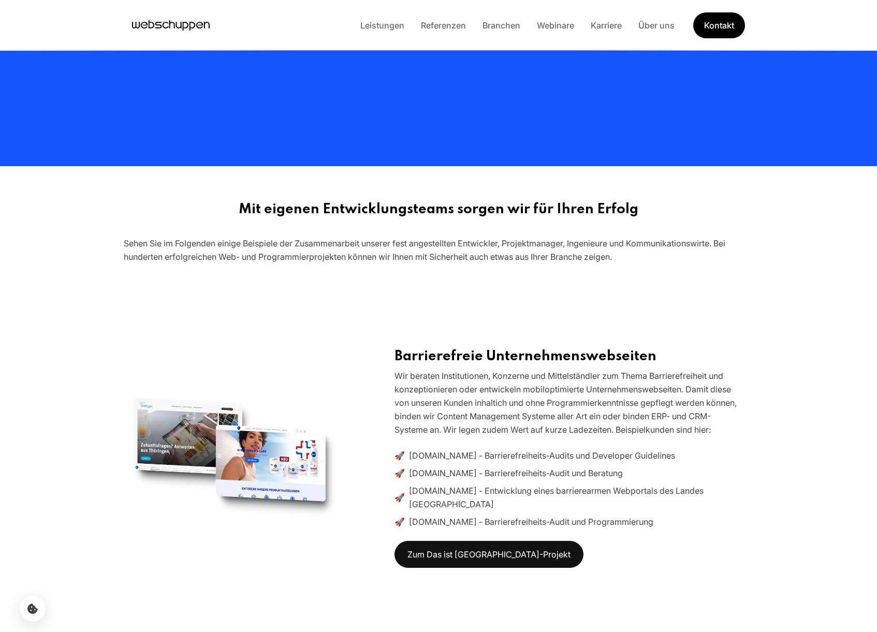
scroll to position [194, 0]
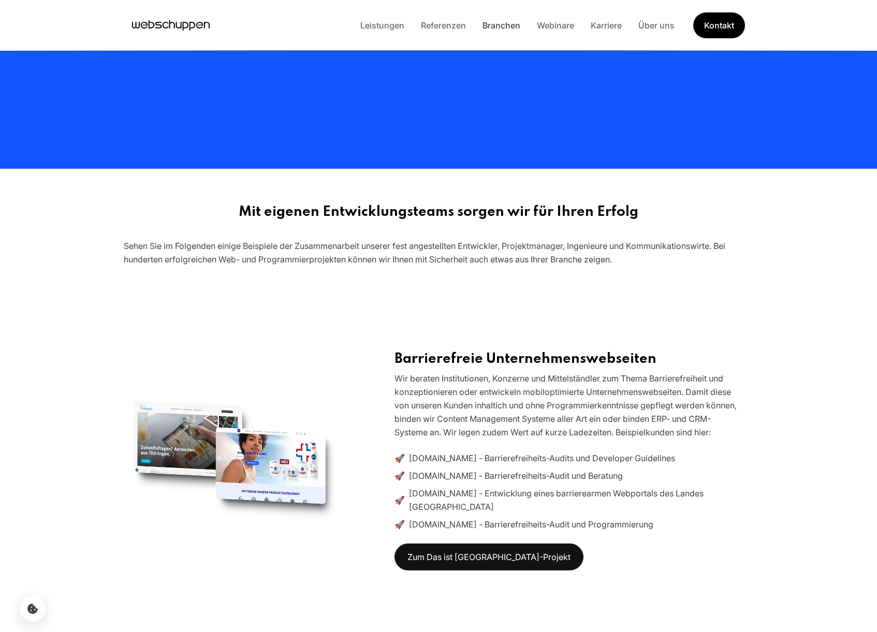
click at [501, 25] on link "Branchen" at bounding box center [501, 25] width 54 height 10
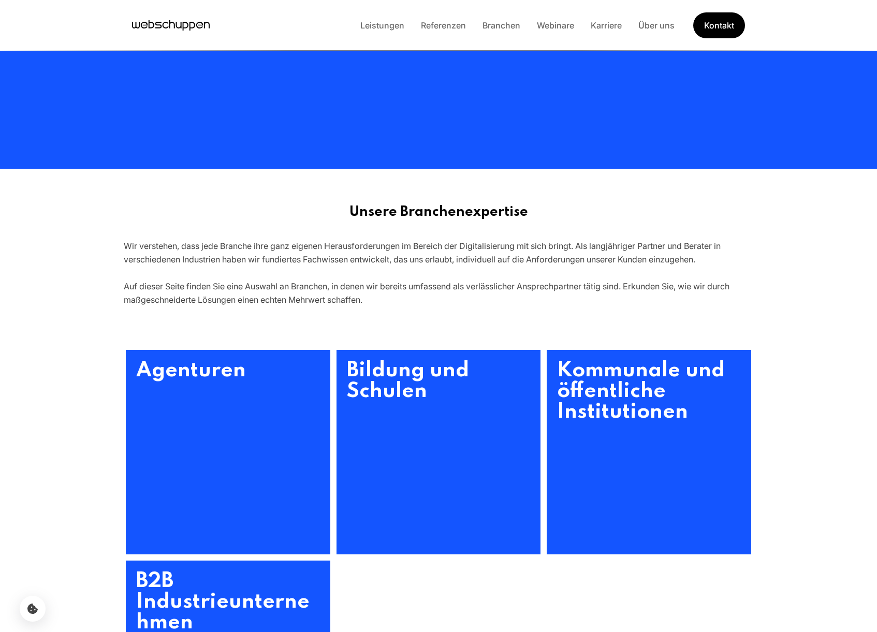
scroll to position [0, 0]
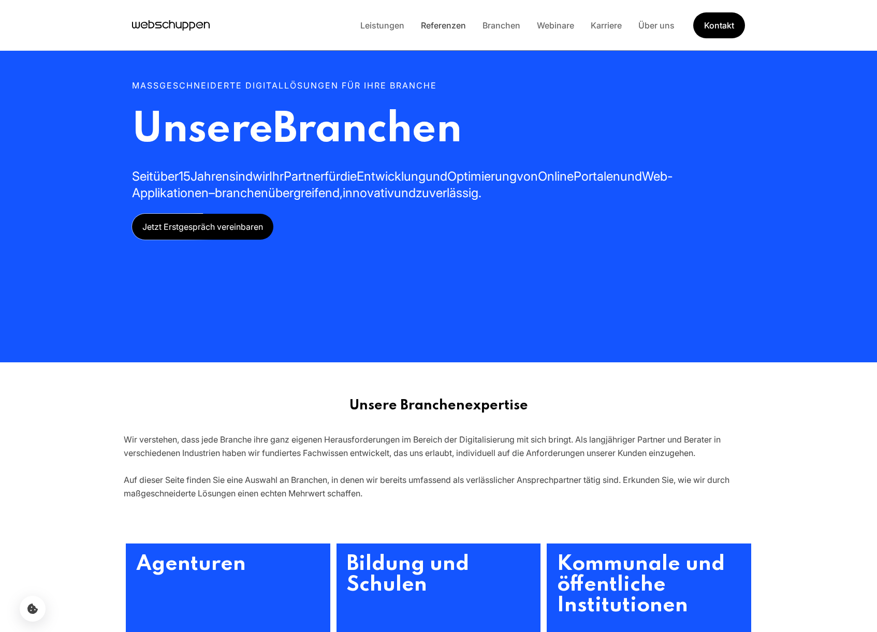
click at [451, 26] on link "Referenzen" at bounding box center [444, 25] width 62 height 10
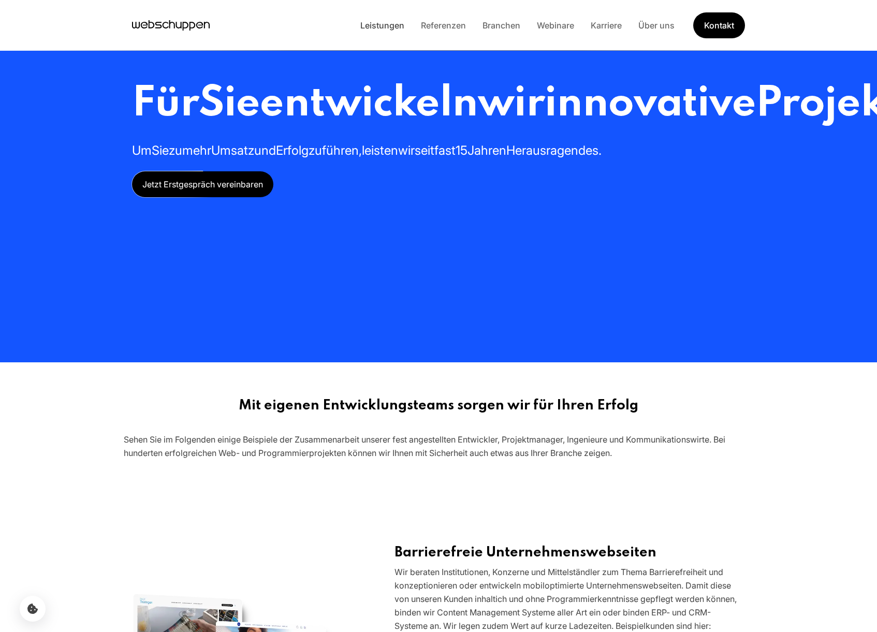
click at [370, 27] on link "Leistungen" at bounding box center [382, 25] width 61 height 10
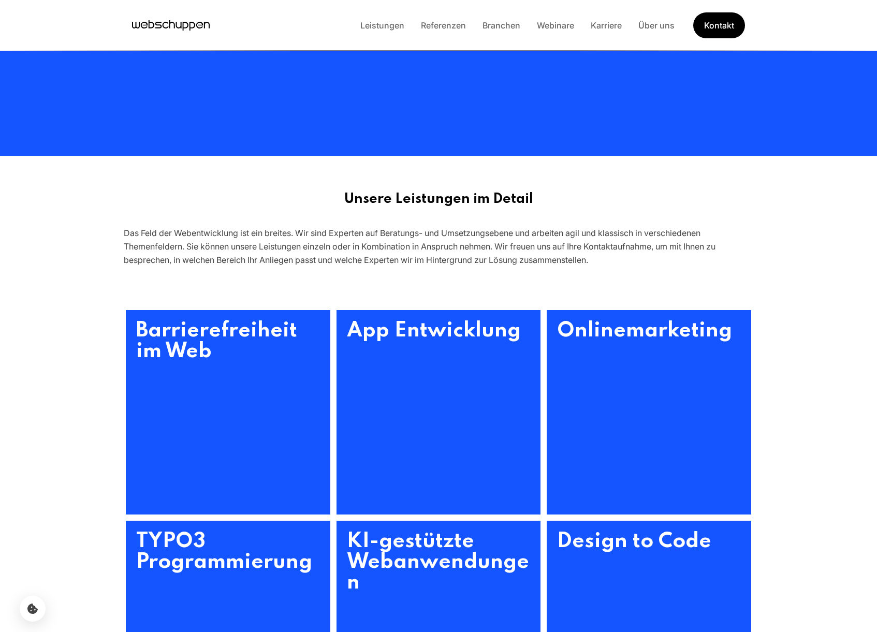
scroll to position [212, 0]
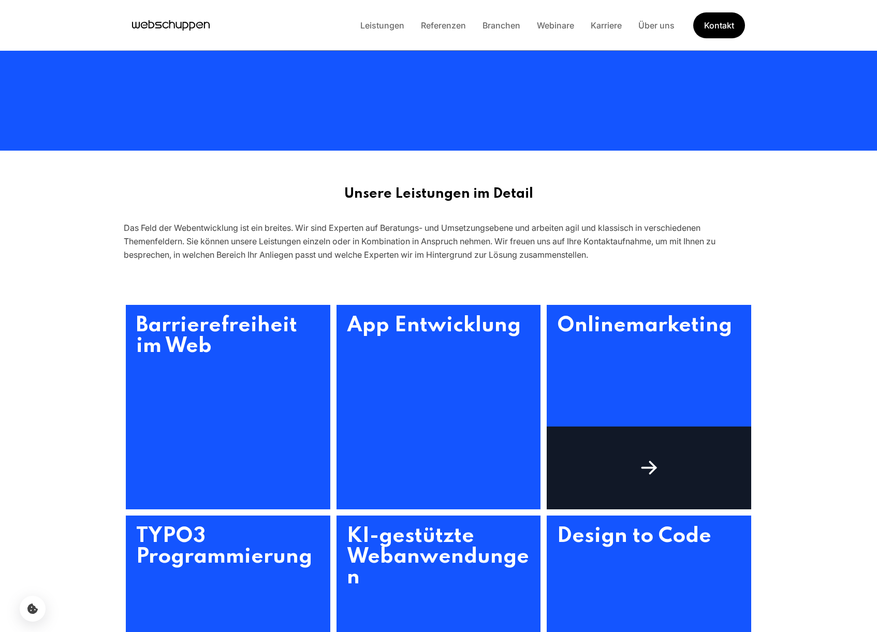
click at [589, 331] on h3 "Onlinemarketing" at bounding box center [649, 407] width 204 height 204
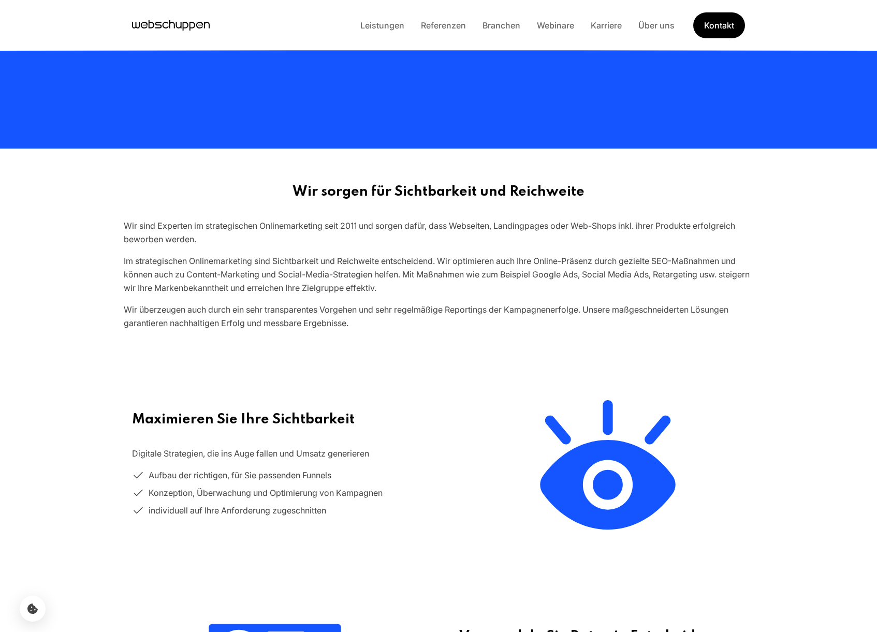
scroll to position [152, 0]
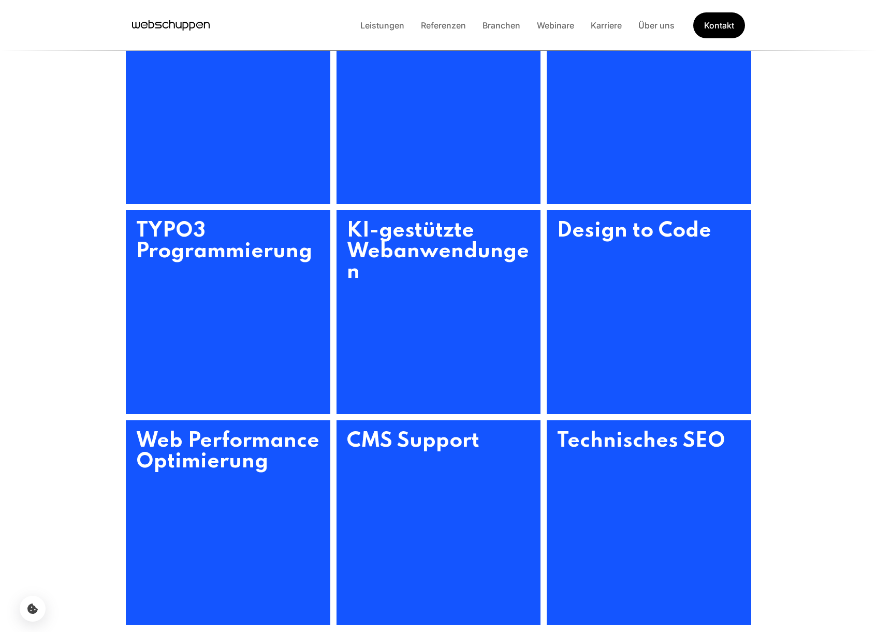
scroll to position [528, 0]
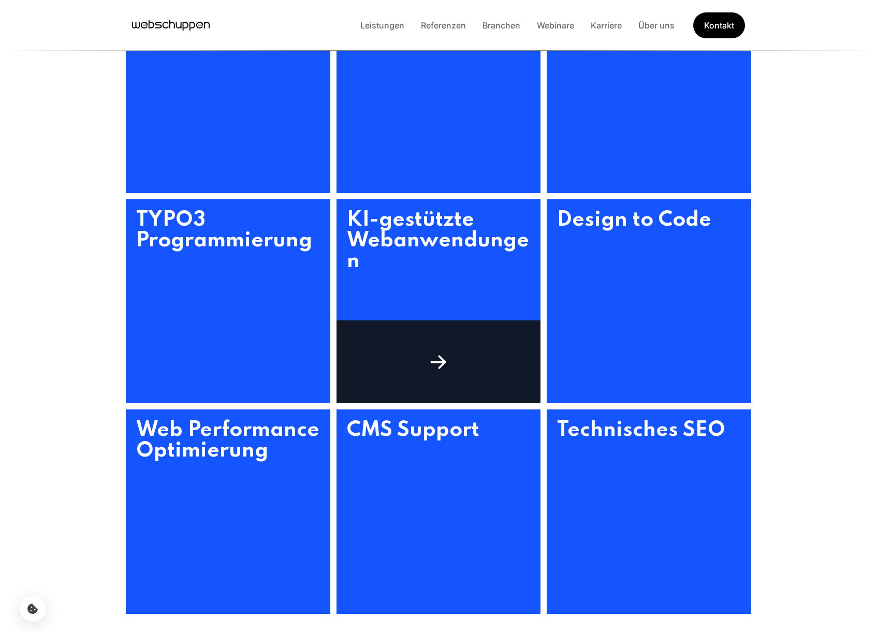
click at [426, 231] on h3 "KI-gestützte Webanwendungen" at bounding box center [438, 301] width 204 height 204
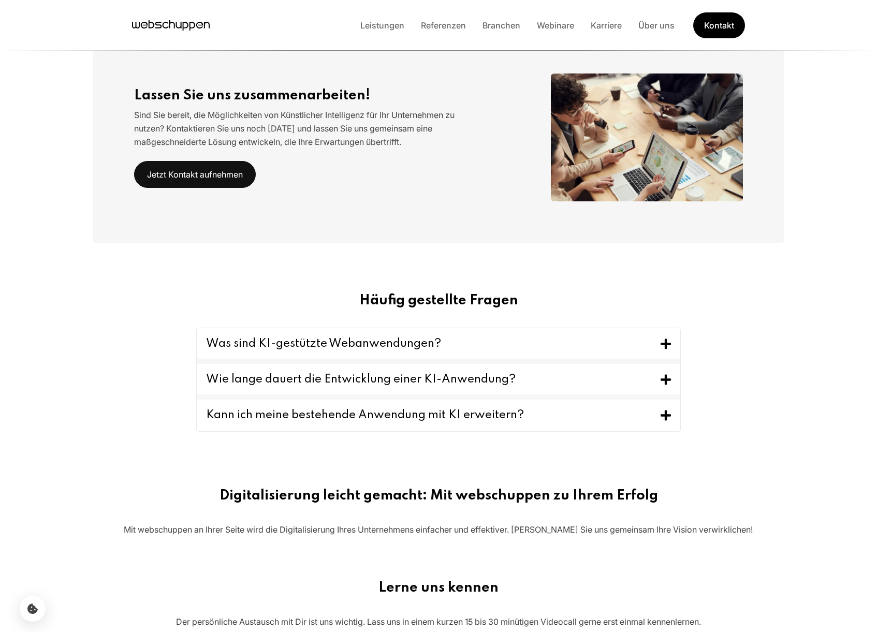
scroll to position [1399, 0]
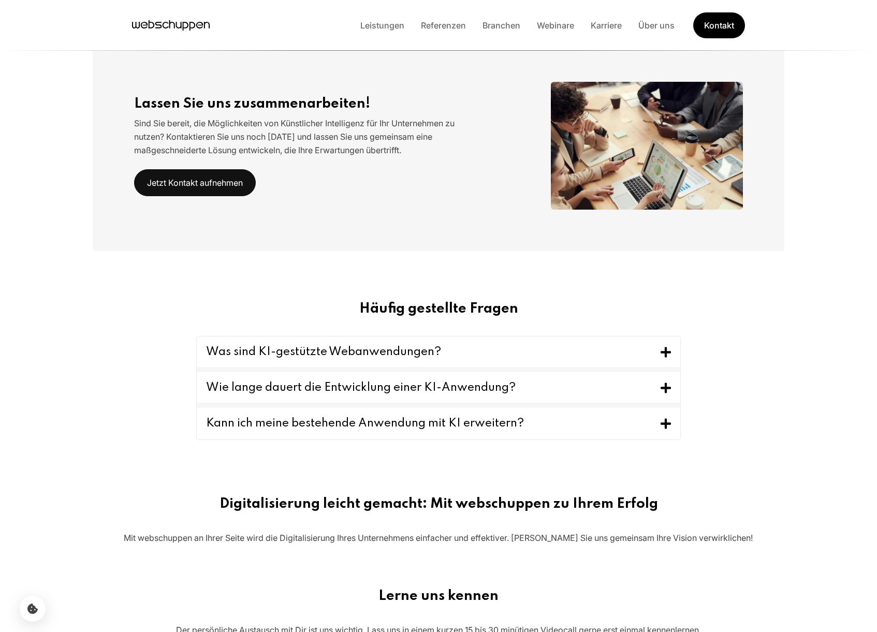
click at [274, 359] on button "Was sind KI-gestützte Webanwendungen?" at bounding box center [438, 351] width 483 height 31
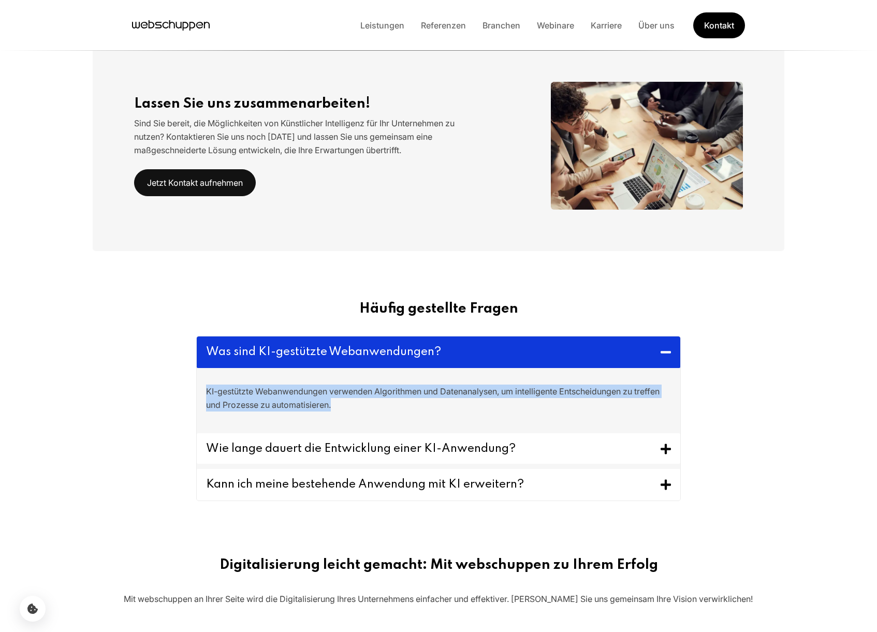
drag, startPoint x: 346, startPoint y: 407, endPoint x: 184, endPoint y: 388, distance: 162.6
click at [184, 388] on div "Was sind KI-gestützte Webanwendungen? KI-gestützte Webanwendungen verwenden Alg…" at bounding box center [439, 418] width 518 height 165
copy p "KI-gestützte Webanwendungen verwenden Algorithmen und Datenanalysen, um intelli…"
click at [540, 442] on button "Wie lange dauert die Entwicklung einer KI-Anwendung?" at bounding box center [438, 448] width 483 height 31
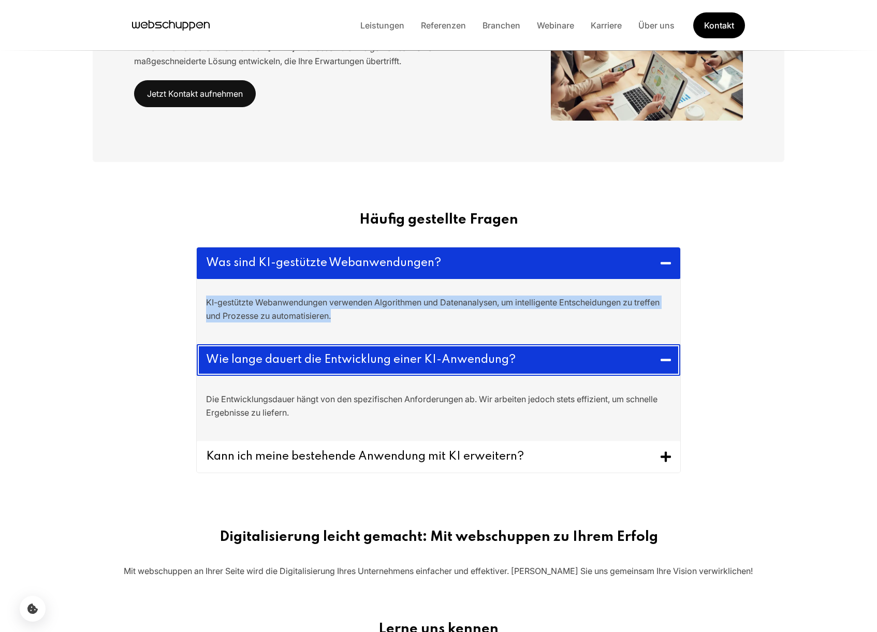
scroll to position [1490, 0]
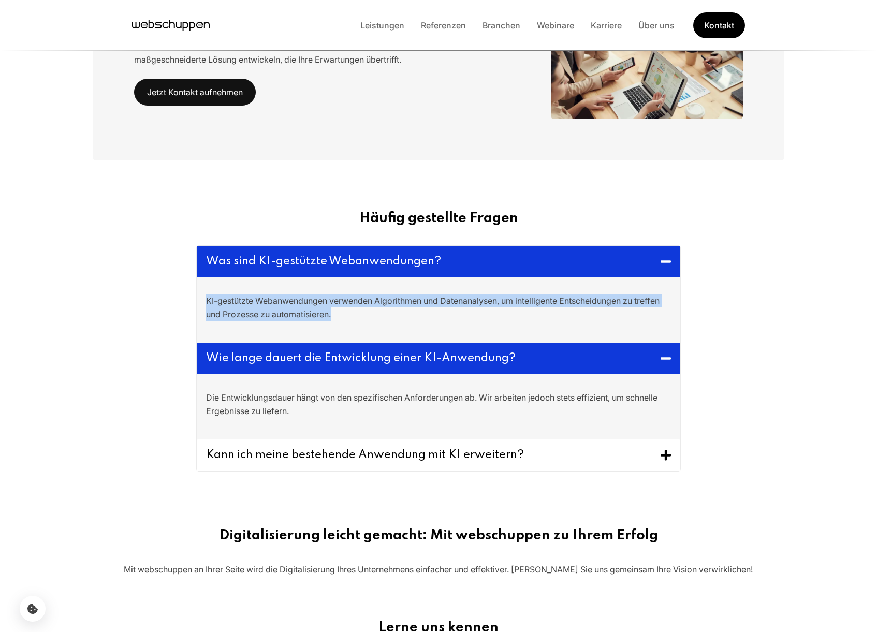
click at [531, 455] on button "Kann ich meine bestehende Anwendung mit KI erweitern?" at bounding box center [438, 455] width 483 height 32
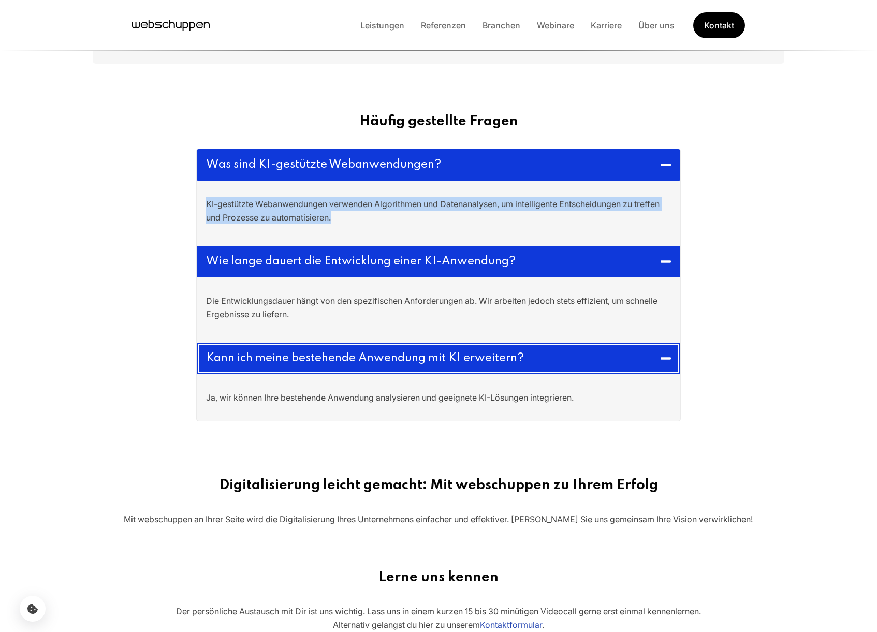
scroll to position [1596, 0]
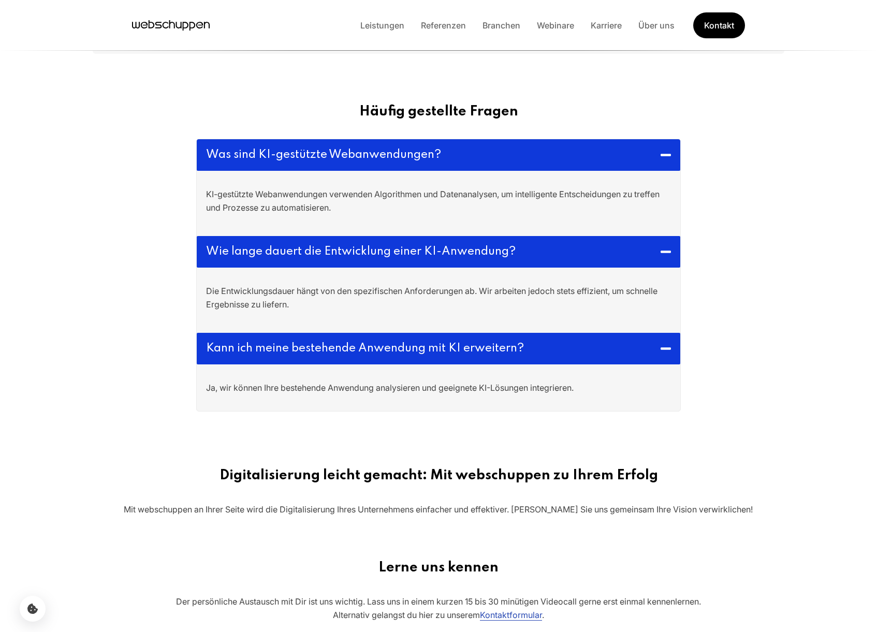
click at [117, 300] on section "Häufig gestellte Fragen Was sind KI-gestützte Webanwendungen? KI-gestützte Weba…" at bounding box center [438, 261] width 877 height 364
